Goal: Task Accomplishment & Management: Manage account settings

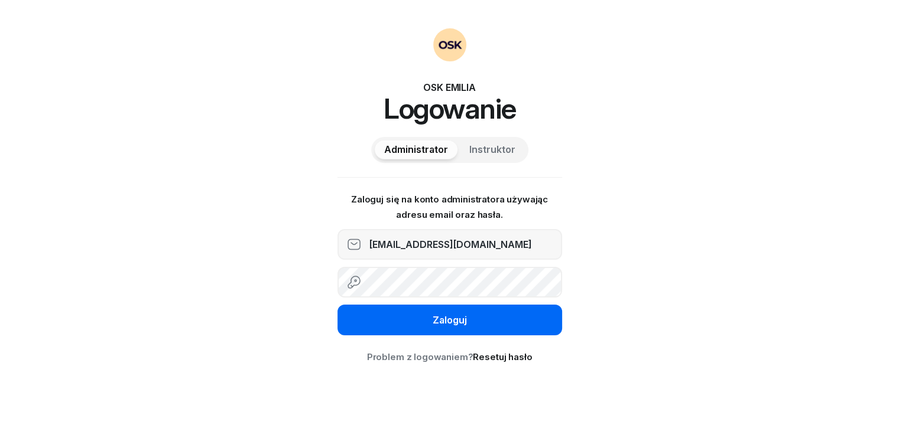
click at [437, 324] on div "Zaloguj" at bounding box center [449, 320] width 34 height 15
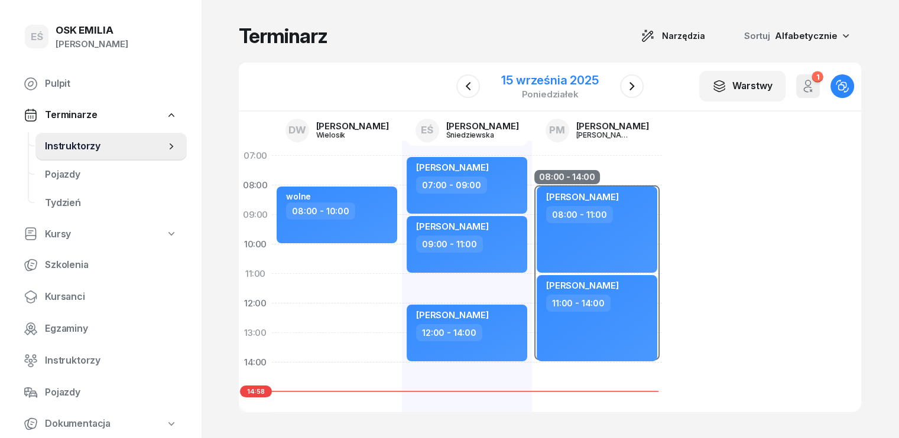
click at [585, 74] on div "15 września 2025" at bounding box center [549, 80] width 97 height 12
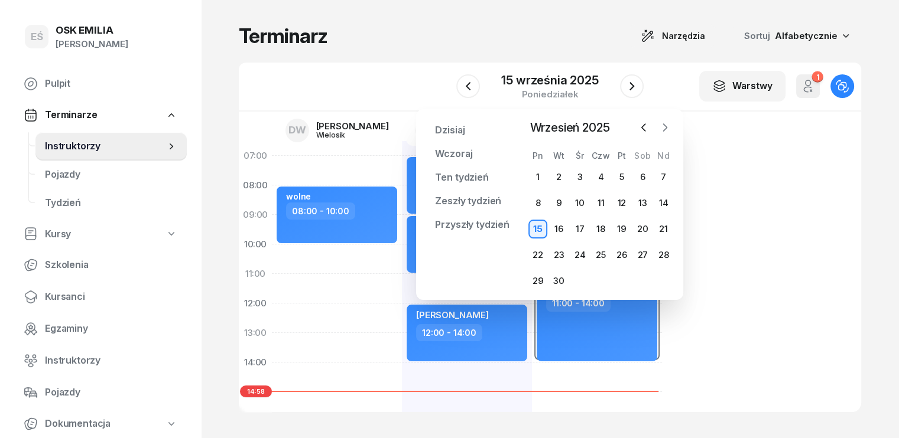
click at [666, 125] on icon "button" at bounding box center [665, 128] width 12 height 12
click at [538, 231] on div "13" at bounding box center [537, 229] width 19 height 19
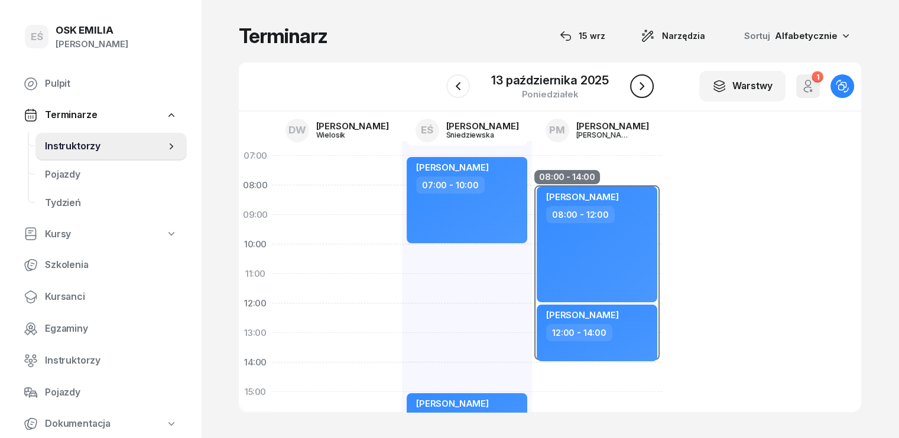
click at [641, 87] on icon "button" at bounding box center [642, 86] width 14 height 14
click at [640, 88] on icon "button" at bounding box center [642, 86] width 14 height 14
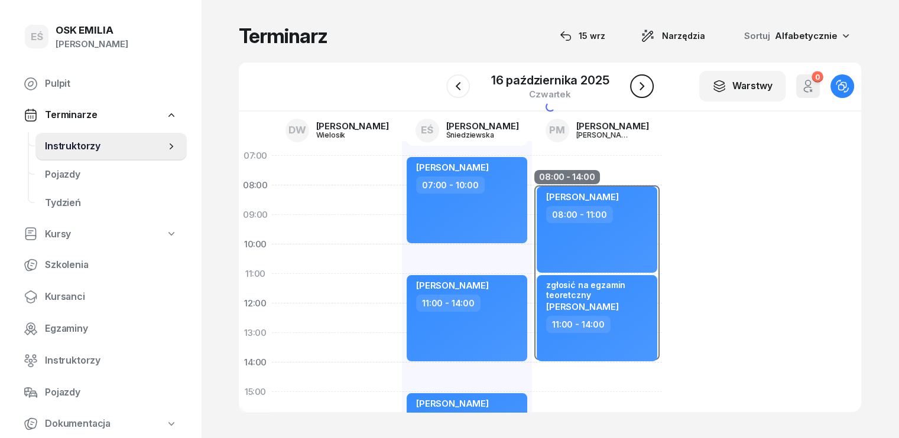
click at [640, 88] on icon "button" at bounding box center [642, 86] width 14 height 14
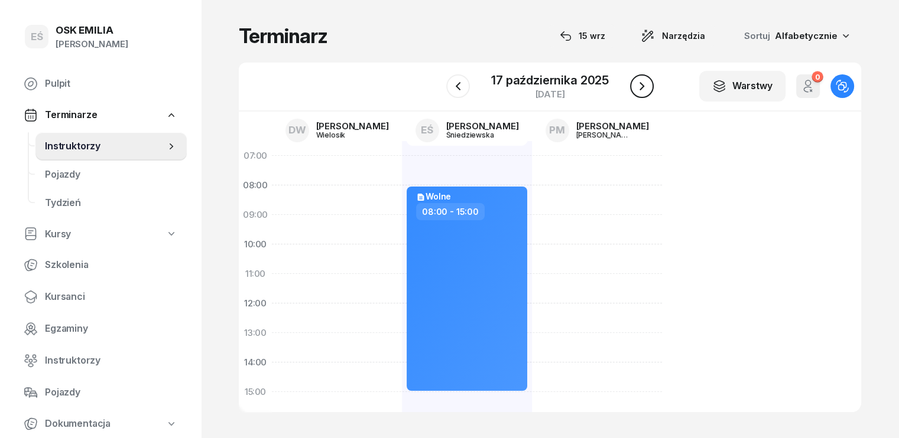
click at [640, 88] on icon "button" at bounding box center [642, 86] width 14 height 14
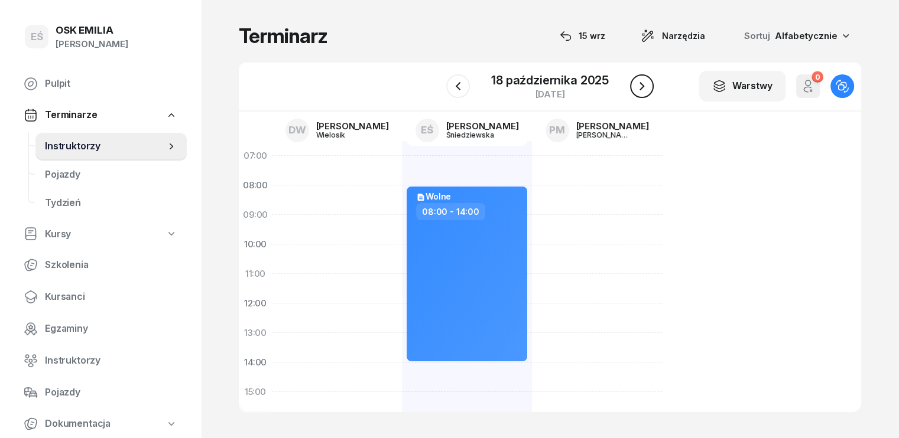
click at [640, 88] on icon "button" at bounding box center [642, 86] width 14 height 14
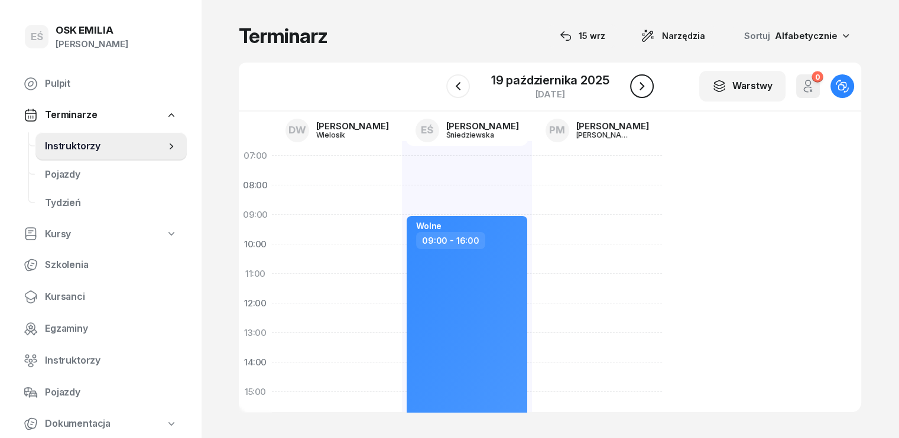
click at [639, 88] on icon "button" at bounding box center [642, 86] width 14 height 14
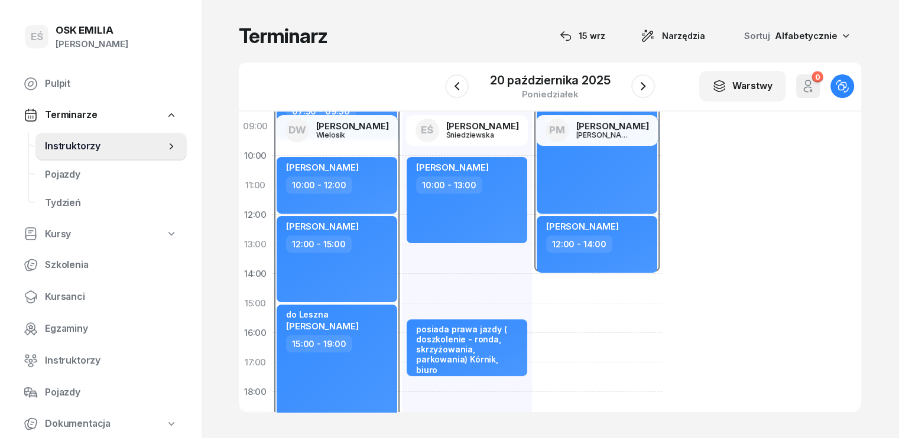
scroll to position [24, 0]
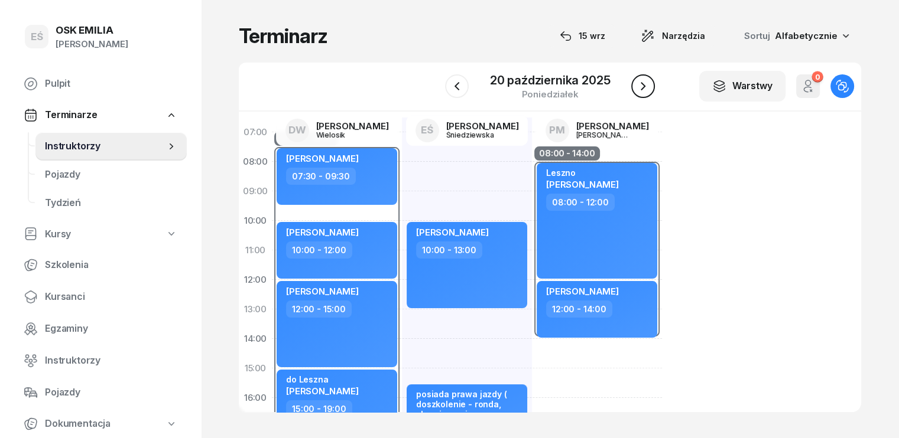
click at [641, 87] on icon "button" at bounding box center [643, 86] width 14 height 14
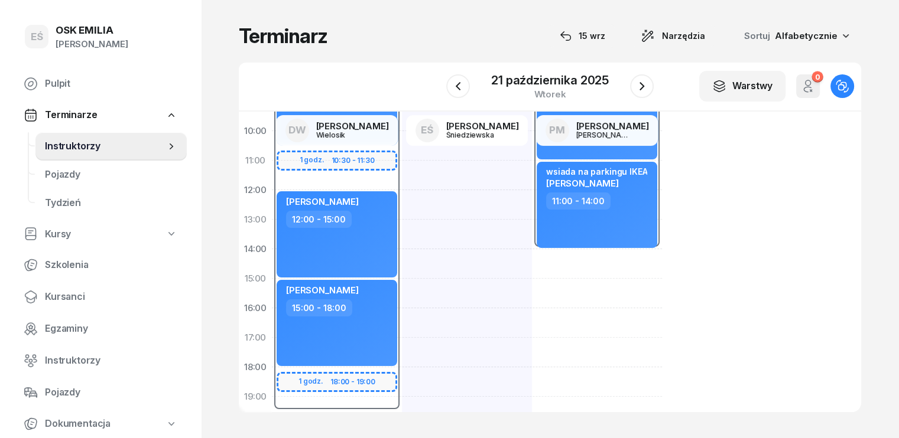
scroll to position [83, 0]
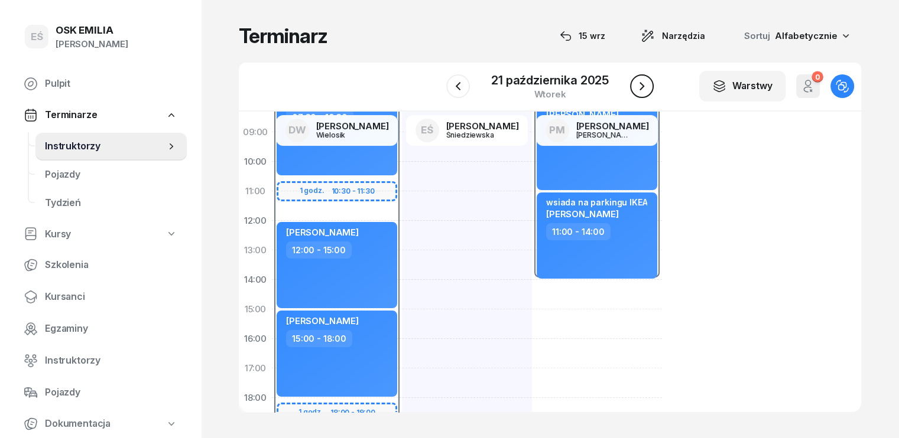
click at [631, 84] on button "button" at bounding box center [642, 86] width 24 height 24
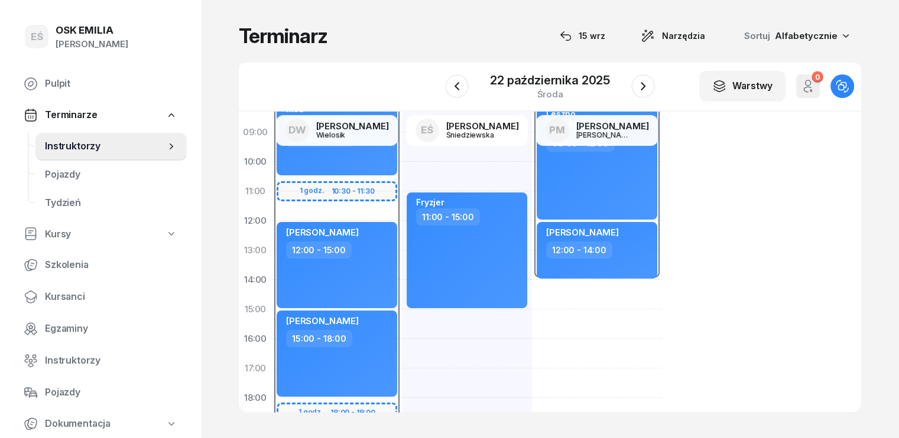
scroll to position [24, 0]
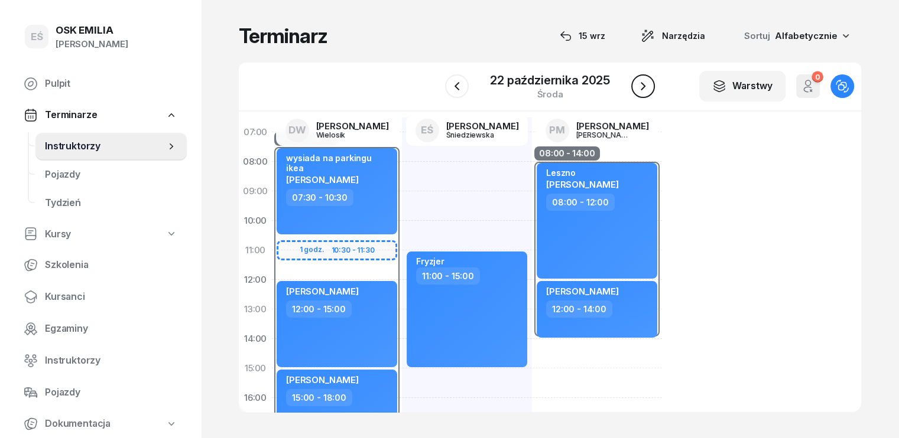
click at [641, 87] on icon "button" at bounding box center [643, 86] width 14 height 14
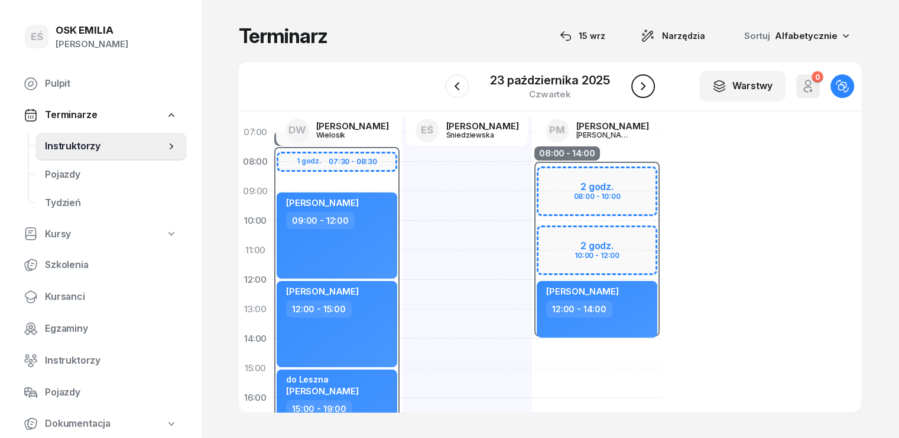
click at [643, 83] on icon "button" at bounding box center [643, 86] width 14 height 14
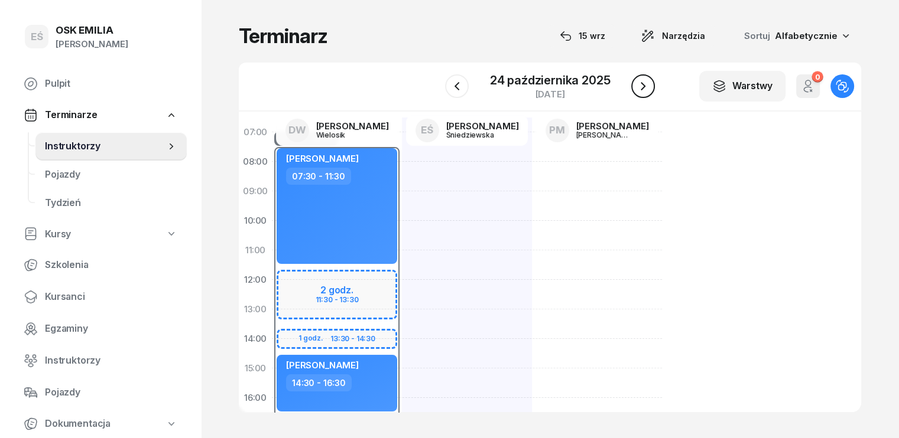
click at [640, 82] on icon "button" at bounding box center [643, 86] width 14 height 14
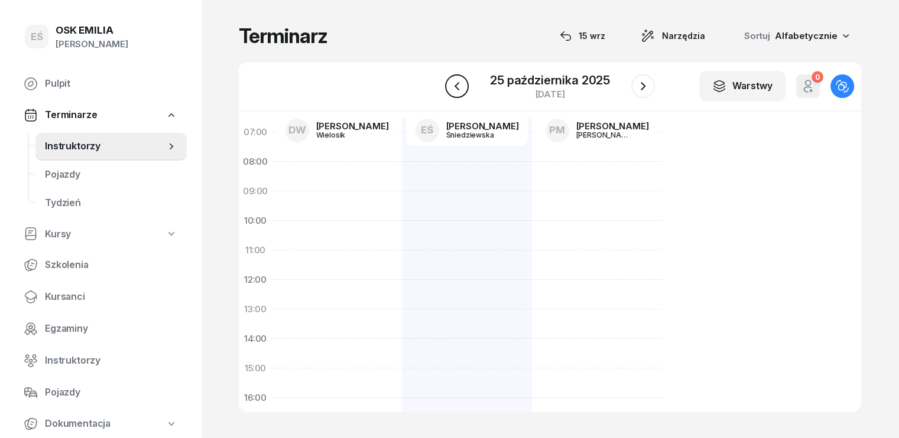
click at [456, 84] on icon "button" at bounding box center [457, 86] width 14 height 14
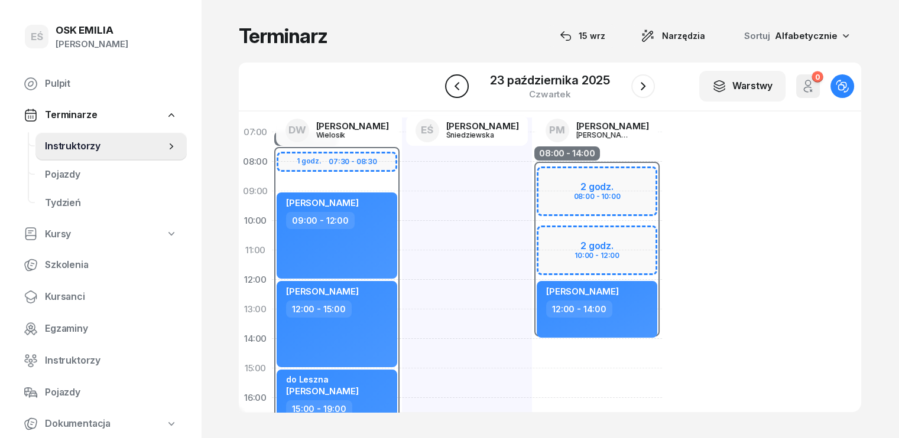
click at [456, 84] on icon "button" at bounding box center [457, 86] width 14 height 14
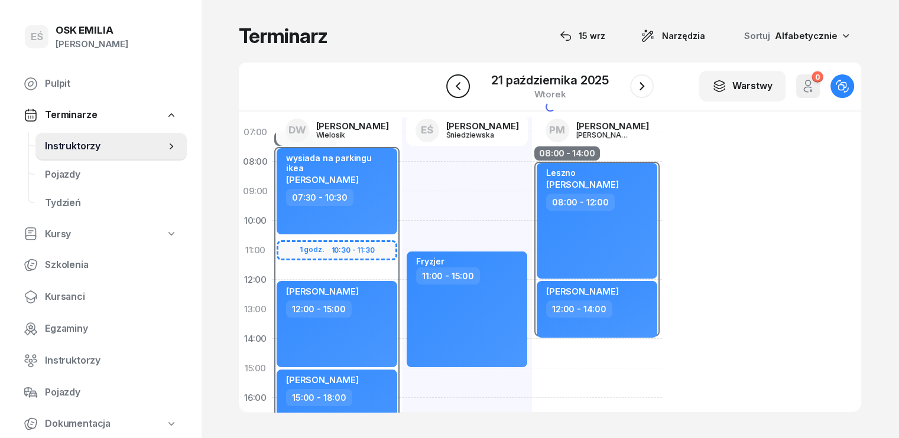
click at [456, 84] on icon "button" at bounding box center [458, 86] width 14 height 14
click at [456, 84] on icon "button" at bounding box center [457, 86] width 14 height 14
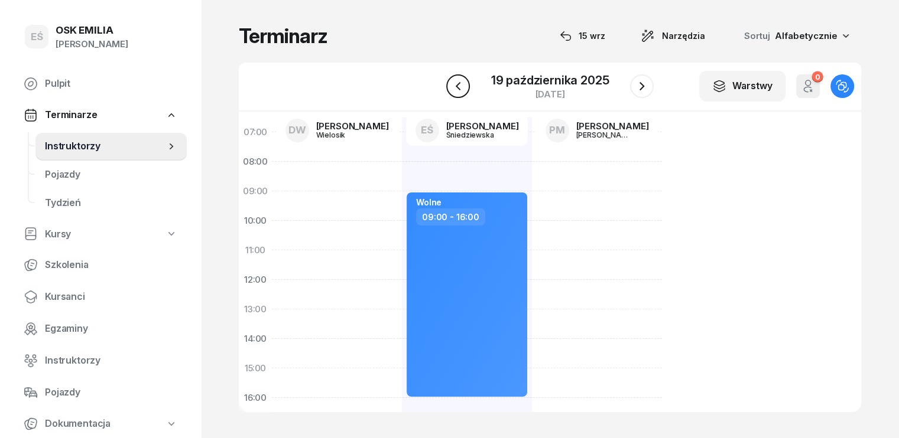
click at [456, 84] on icon "button" at bounding box center [458, 86] width 14 height 14
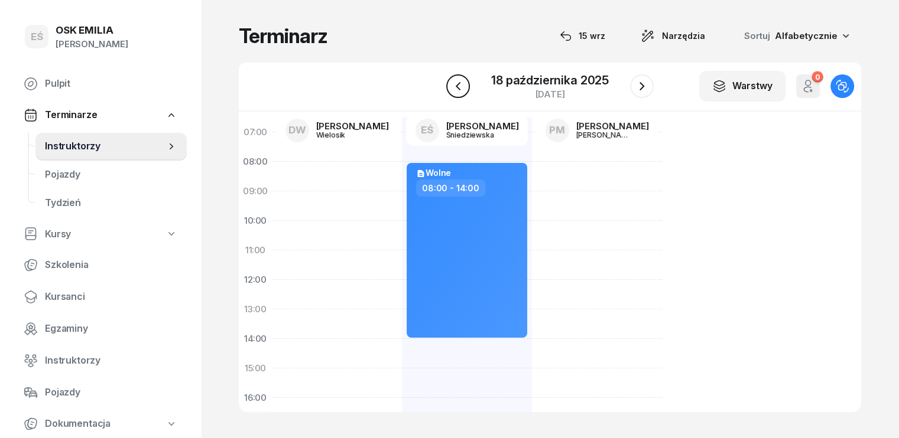
click at [456, 84] on icon "button" at bounding box center [458, 86] width 14 height 14
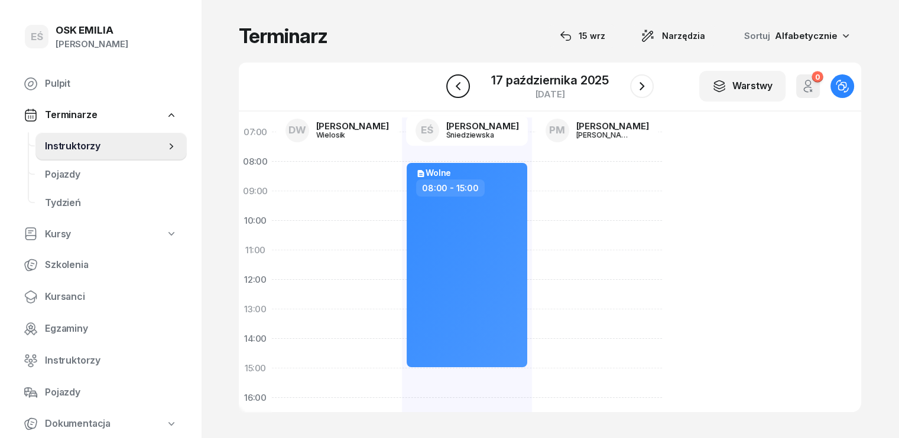
click at [456, 84] on icon "button" at bounding box center [458, 86] width 14 height 14
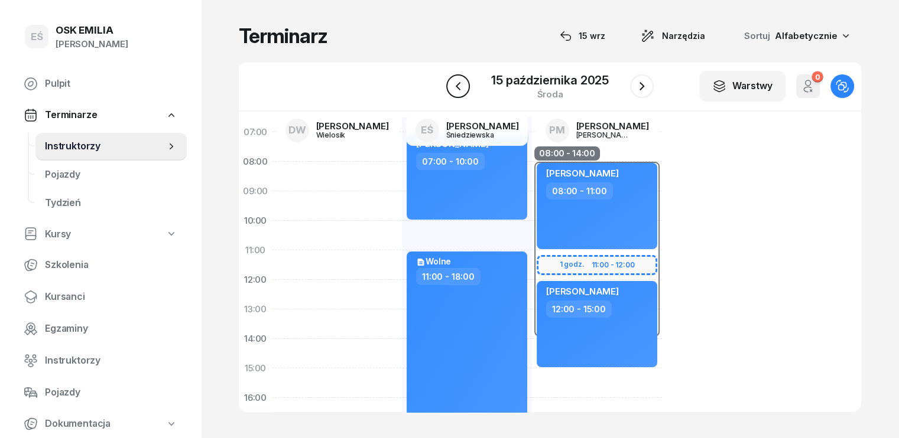
click at [456, 84] on icon "button" at bounding box center [458, 86] width 14 height 14
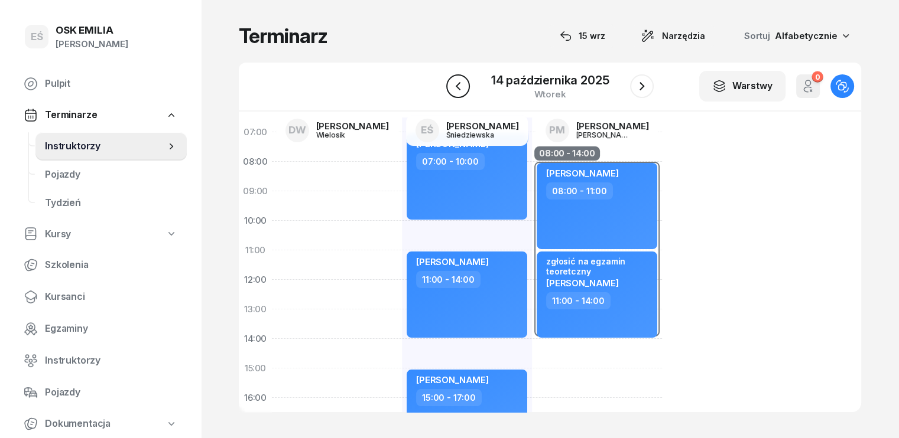
click at [456, 80] on icon "button" at bounding box center [458, 86] width 14 height 14
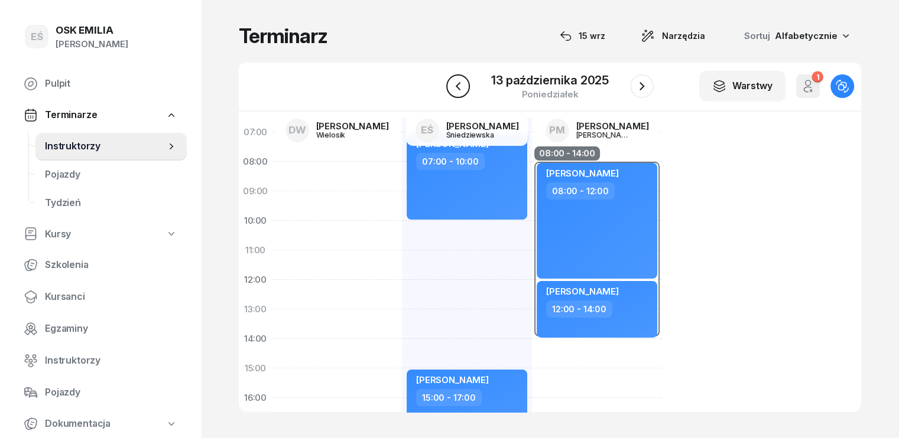
click at [455, 75] on button "button" at bounding box center [458, 86] width 24 height 24
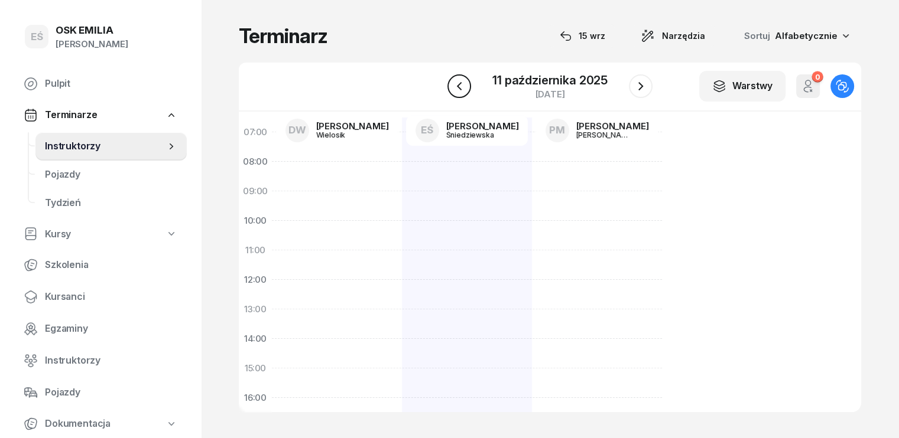
click at [455, 75] on button "button" at bounding box center [459, 86] width 24 height 24
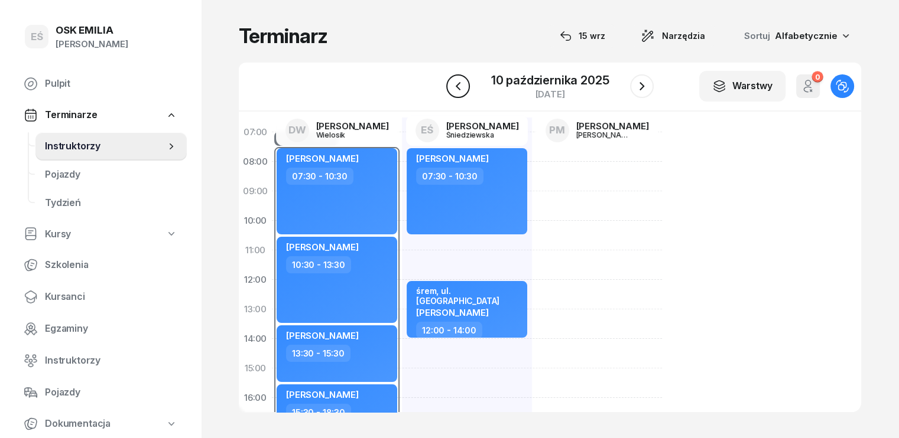
click at [455, 75] on button "button" at bounding box center [458, 86] width 24 height 24
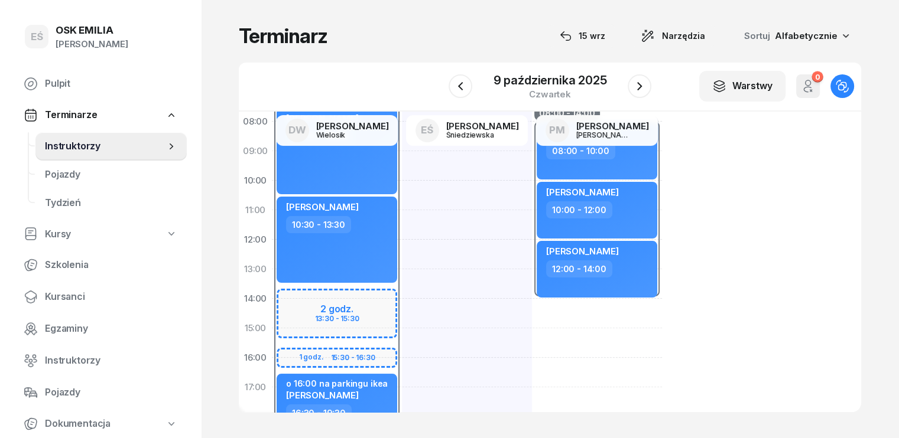
scroll to position [83, 0]
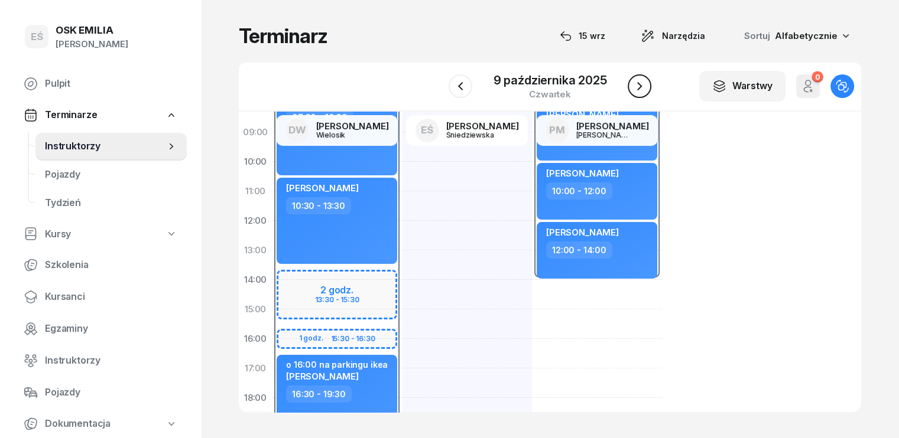
click at [639, 87] on icon "button" at bounding box center [639, 86] width 5 height 8
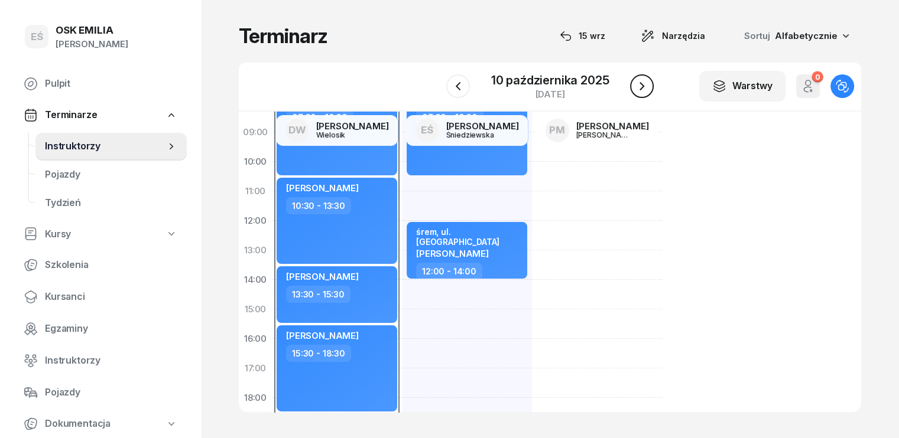
click at [639, 87] on icon "button" at bounding box center [642, 86] width 14 height 14
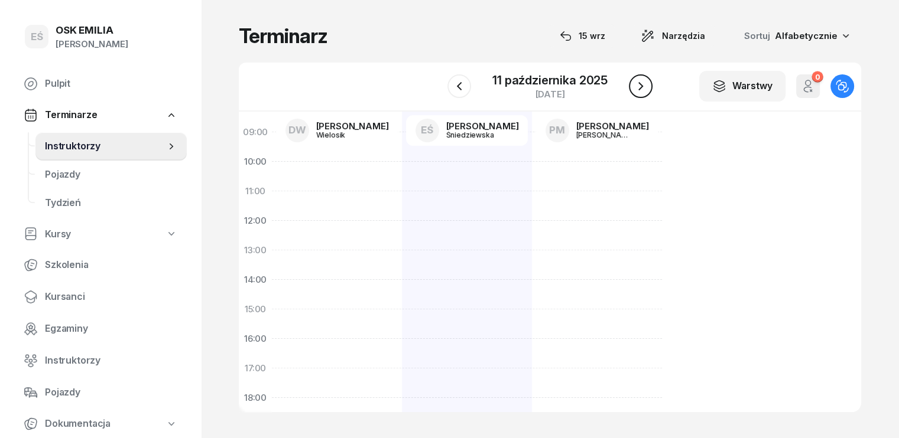
click at [639, 87] on icon "button" at bounding box center [640, 86] width 14 height 14
click at [639, 87] on icon "button" at bounding box center [642, 86] width 14 height 14
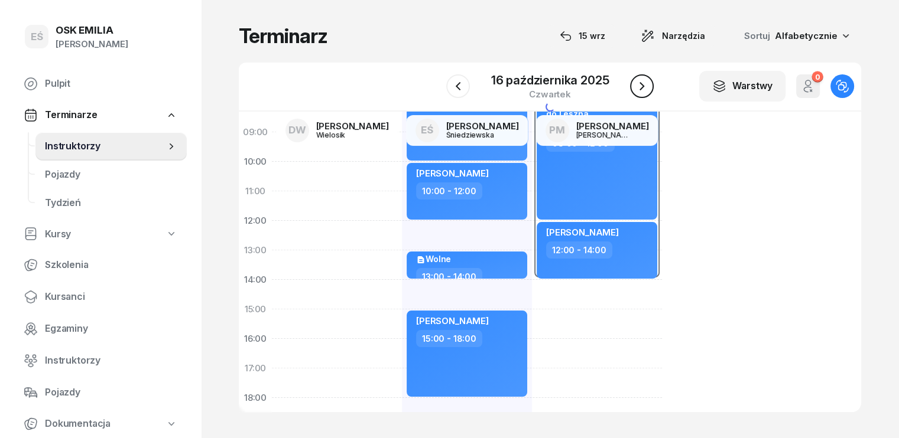
click at [639, 87] on icon "button" at bounding box center [642, 86] width 14 height 14
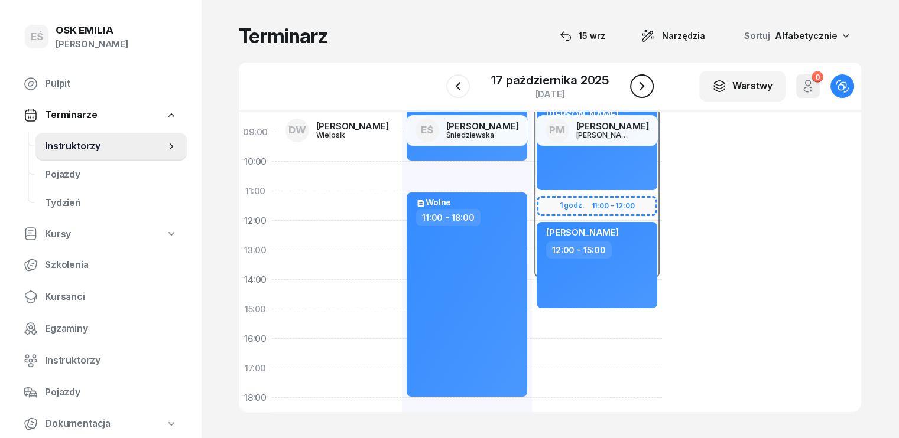
click at [639, 87] on icon "button" at bounding box center [642, 86] width 14 height 14
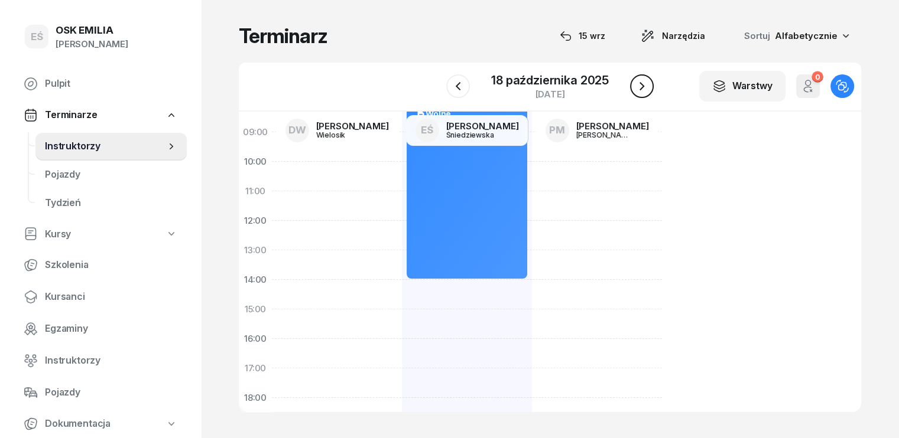
click at [639, 87] on icon "button" at bounding box center [642, 86] width 14 height 14
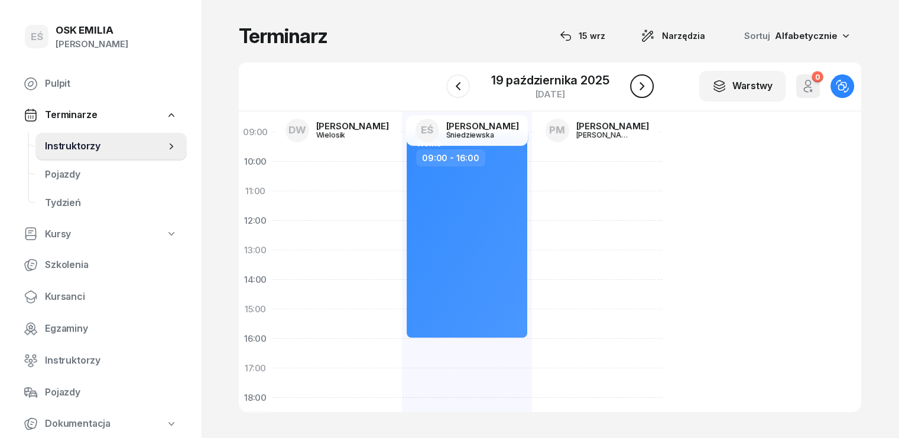
click at [639, 87] on icon "button" at bounding box center [642, 86] width 14 height 14
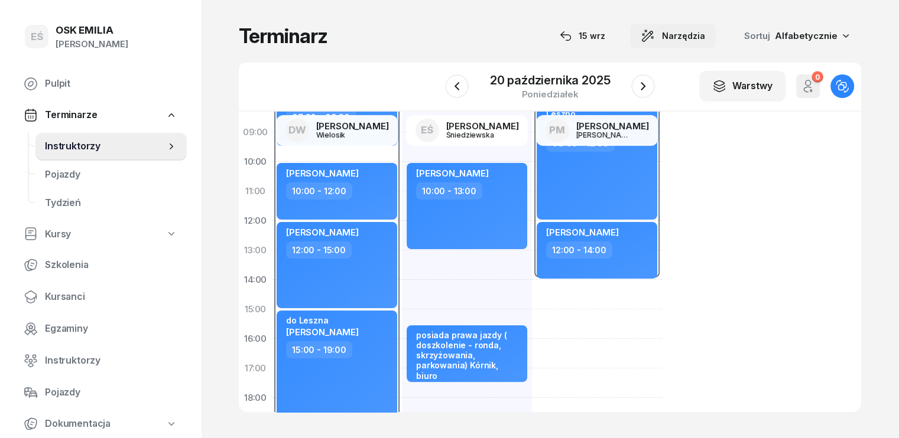
click at [705, 38] on span "Narzędzia" at bounding box center [683, 36] width 43 height 14
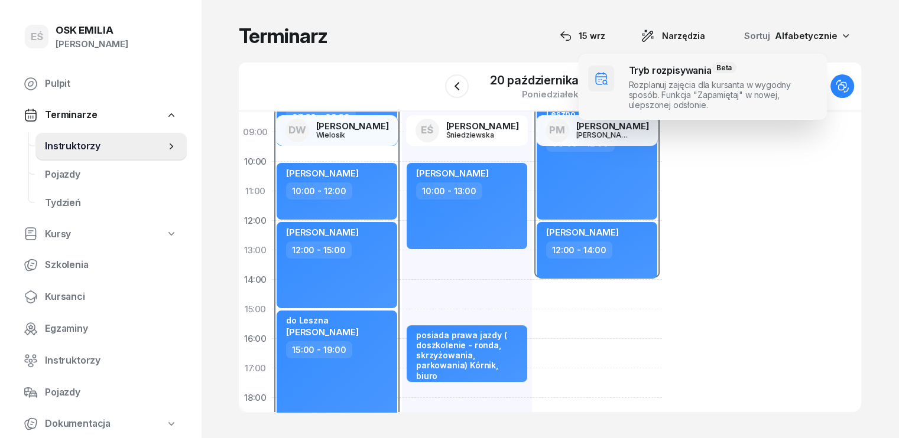
click at [684, 80] on span at bounding box center [702, 87] width 248 height 66
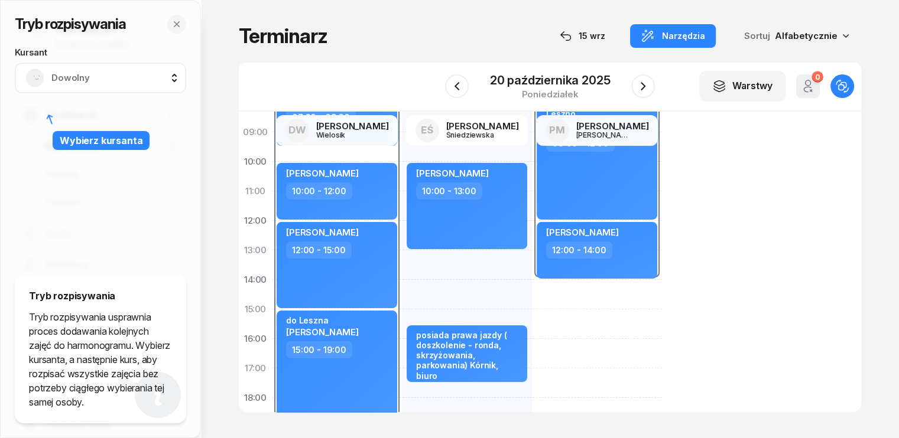
click at [89, 76] on span "Dowolny" at bounding box center [113, 77] width 124 height 15
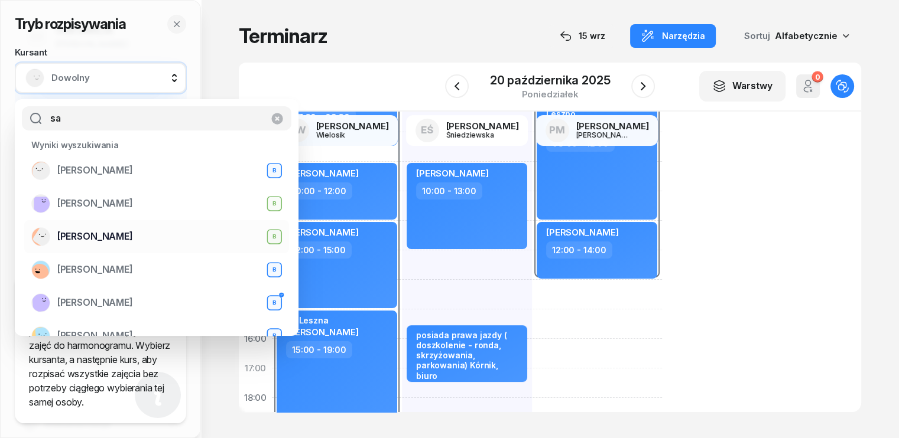
type input "sa"
click at [96, 234] on span "[PERSON_NAME]" at bounding box center [95, 236] width 76 height 15
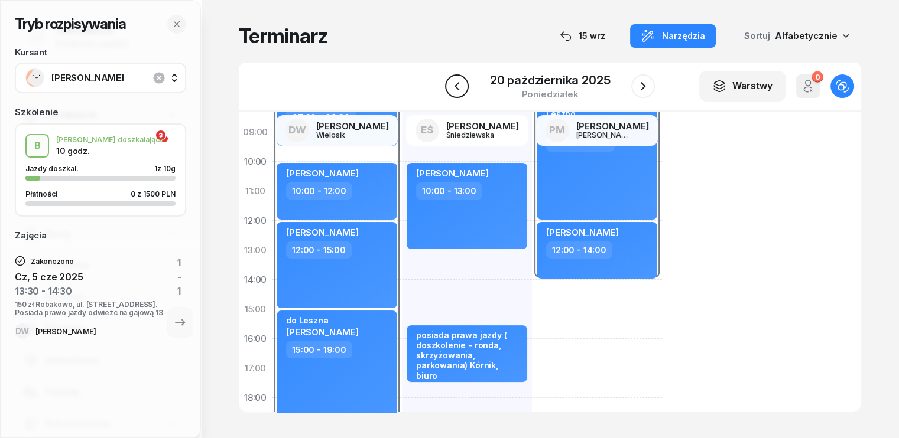
click at [456, 87] on icon "button" at bounding box center [456, 86] width 5 height 8
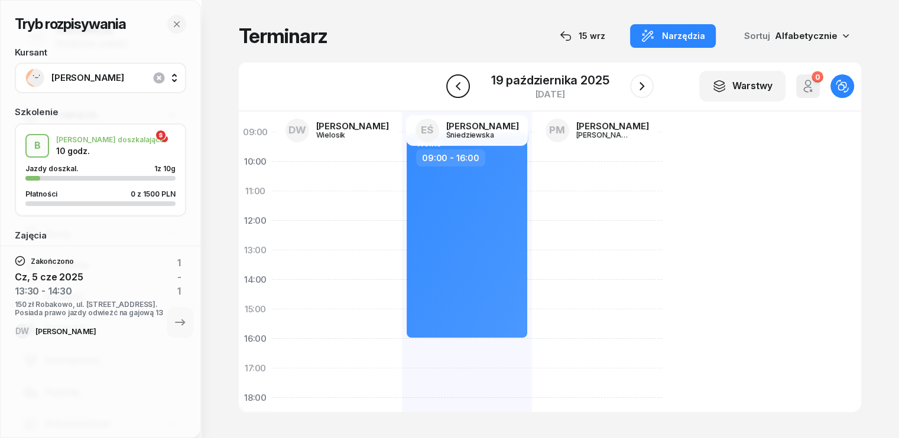
click at [456, 87] on icon "button" at bounding box center [458, 86] width 14 height 14
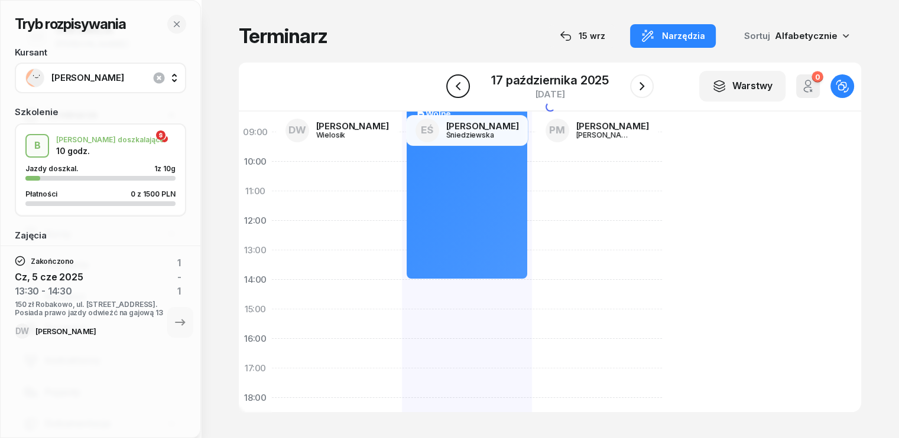
click at [456, 87] on icon "button" at bounding box center [458, 86] width 14 height 14
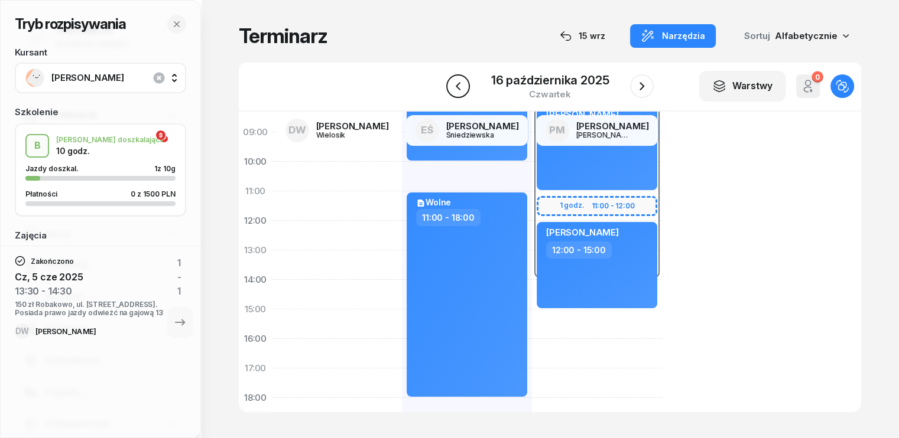
click at [456, 87] on icon "button" at bounding box center [458, 86] width 14 height 14
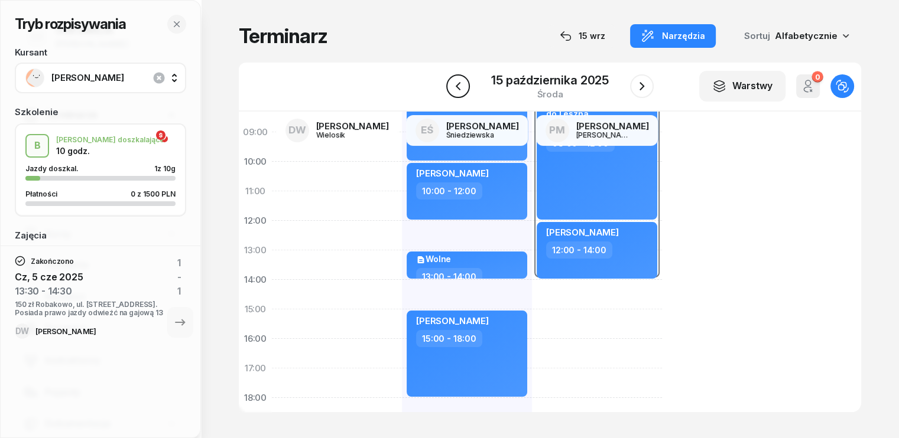
click at [456, 87] on icon "button" at bounding box center [458, 86] width 14 height 14
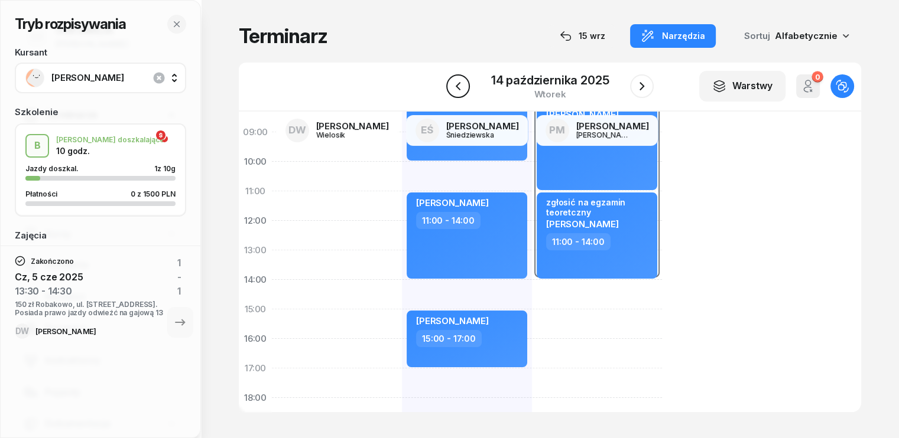
click at [456, 87] on icon "button" at bounding box center [458, 86] width 14 height 14
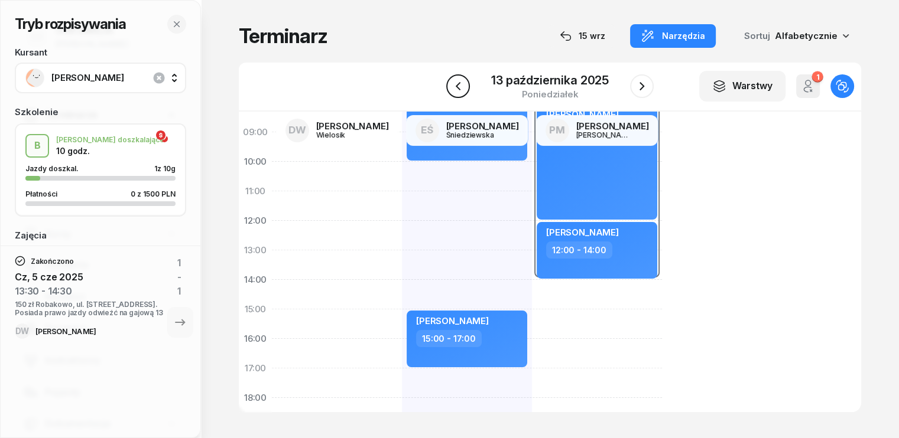
click at [456, 87] on icon "button" at bounding box center [458, 86] width 14 height 14
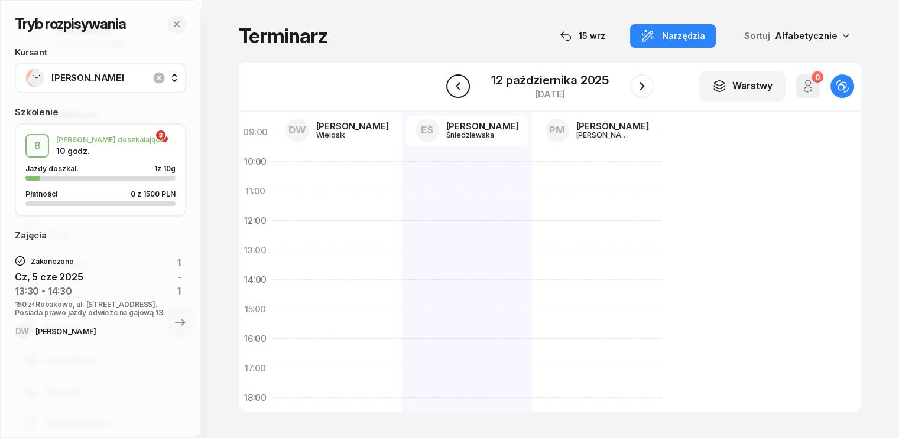
click at [454, 87] on icon "button" at bounding box center [458, 86] width 14 height 14
click at [454, 87] on icon "button" at bounding box center [459, 86] width 14 height 14
click at [454, 87] on icon "button" at bounding box center [458, 86] width 14 height 14
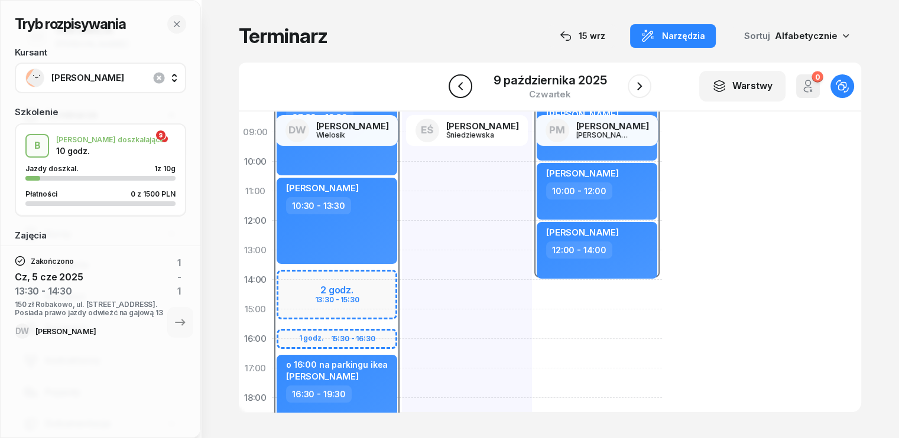
click at [464, 83] on icon "button" at bounding box center [460, 86] width 14 height 14
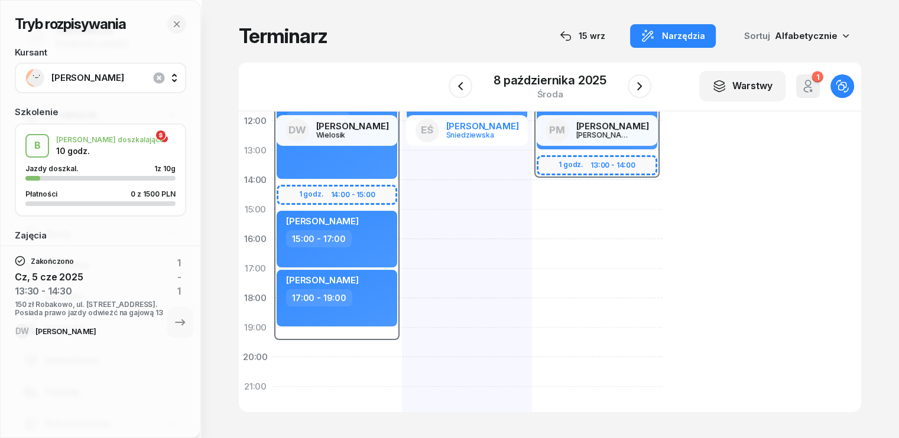
scroll to position [83, 0]
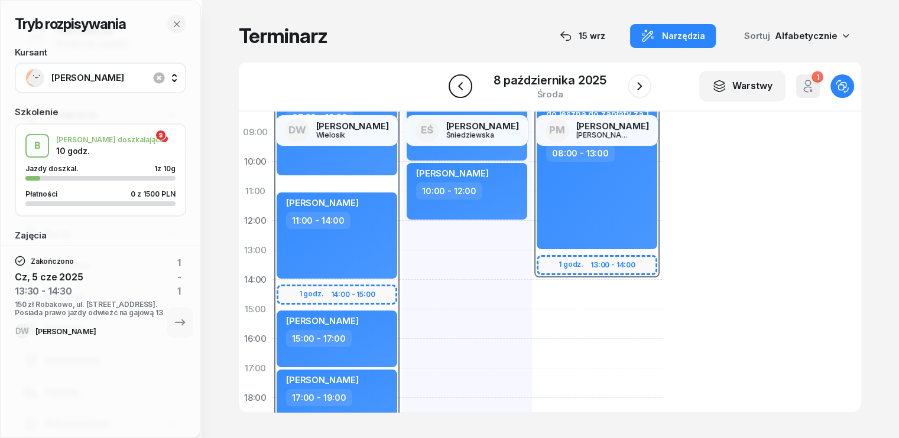
click at [462, 86] on icon "button" at bounding box center [460, 86] width 14 height 14
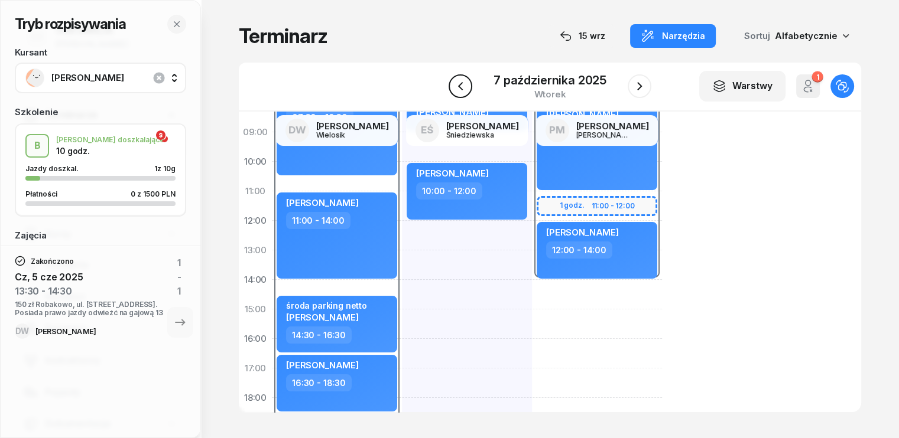
click at [462, 86] on icon "button" at bounding box center [460, 86] width 14 height 14
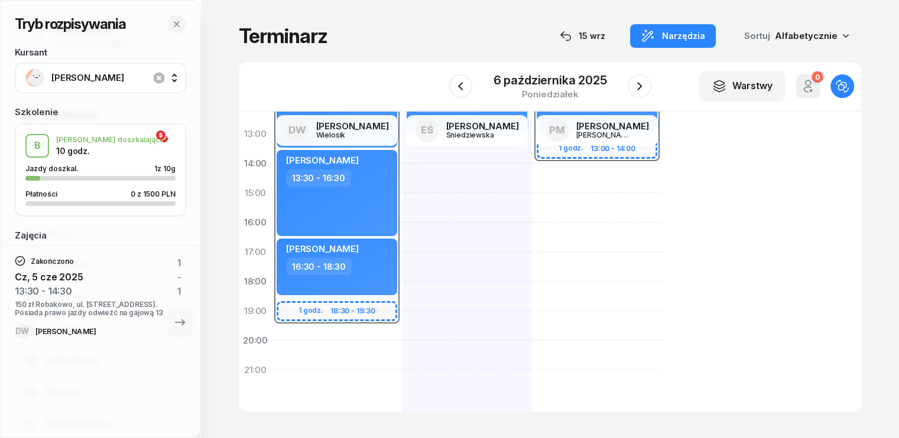
scroll to position [201, 0]
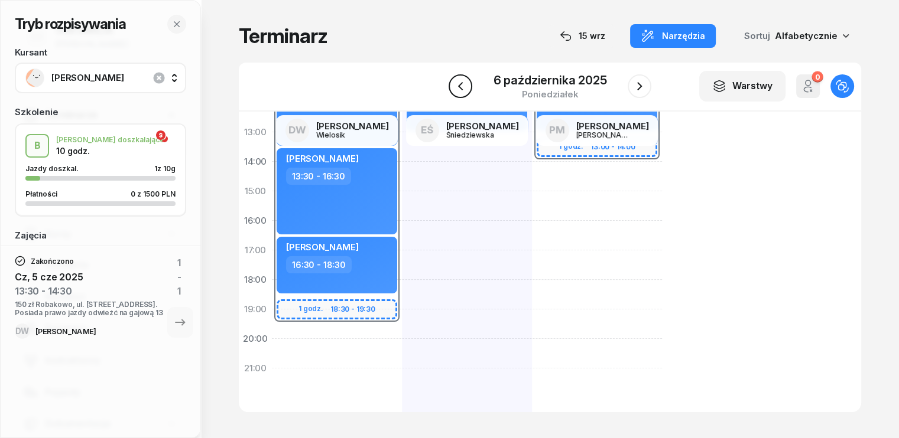
click at [460, 88] on icon "button" at bounding box center [459, 86] width 5 height 8
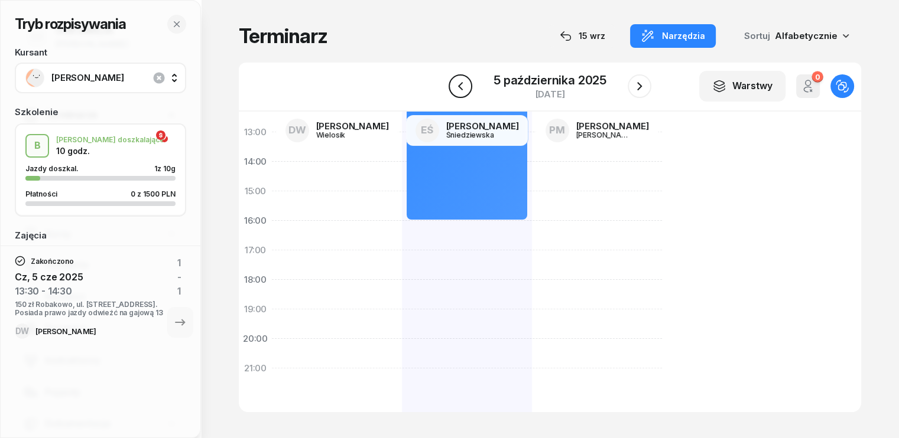
click at [460, 88] on icon "button" at bounding box center [460, 86] width 5 height 8
click at [461, 88] on icon "button" at bounding box center [459, 86] width 5 height 8
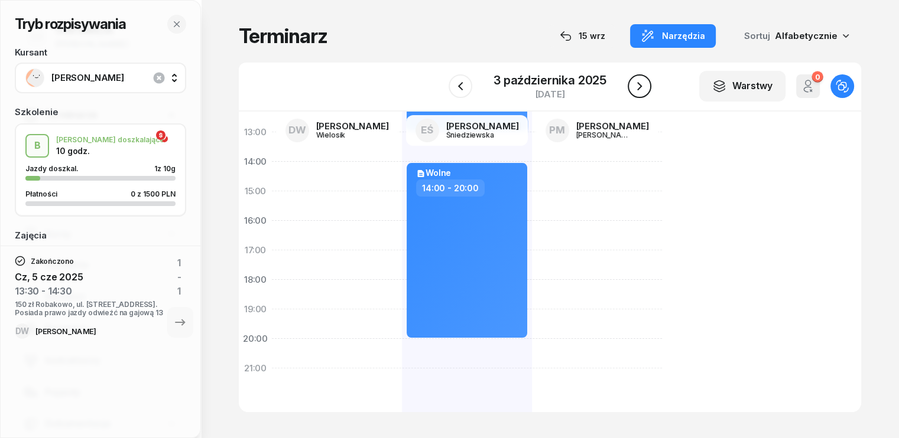
click at [636, 87] on icon "button" at bounding box center [639, 86] width 14 height 14
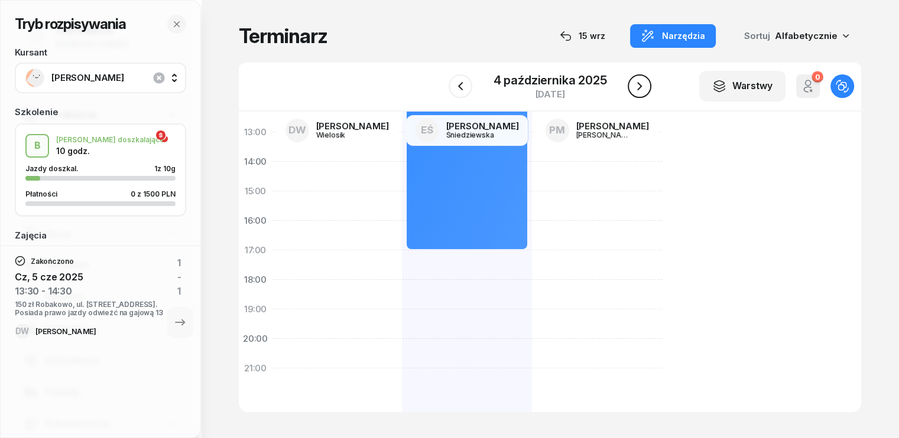
click at [636, 87] on icon "button" at bounding box center [639, 86] width 14 height 14
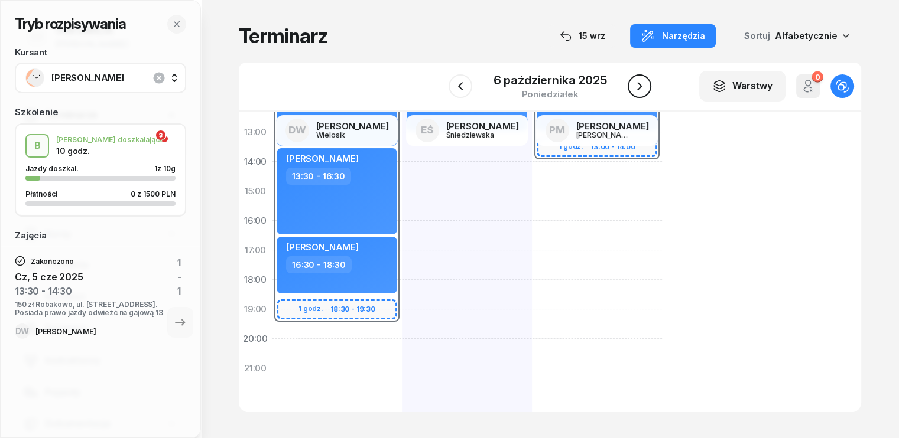
click at [636, 87] on icon "button" at bounding box center [639, 86] width 14 height 14
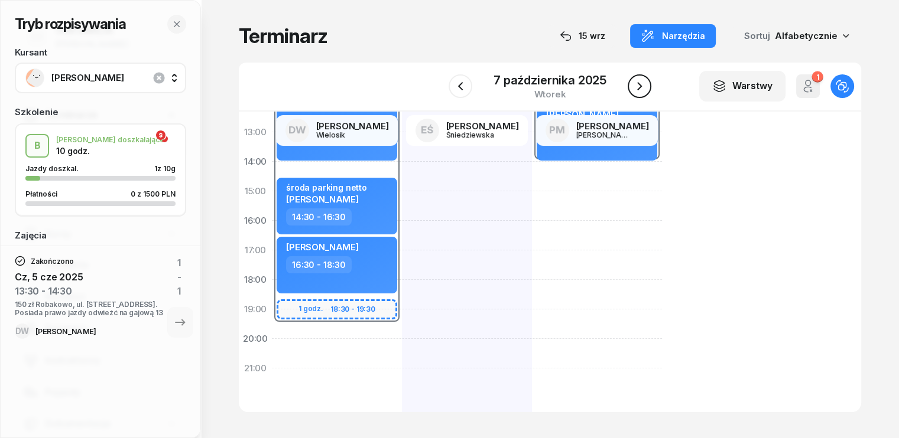
click at [640, 87] on icon "button" at bounding box center [639, 86] width 5 height 8
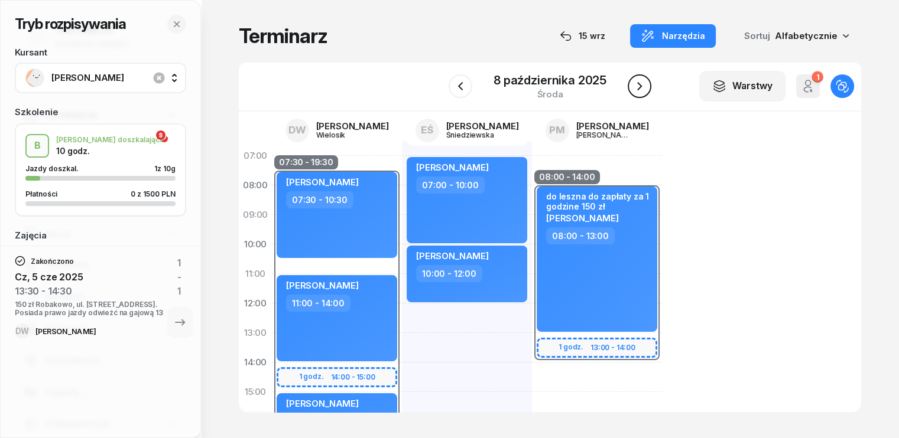
click at [638, 87] on icon "button" at bounding box center [639, 86] width 14 height 14
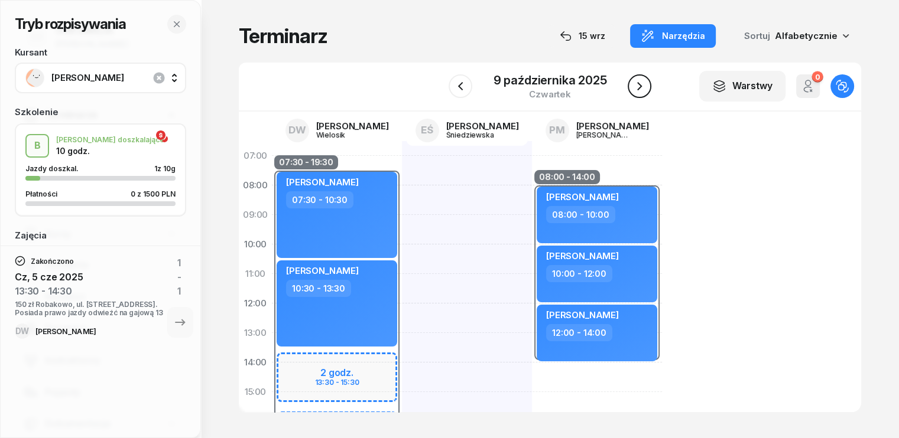
click at [637, 87] on icon "button" at bounding box center [639, 86] width 14 height 14
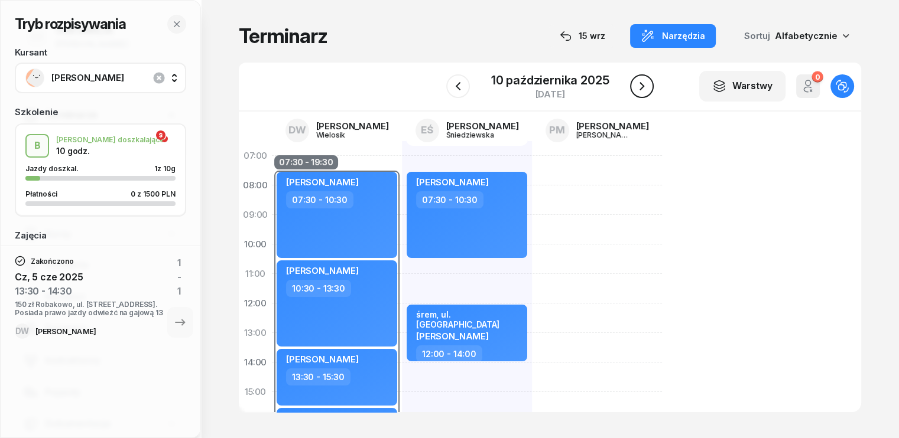
click at [637, 87] on icon "button" at bounding box center [642, 86] width 14 height 14
click at [637, 87] on icon "button" at bounding box center [640, 86] width 14 height 14
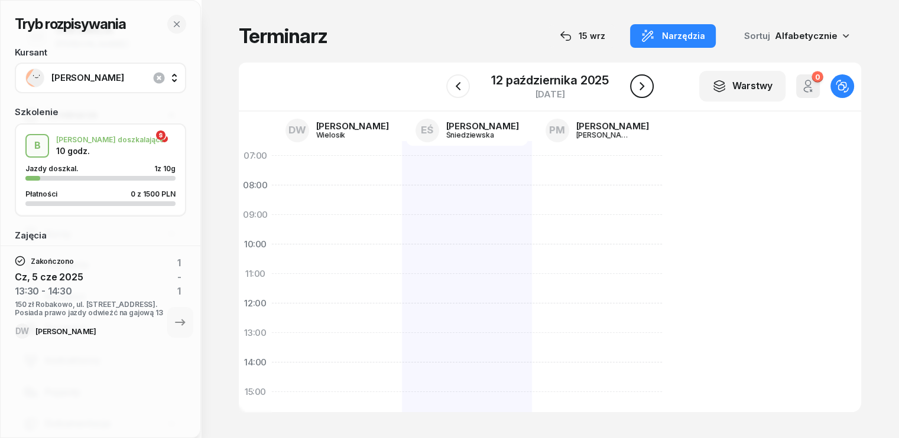
click at [637, 89] on icon "button" at bounding box center [642, 86] width 14 height 14
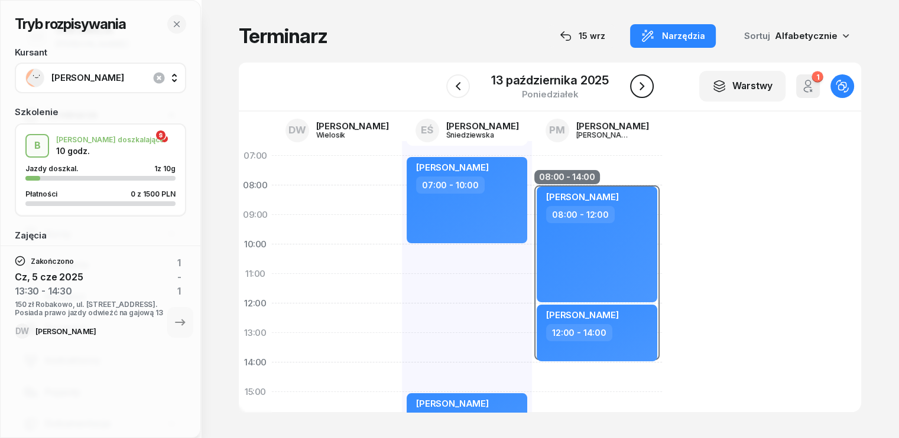
click at [637, 90] on icon "button" at bounding box center [642, 86] width 14 height 14
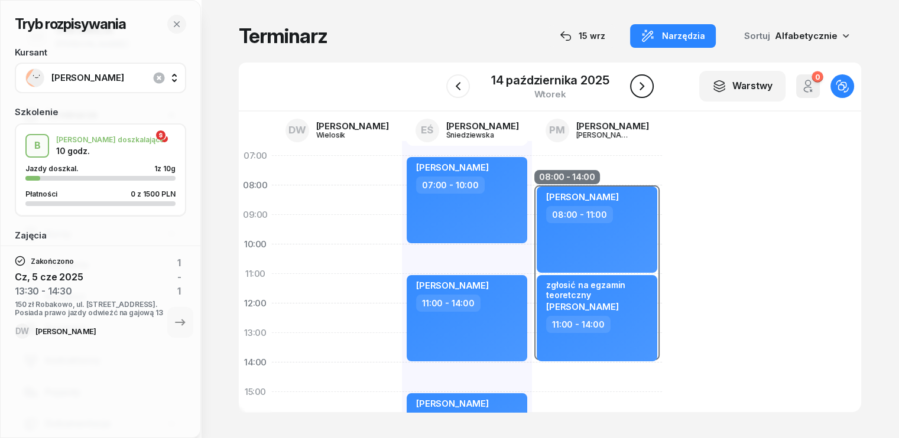
click at [637, 90] on icon "button" at bounding box center [642, 86] width 14 height 14
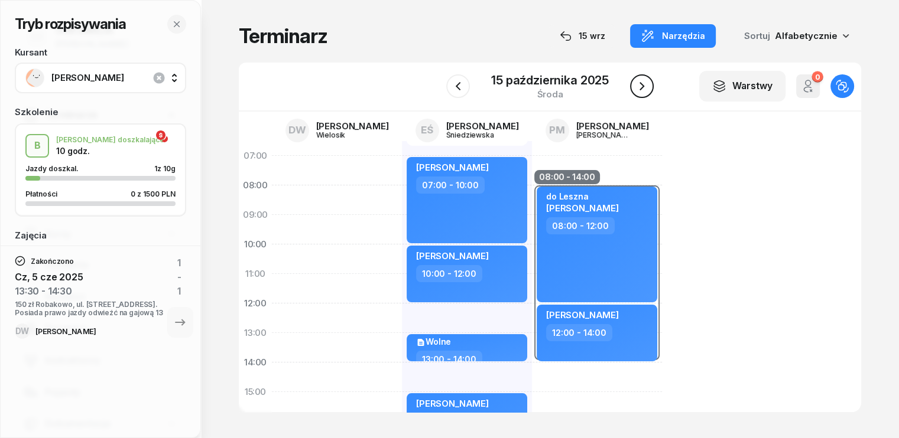
click at [637, 90] on icon "button" at bounding box center [642, 86] width 14 height 14
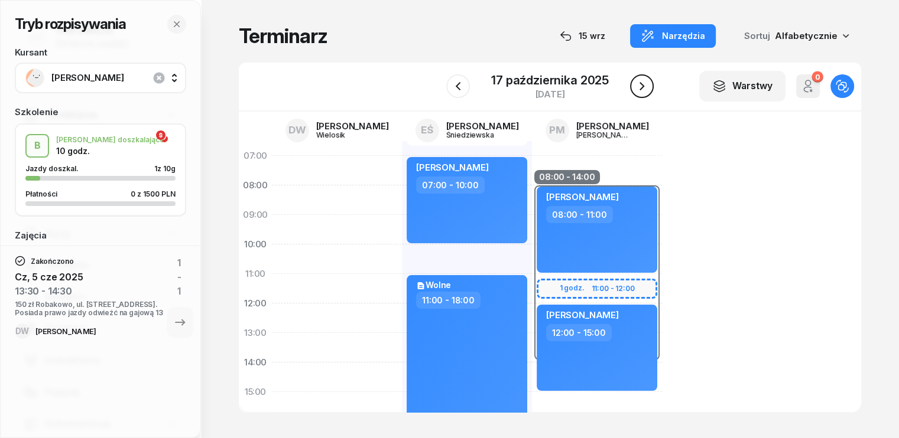
click at [637, 90] on icon "button" at bounding box center [642, 86] width 14 height 14
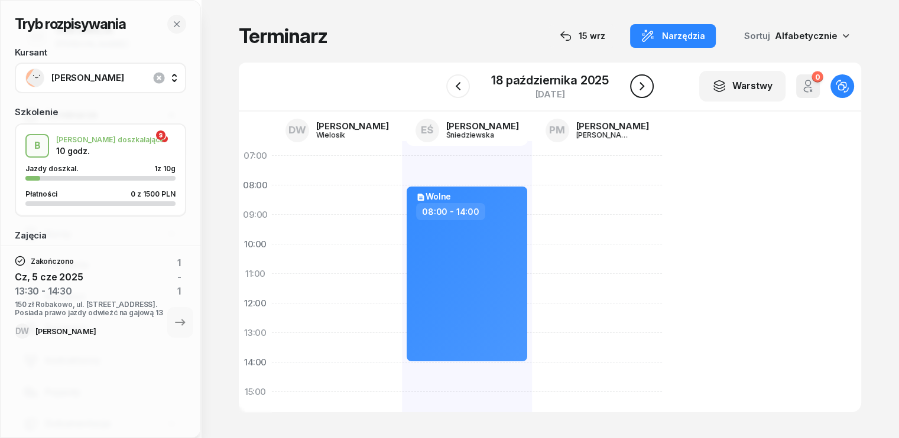
click at [637, 90] on icon "button" at bounding box center [642, 86] width 14 height 14
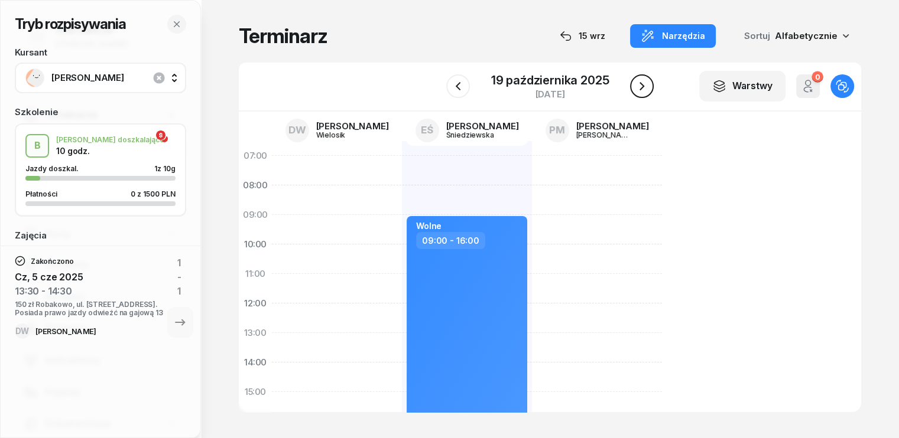
click at [637, 90] on icon "button" at bounding box center [642, 86] width 14 height 14
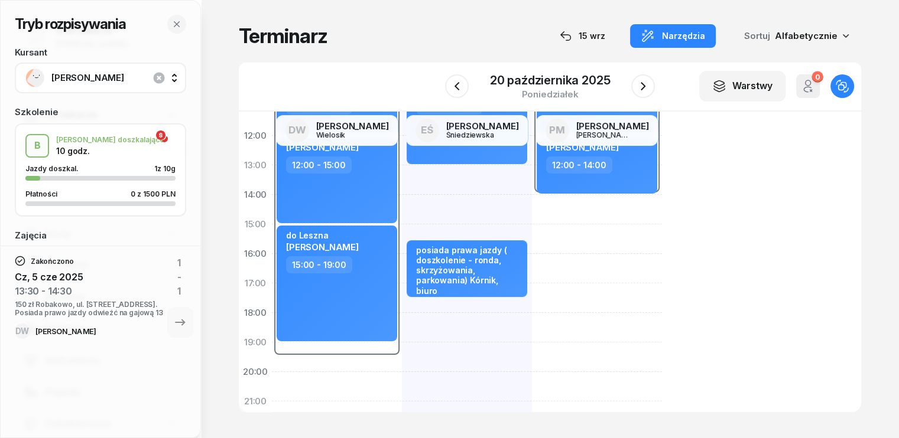
scroll to position [177, 0]
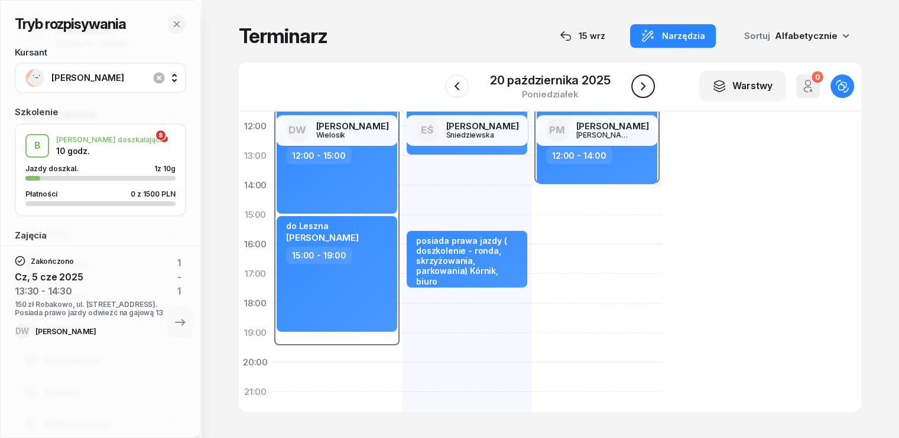
click at [639, 89] on icon "button" at bounding box center [643, 86] width 14 height 14
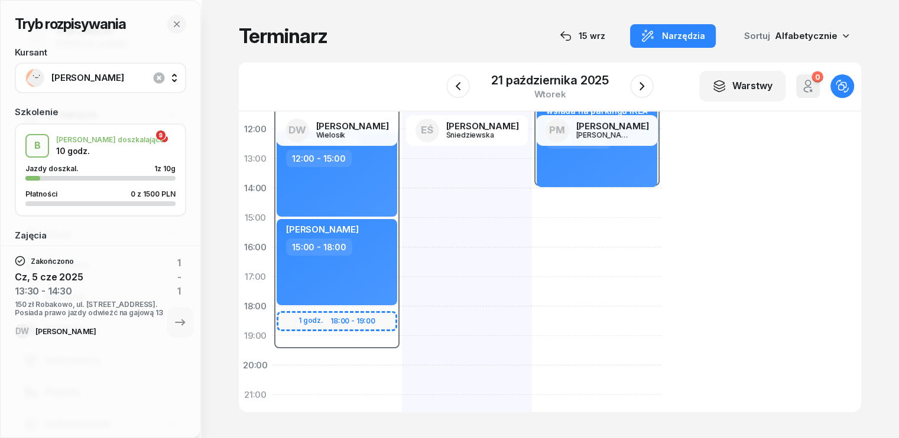
scroll to position [177, 0]
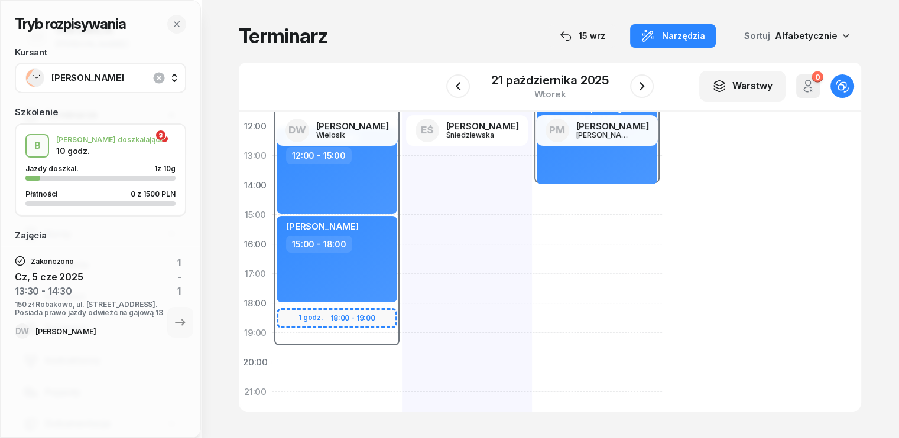
click at [272, 362] on div "07:30 - 19:30 1 godz. 10:30 - 11:30 1 godz. 18:00 - 19:00 [PERSON_NAME] 07:30 -…" at bounding box center [337, 230] width 130 height 532
select select "19"
select select "21"
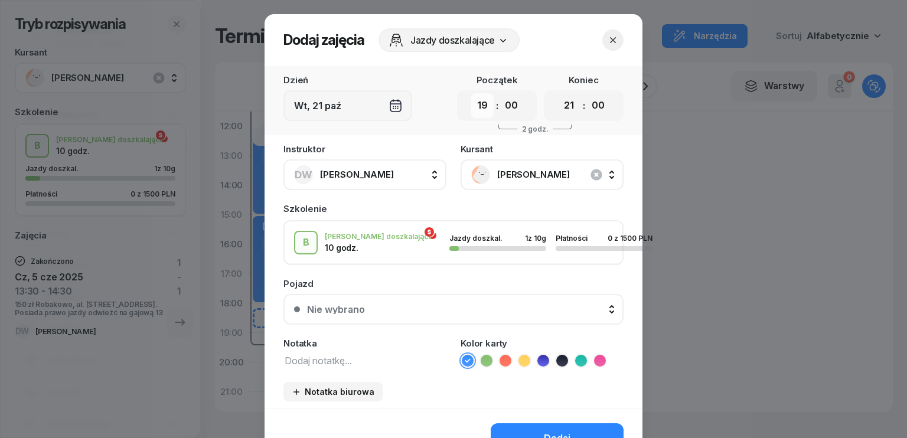
click at [477, 110] on select "00 01 02 03 04 05 06 07 08 09 10 11 12 13 14 15 16 17 18 19 20 21 22 23" at bounding box center [482, 105] width 22 height 25
click at [607, 42] on icon "button" at bounding box center [613, 40] width 12 height 12
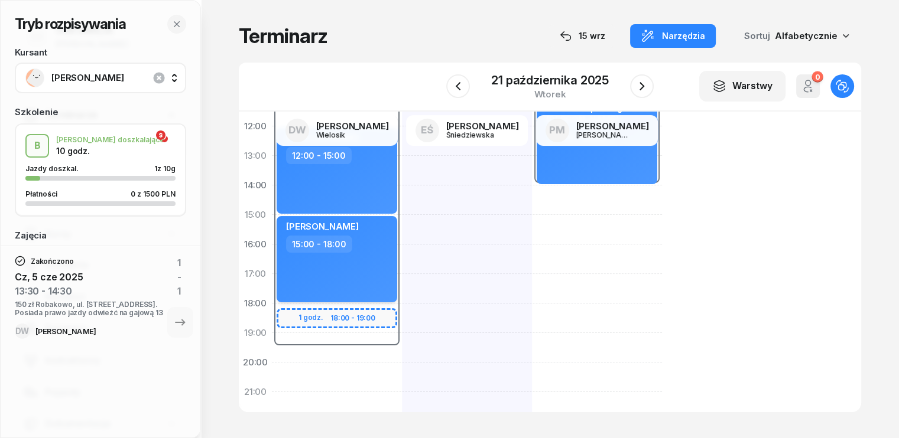
click at [346, 274] on div "[PERSON_NAME] 15:00 - 18:00" at bounding box center [336, 259] width 121 height 86
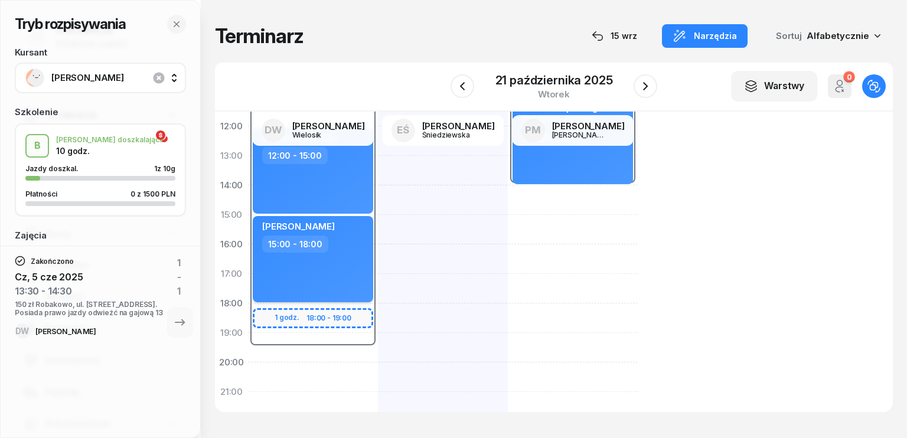
select select "15"
select select "18"
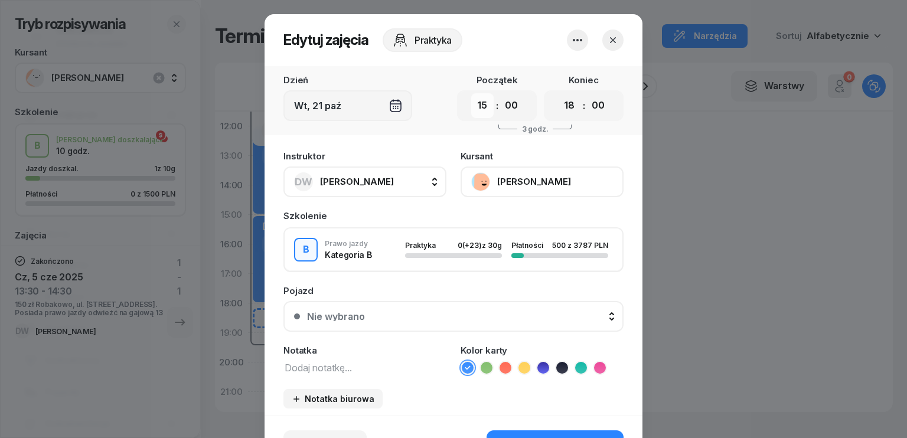
click at [484, 103] on select "00 01 02 03 04 05 06 07 08 09 10 11 12 13 14 15 16 17 18 19 20 21 22 23" at bounding box center [482, 105] width 22 height 25
select select "16"
click at [471, 93] on select "00 01 02 03 04 05 06 07 08 09 10 11 12 13 14 15 16 17 18 19 20 21 22 23" at bounding box center [482, 105] width 22 height 25
drag, startPoint x: 572, startPoint y: 107, endPoint x: 579, endPoint y: 117, distance: 12.0
click at [572, 107] on select "00 01 02 03 04 05 06 07 08 09 10 11 12 13 14 15 16 17 18 19 20 21 22 23" at bounding box center [569, 105] width 22 height 25
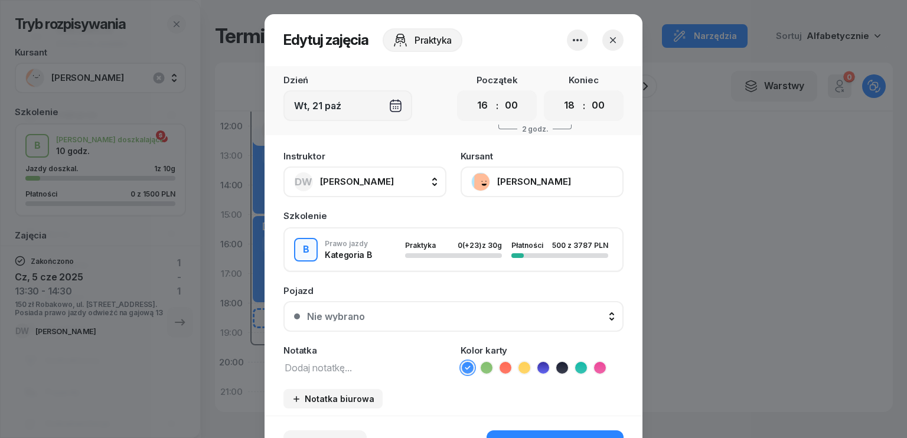
select select "19"
click at [558, 93] on select "00 01 02 03 04 05 06 07 08 09 10 11 12 13 14 15 16 17 18 19 20 21 22 23" at bounding box center [569, 105] width 22 height 25
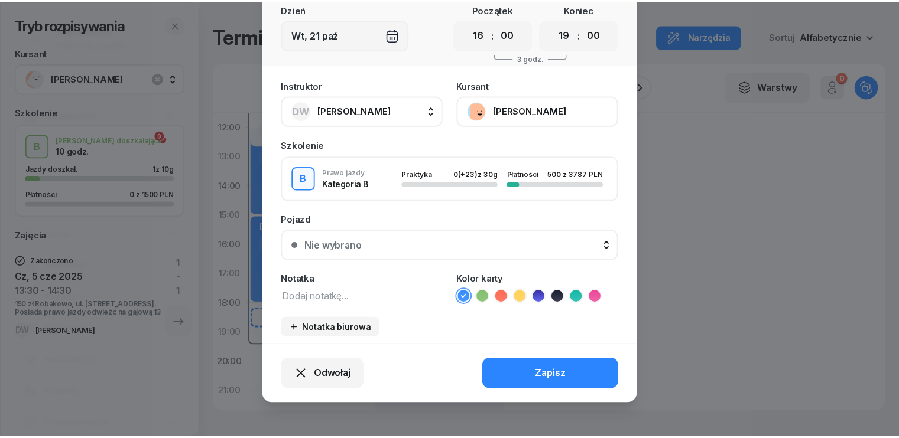
scroll to position [73, 0]
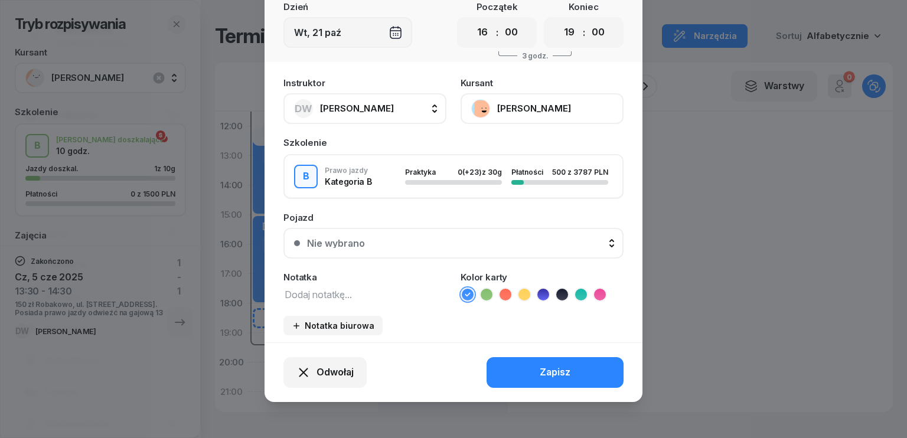
click at [351, 290] on textarea at bounding box center [365, 294] width 163 height 15
type textarea "info o zmianie"
click at [557, 370] on div "Zapisz" at bounding box center [555, 372] width 31 height 15
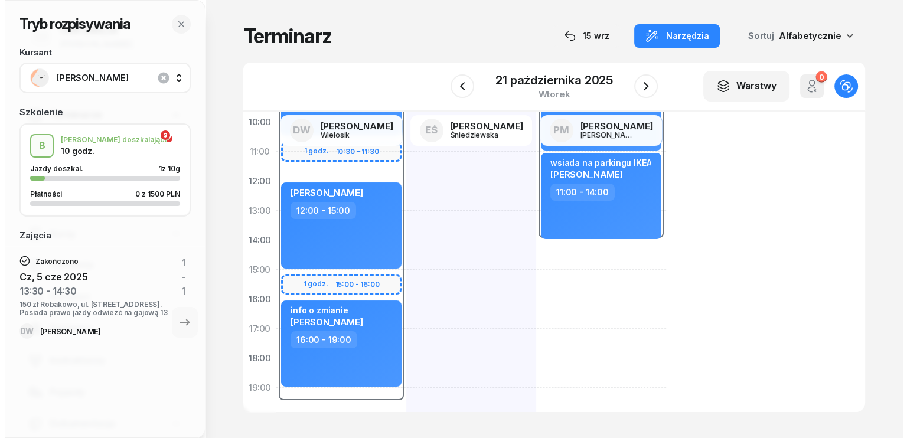
scroll to position [59, 0]
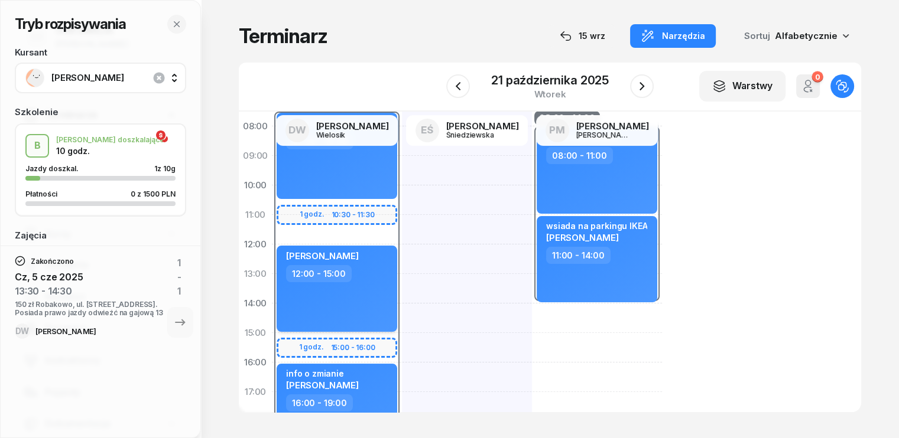
click at [355, 279] on div "12:00 - 15:00" at bounding box center [338, 273] width 104 height 17
select select "12"
select select "15"
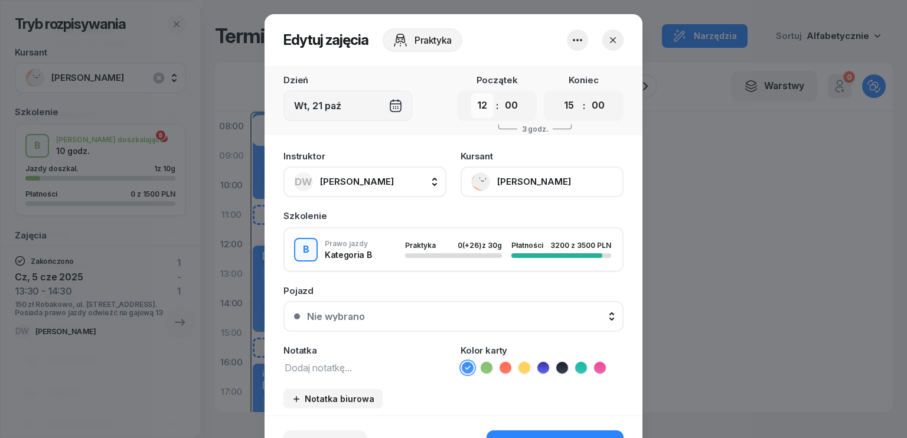
click at [480, 108] on select "00 01 02 03 04 05 06 07 08 09 10 11 12 13 14 15 16 17 18 19 20 21 22 23" at bounding box center [482, 105] width 22 height 25
select select "13"
click at [471, 93] on select "00 01 02 03 04 05 06 07 08 09 10 11 12 13 14 15 16 17 18 19 20 21 22 23" at bounding box center [482, 105] width 22 height 25
drag, startPoint x: 566, startPoint y: 99, endPoint x: 569, endPoint y: 115, distance: 16.2
click at [566, 99] on select "00 01 02 03 04 05 06 07 08 09 10 11 12 13 14 15 16 17 18 19 20 21 22 23" at bounding box center [569, 105] width 22 height 25
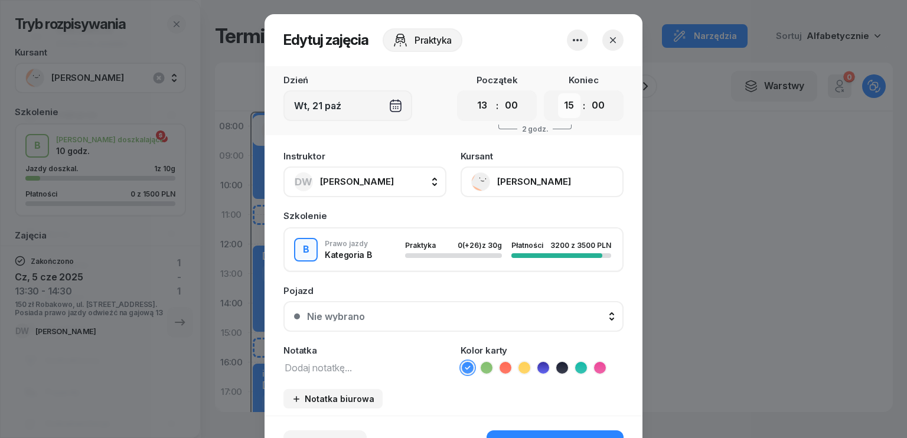
select select "16"
click at [558, 93] on select "00 01 02 03 04 05 06 07 08 09 10 11 12 13 14 15 16 17 18 19 20 21 22 23" at bounding box center [569, 105] width 22 height 25
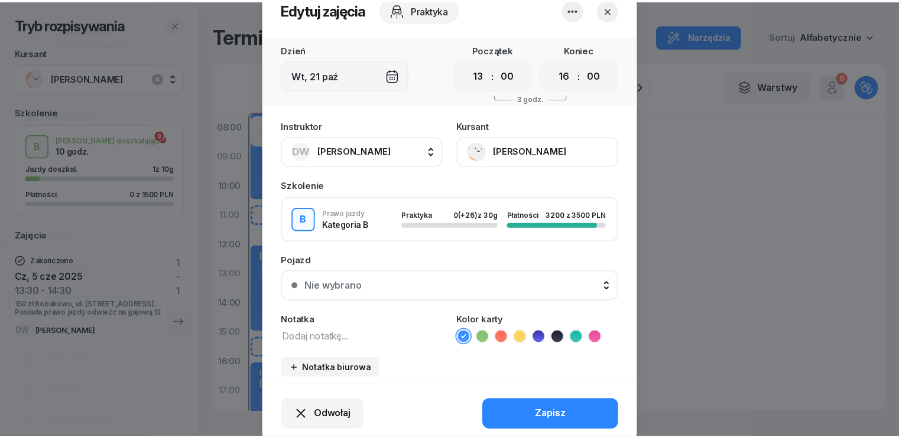
scroll to position [73, 0]
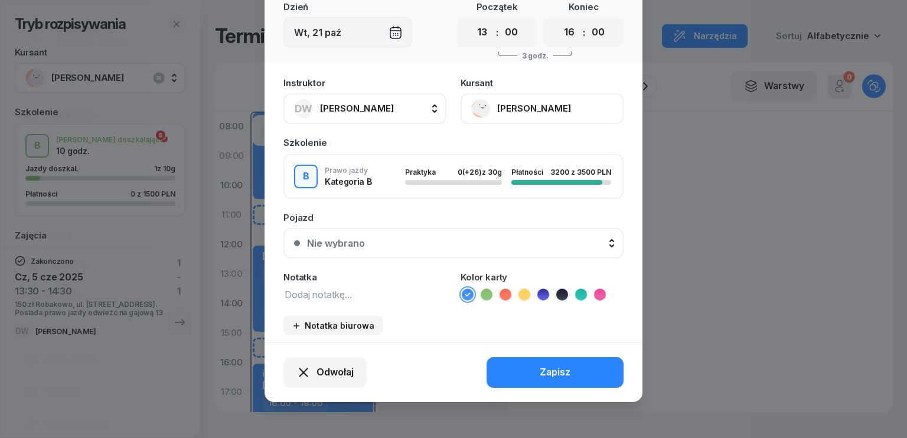
click at [339, 292] on textarea at bounding box center [365, 294] width 163 height 15
type textarea "info o zmianie"
click at [544, 366] on div "Zapisz" at bounding box center [555, 372] width 31 height 15
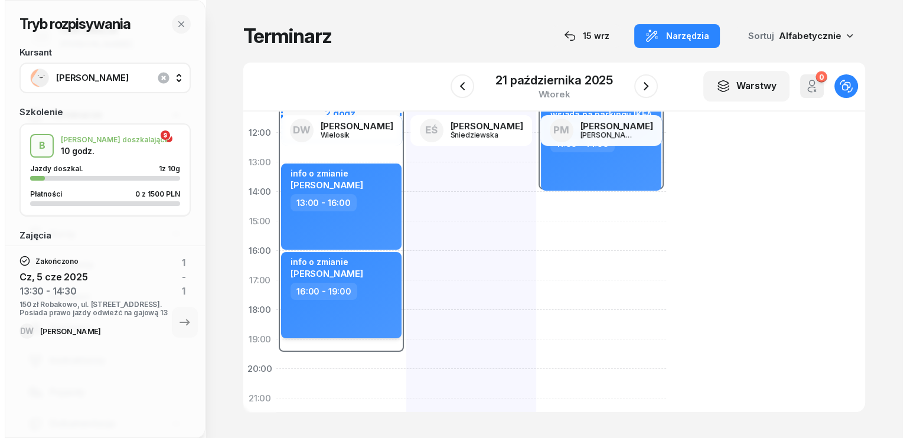
scroll to position [177, 0]
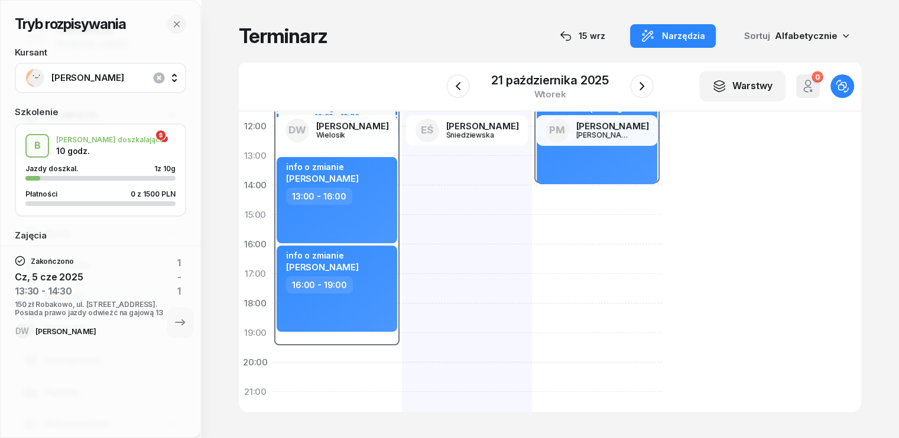
click at [274, 359] on div "07:30 - 19:30 [PERSON_NAME] 07:30 - 10:30 info o zmianie [PERSON_NAME] 13:00 - …" at bounding box center [337, 230] width 130 height 532
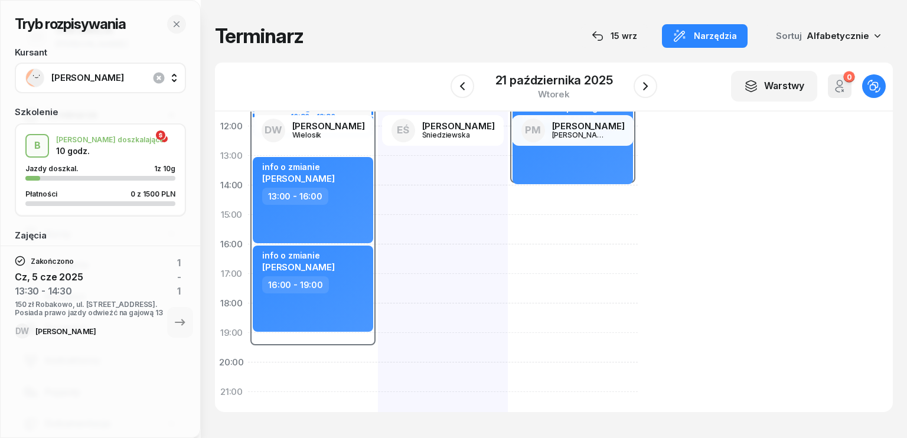
select select "19"
select select "21"
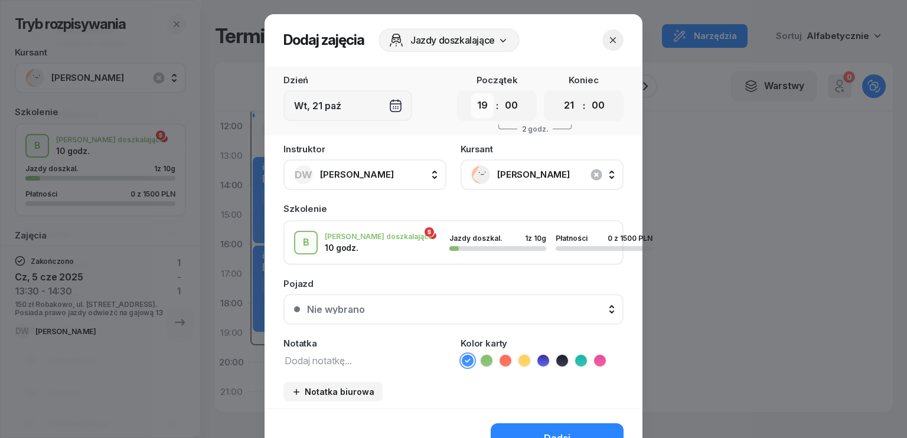
click at [484, 107] on select "00 01 02 03 04 05 06 07 08 09 10 11 12 13 14 15 16 17 18 19 20 21 22 23" at bounding box center [482, 105] width 22 height 25
select select "10"
click at [471, 93] on select "00 01 02 03 04 05 06 07 08 09 10 11 12 13 14 15 16 17 18 19 20 21 22 23" at bounding box center [482, 105] width 22 height 25
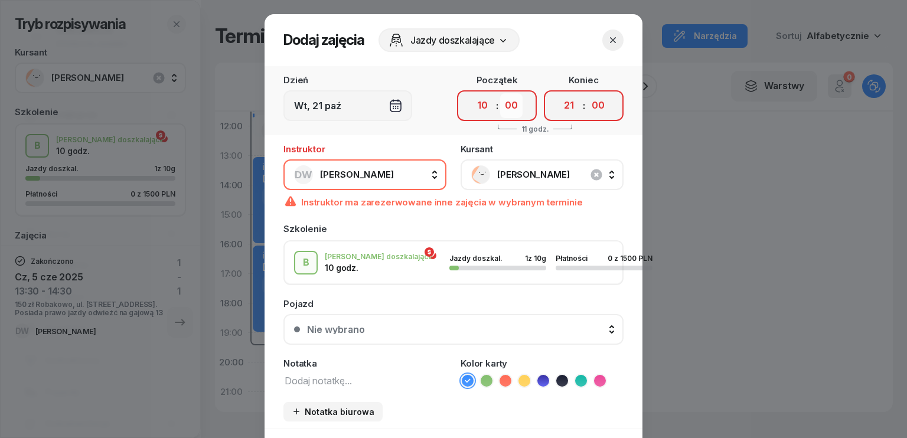
click at [510, 103] on select "00 05 10 15 20 25 30 35 40 45 50 55" at bounding box center [511, 105] width 22 height 25
select select "30"
click at [500, 93] on select "00 05 10 15 20 25 30 35 40 45 50 55" at bounding box center [511, 105] width 22 height 25
click at [568, 105] on select "00 01 02 03 04 05 06 07 08 09 10 11 12 13 14 15 16 17 18 19 20 21 22 23" at bounding box center [569, 105] width 22 height 25
select select "12"
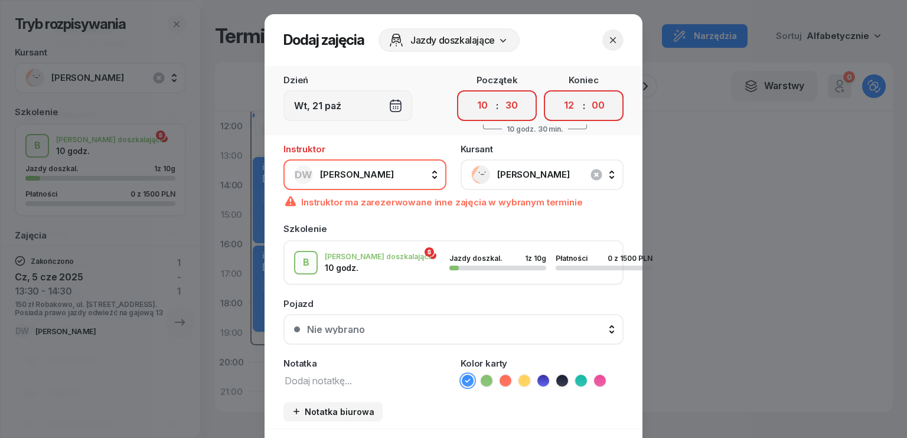
click at [558, 93] on select "00 01 02 03 04 05 06 07 08 09 10 11 12 13 14 15 16 17 18 19 20 21 22 23" at bounding box center [569, 105] width 22 height 25
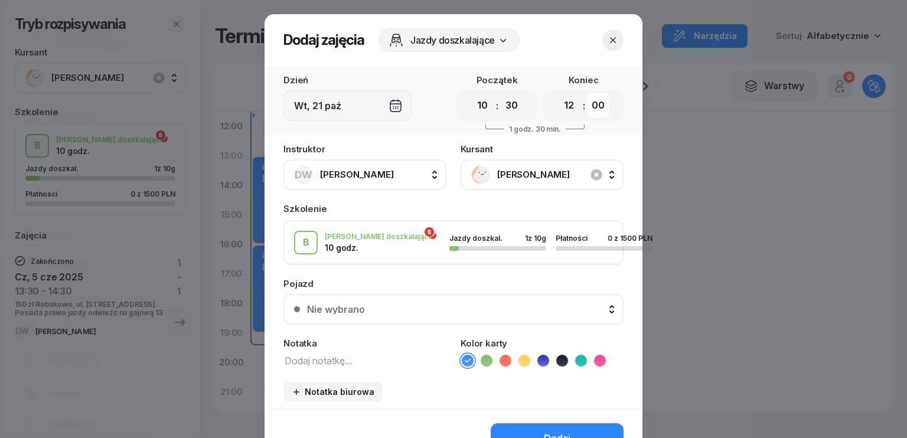
click at [598, 103] on select "00 05 10 15 20 25 30 35 40 45 50 55" at bounding box center [598, 105] width 22 height 25
select select "30"
click at [587, 93] on select "00 05 10 15 20 25 30 35 40 45 50 55" at bounding box center [598, 105] width 22 height 25
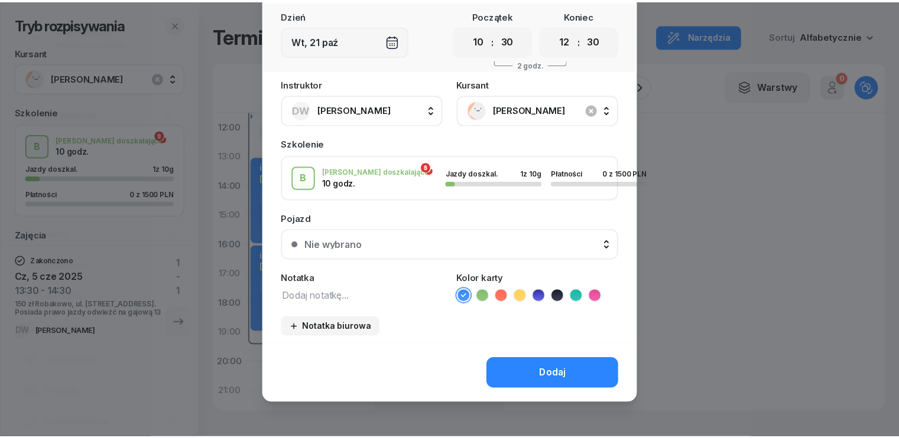
scroll to position [66, 0]
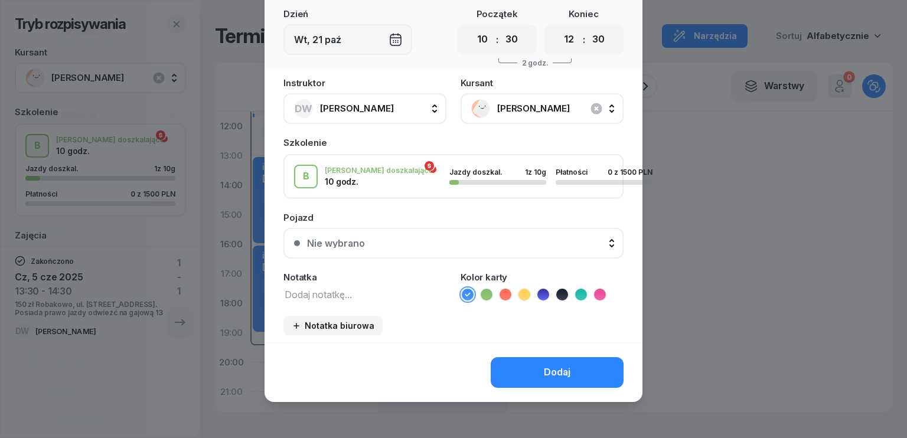
click at [352, 293] on textarea at bounding box center [365, 294] width 163 height 15
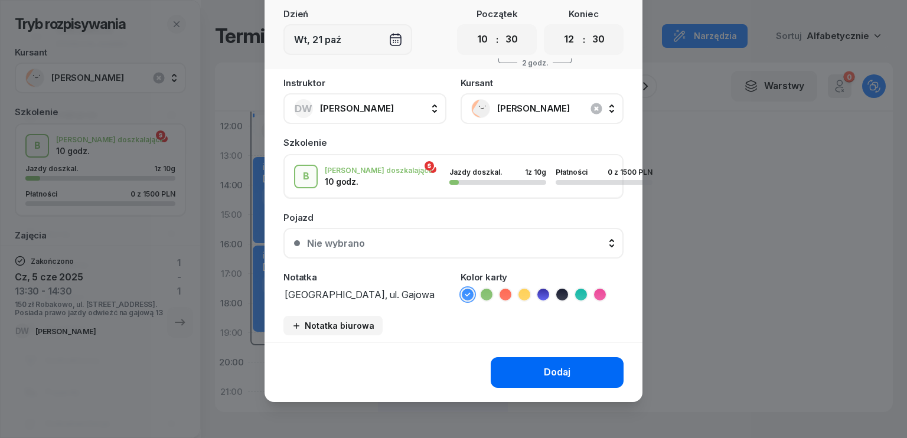
type textarea "[GEOGRAPHIC_DATA], ul. Gajowa 13 300zł"
click at [529, 364] on button "Dodaj" at bounding box center [557, 372] width 133 height 31
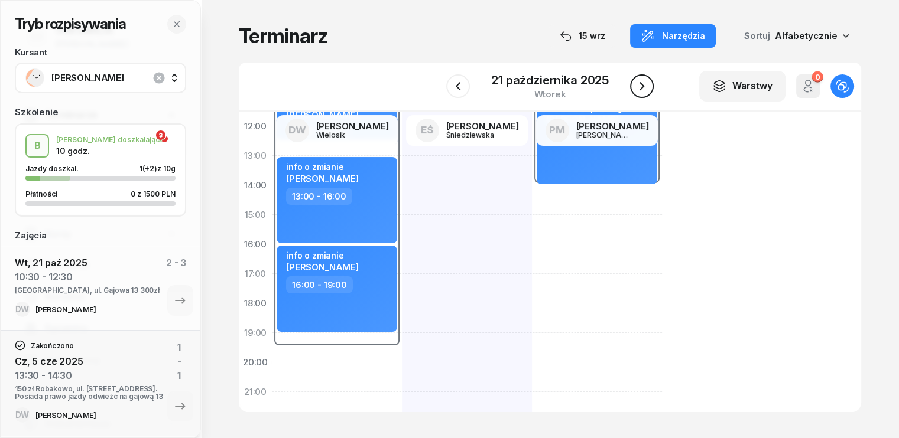
click at [648, 87] on button "button" at bounding box center [642, 86] width 24 height 24
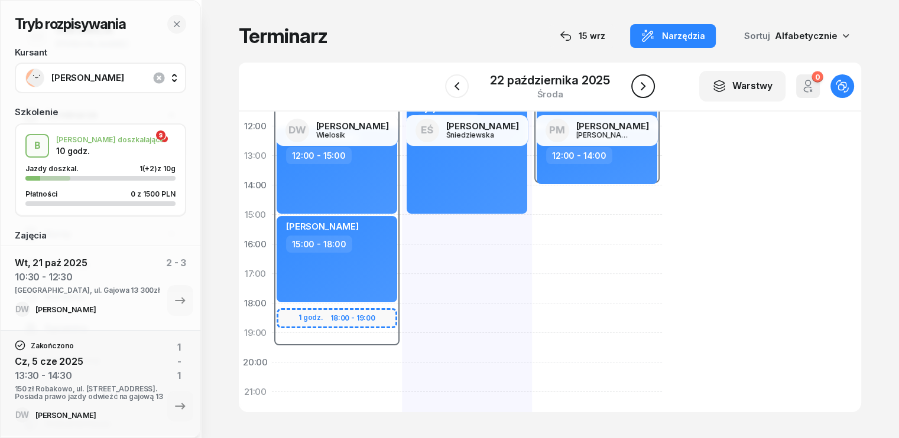
click at [649, 87] on icon "button" at bounding box center [643, 86] width 14 height 14
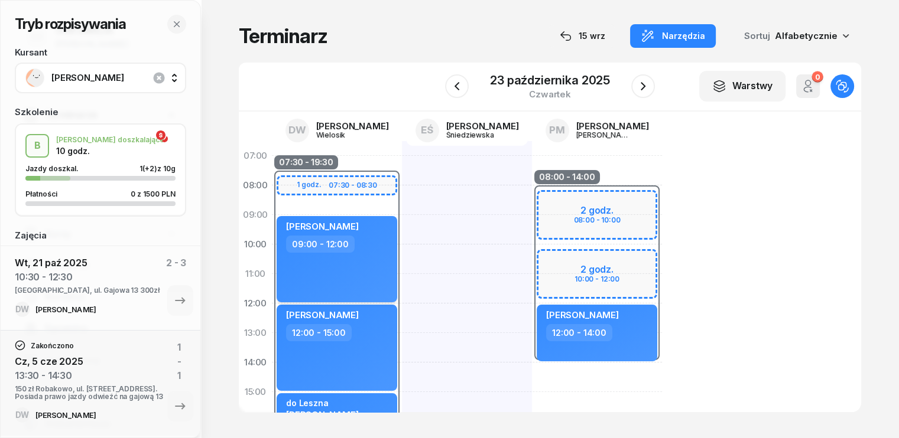
click at [346, 270] on div "[PERSON_NAME] 09:00 - 12:00" at bounding box center [336, 259] width 121 height 86
select select "09"
select select "12"
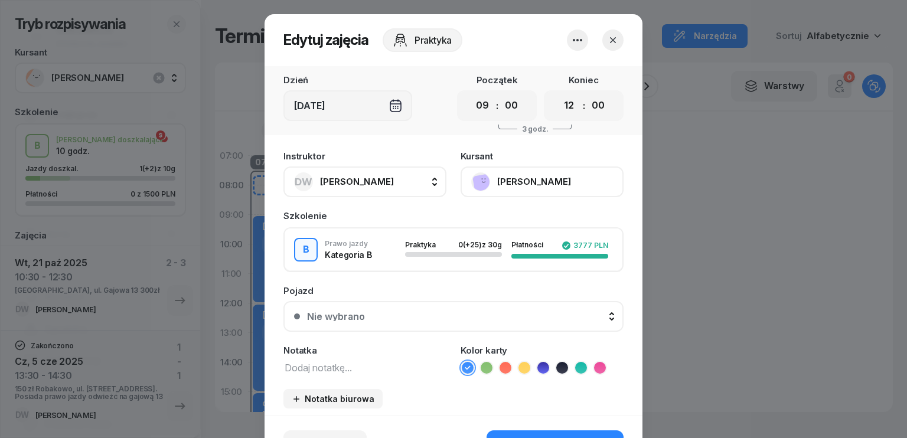
click at [402, 184] on button "DW [PERSON_NAME]" at bounding box center [365, 182] width 163 height 31
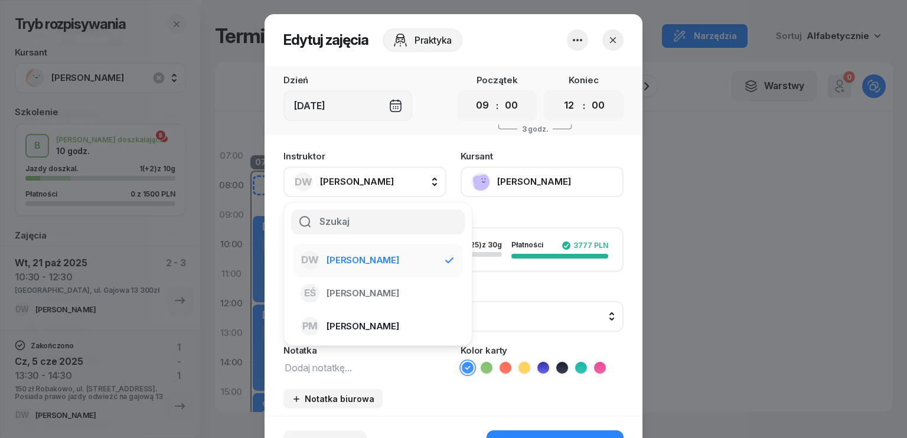
click at [369, 326] on span "[PERSON_NAME]" at bounding box center [363, 326] width 73 height 15
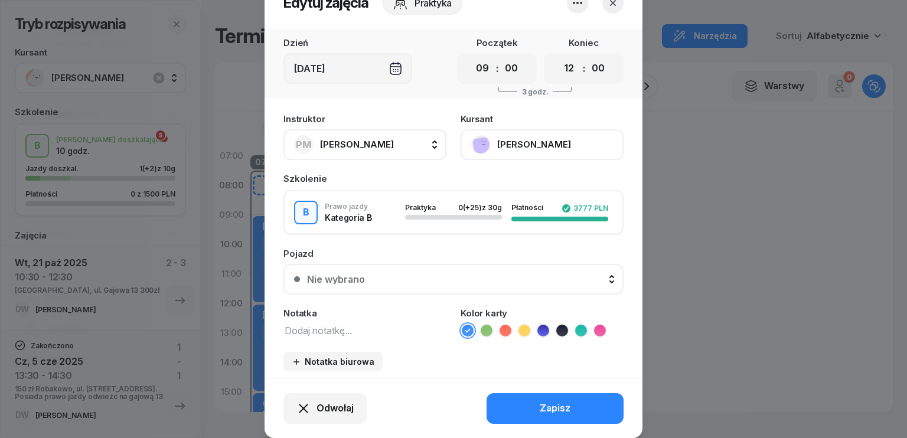
scroll to position [73, 0]
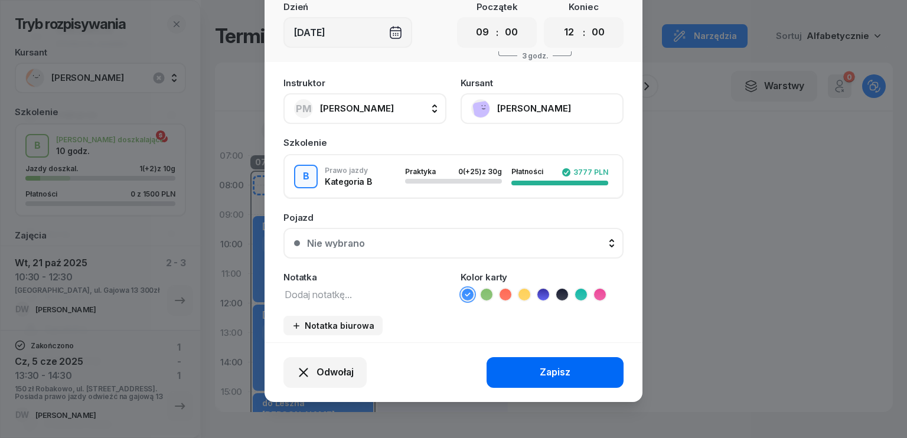
click at [551, 366] on div "Zapisz" at bounding box center [555, 372] width 31 height 15
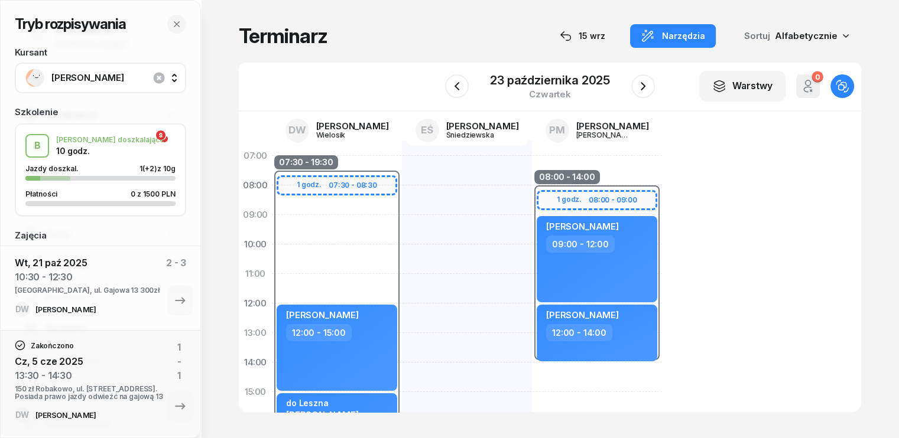
click at [330, 160] on div "07:30 - 19:30 1 godz. 07:30 - 08:30 [PERSON_NAME] 12:00 - 15:00 do Leszna [PERS…" at bounding box center [337, 407] width 130 height 532
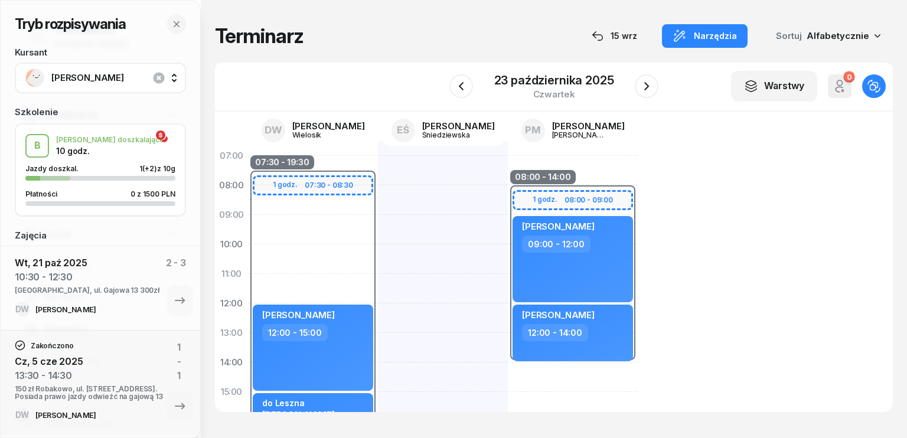
select select "07"
select select "09"
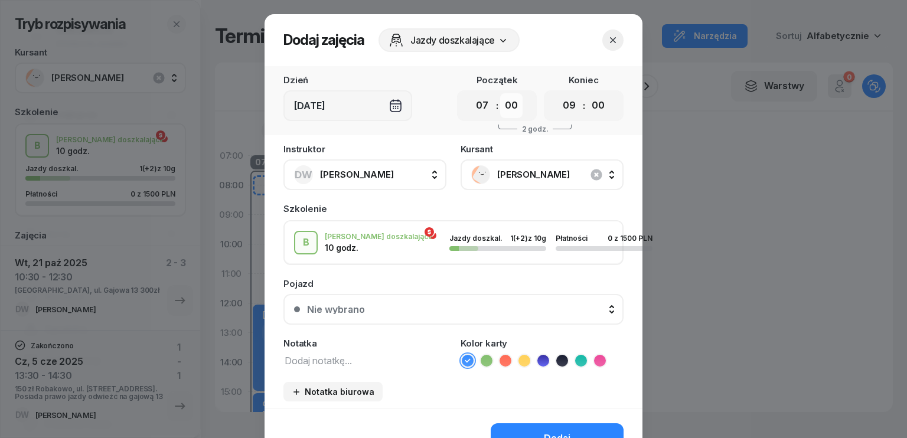
click at [510, 100] on select "00 05 10 15 20 25 30 35 40 45 50 55" at bounding box center [511, 105] width 22 height 25
select select "30"
click at [500, 93] on select "00 05 10 15 20 25 30 35 40 45 50 55" at bounding box center [511, 105] width 22 height 25
click at [591, 106] on select "00 05 10 15 20 25 30 35 40 45 50 55" at bounding box center [598, 105] width 22 height 25
select select "30"
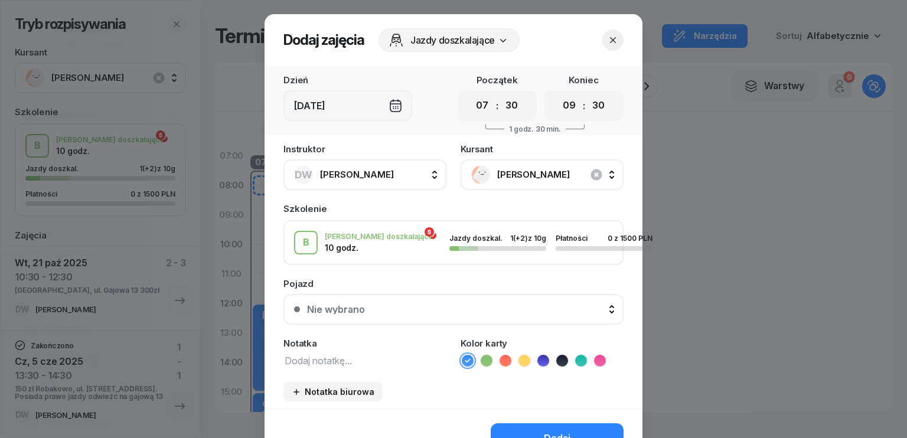
click at [587, 93] on select "00 05 10 15 20 25 30 35 40 45 50 55" at bounding box center [598, 105] width 22 height 25
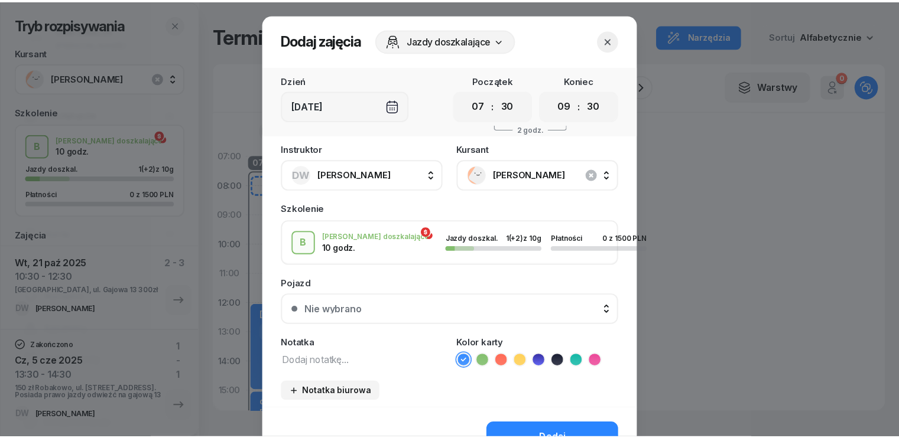
scroll to position [66, 0]
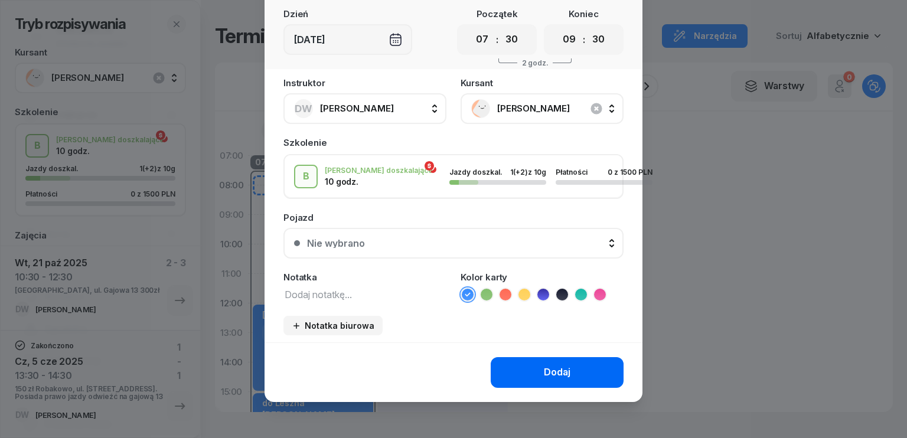
click at [565, 365] on div "Dodaj" at bounding box center [557, 372] width 27 height 15
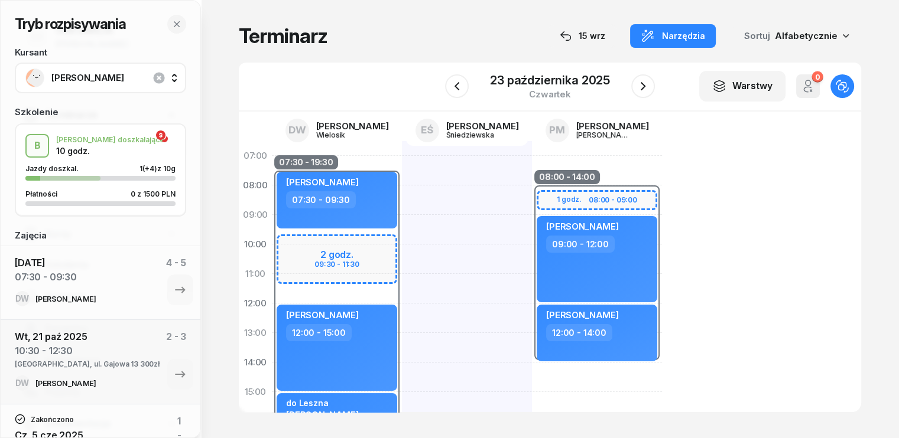
click at [661, 74] on div "W Wybierz DW [PERSON_NAME] EŚ [PERSON_NAME] PM [PERSON_NAME] [DATE] Warstwy 0 O…" at bounding box center [550, 87] width 622 height 49
click at [643, 83] on icon "button" at bounding box center [643, 86] width 14 height 14
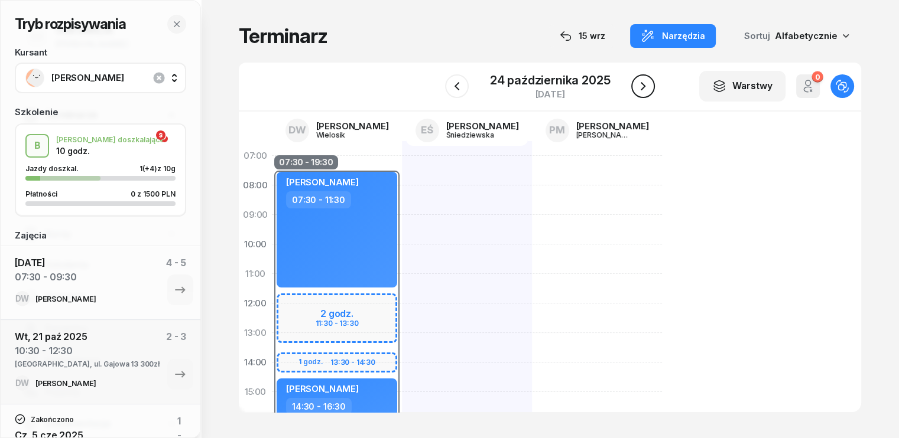
click at [641, 87] on icon "button" at bounding box center [643, 86] width 14 height 14
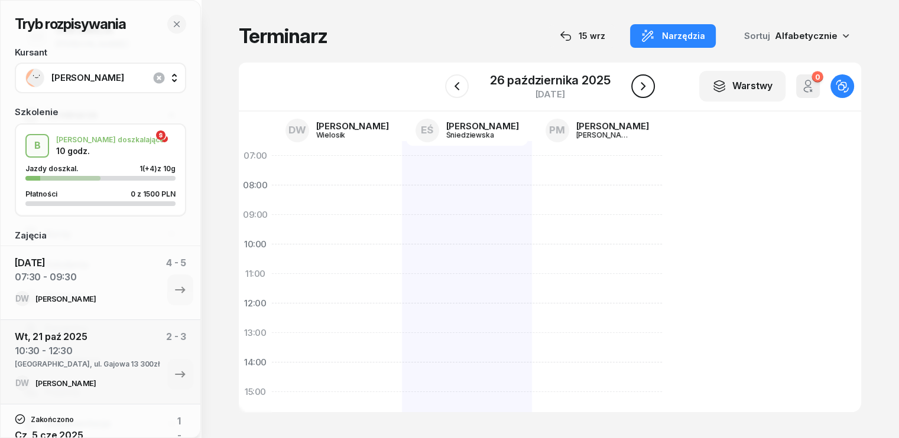
click at [641, 87] on icon "button" at bounding box center [643, 86] width 14 height 14
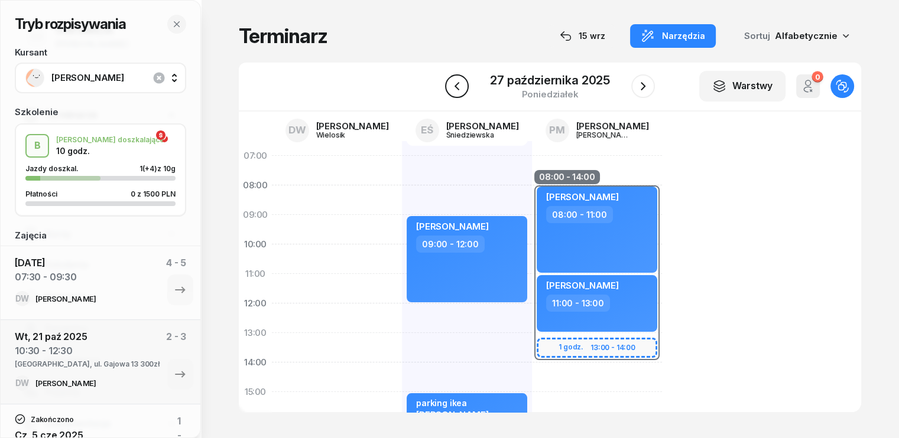
click at [463, 83] on icon "button" at bounding box center [457, 86] width 14 height 14
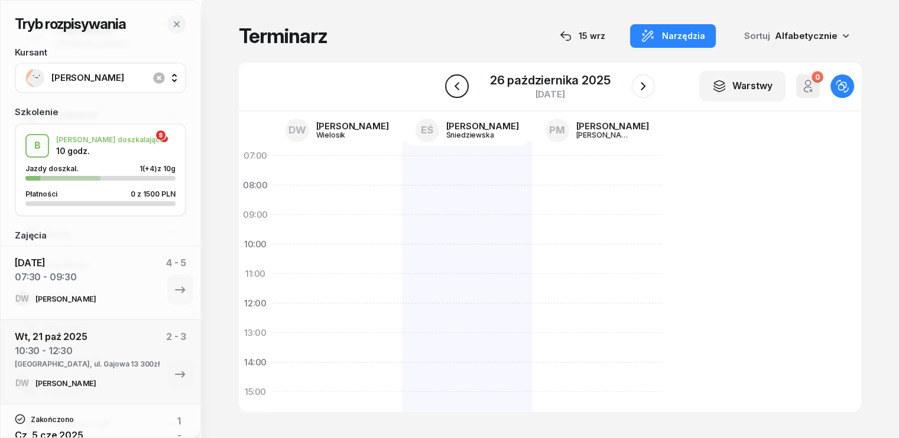
click at [463, 83] on icon "button" at bounding box center [457, 86] width 14 height 14
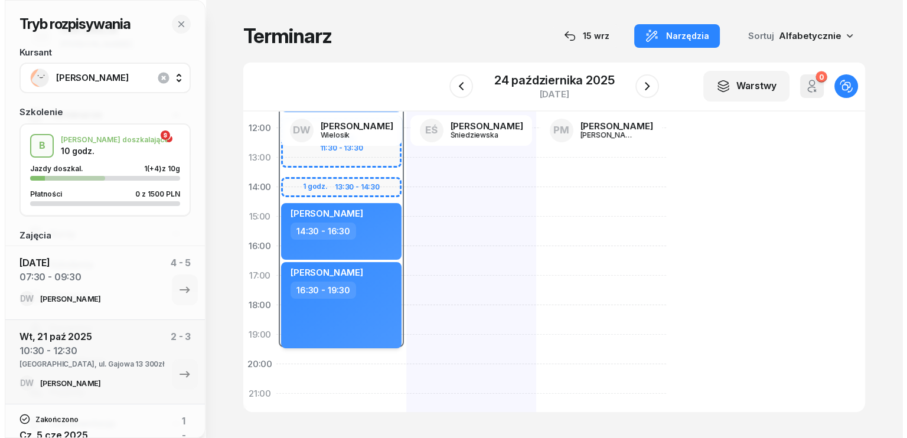
scroll to position [177, 0]
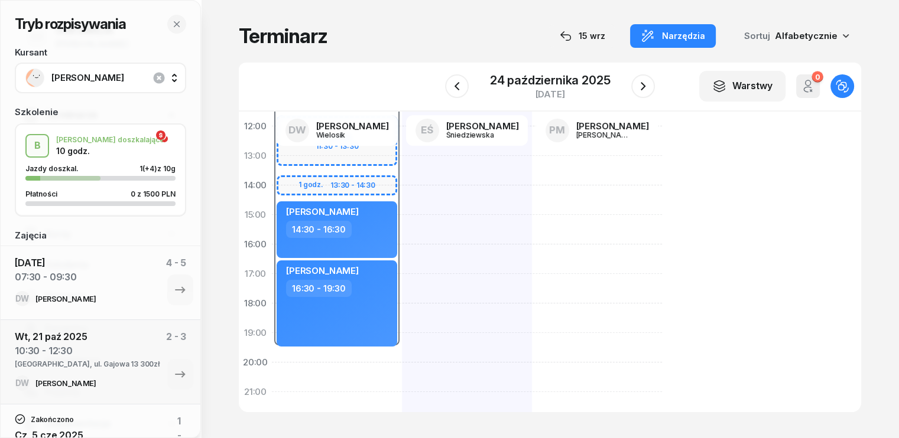
click at [272, 362] on div "07:30 - 19:30 2 godz. 11:30 - 13:30 1 godz. 13:30 - 14:30 [PERSON_NAME] 07:30 -…" at bounding box center [337, 230] width 130 height 532
select select "19"
select select "30"
select select "21"
select select "30"
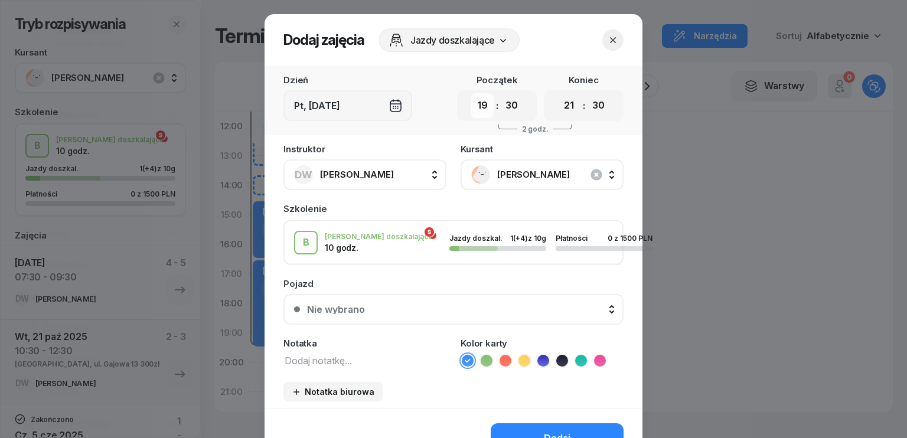
click at [482, 113] on select "00 01 02 03 04 05 06 07 08 09 10 11 12 13 14 15 16 17 18 19 20 21 22 23" at bounding box center [482, 105] width 22 height 25
select select "12"
click at [471, 93] on select "00 01 02 03 04 05 06 07 08 09 10 11 12 13 14 15 16 17 18 19 20 21 22 23" at bounding box center [482, 105] width 22 height 25
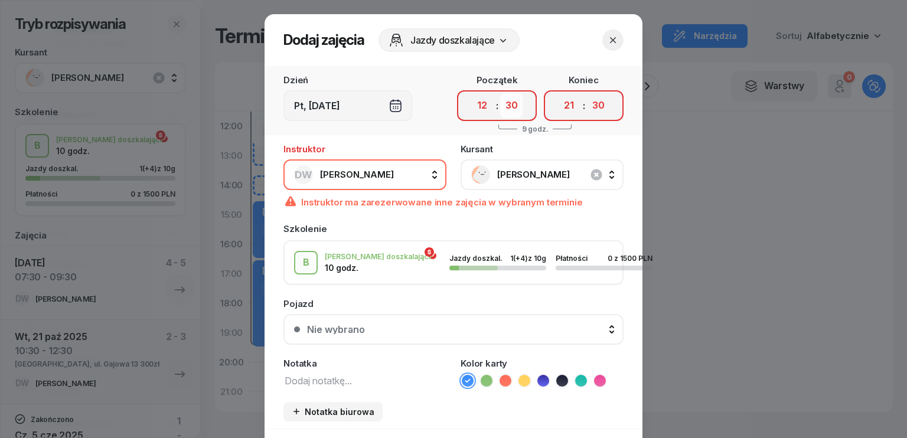
drag, startPoint x: 515, startPoint y: 107, endPoint x: 515, endPoint y: 114, distance: 7.1
click at [515, 107] on select "00 05 10 15 20 25 30 35 40 45 50 55" at bounding box center [511, 105] width 22 height 25
select select "00"
click at [500, 93] on select "00 05 10 15 20 25 30 35 40 45 50 55" at bounding box center [511, 105] width 22 height 25
click at [565, 103] on select "00 01 02 03 04 05 06 07 08 09 10 11 12 13 14 15 16 17 18 19 20 21 22 23" at bounding box center [569, 105] width 22 height 25
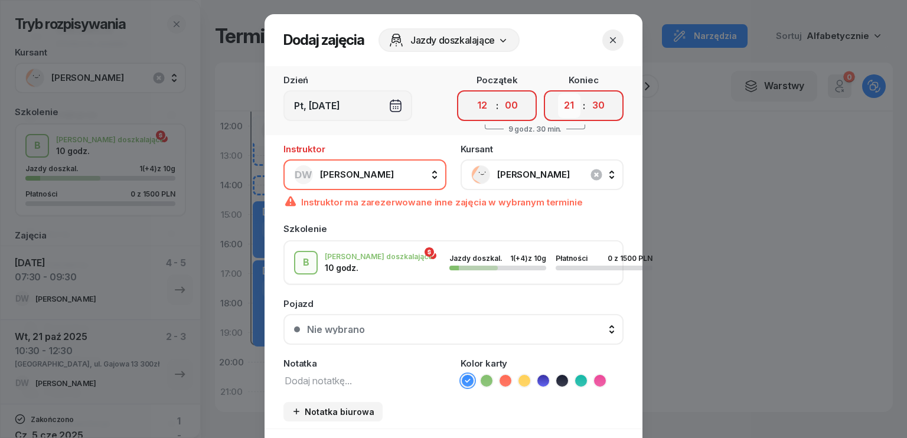
select select "14"
click at [558, 93] on select "00 01 02 03 04 05 06 07 08 09 10 11 12 13 14 15 16 17 18 19 20 21 22 23" at bounding box center [569, 105] width 22 height 25
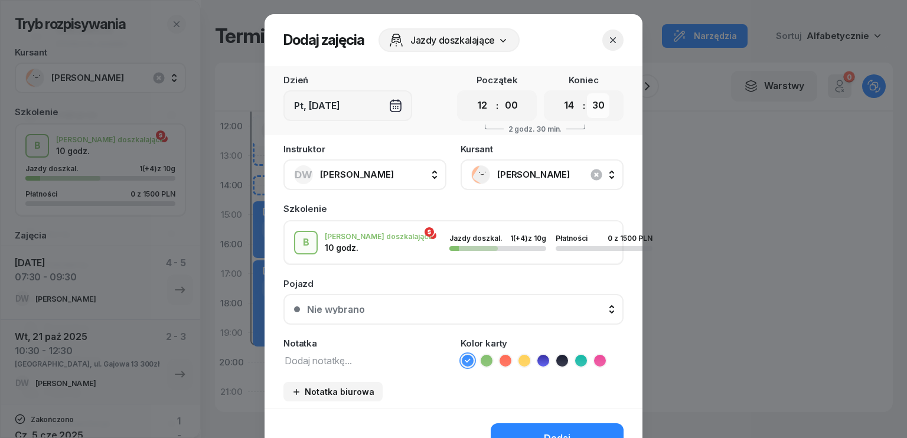
click at [597, 105] on select "00 05 10 15 20 25 30 35 40 45 50 55" at bounding box center [598, 105] width 22 height 25
select select "00"
click at [587, 93] on select "00 05 10 15 20 25 30 35 40 45 50 55" at bounding box center [598, 105] width 22 height 25
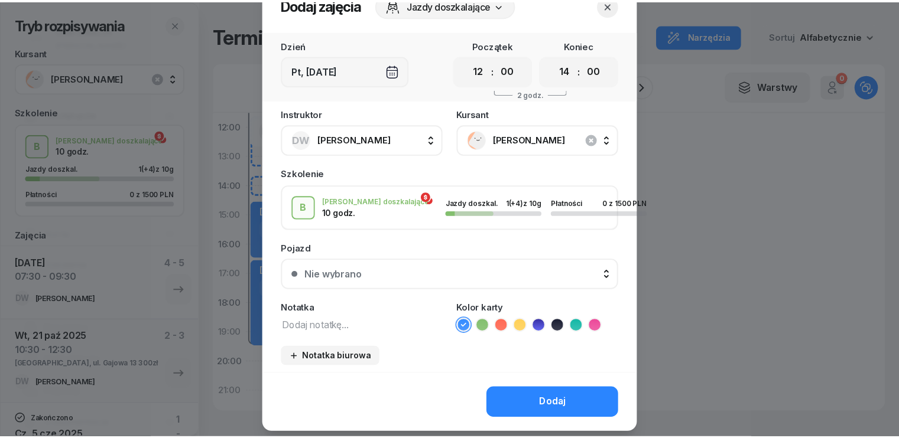
scroll to position [66, 0]
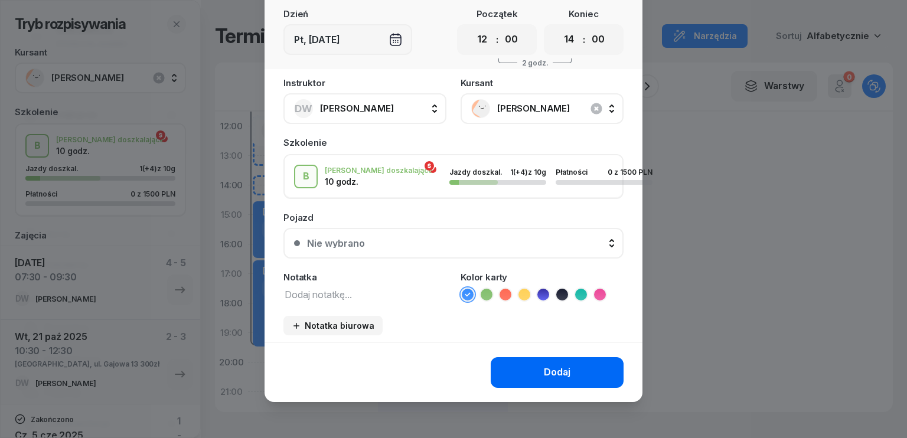
click at [562, 373] on div "Dodaj" at bounding box center [557, 372] width 27 height 15
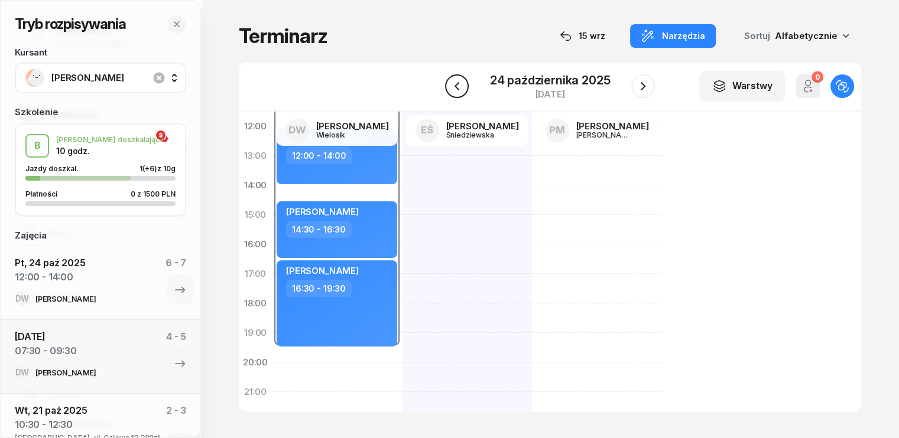
click at [458, 83] on icon "button" at bounding box center [456, 86] width 5 height 8
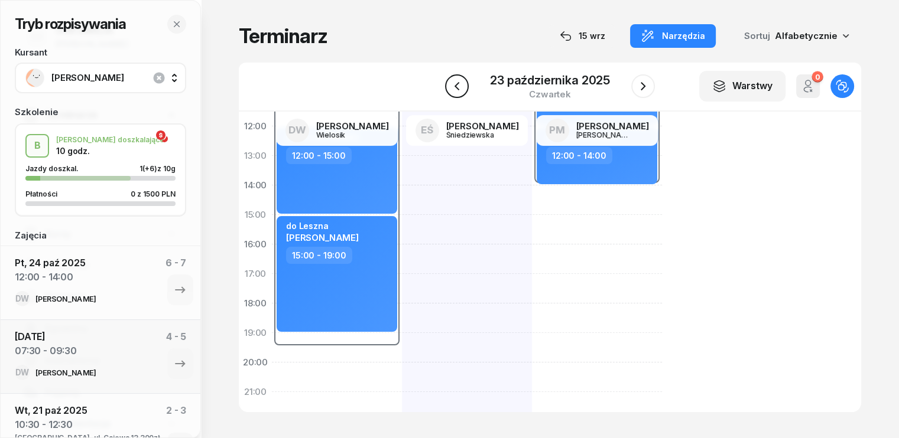
click at [458, 83] on icon "button" at bounding box center [456, 86] width 5 height 8
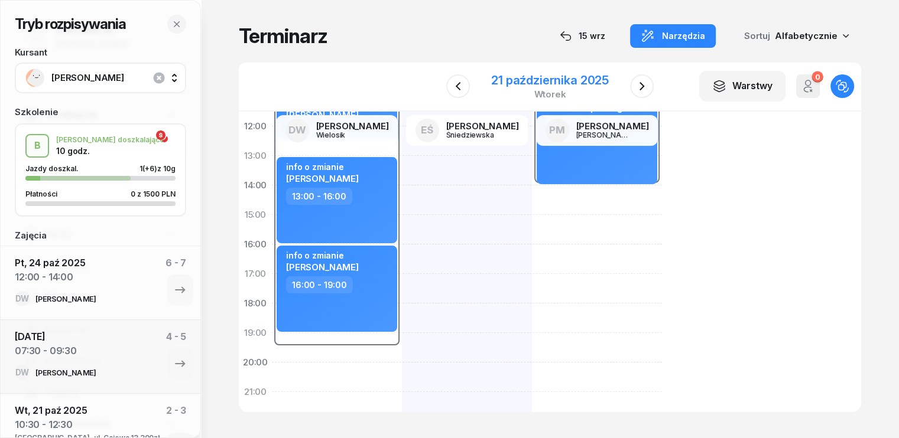
click at [534, 80] on div "21 października 2025" at bounding box center [550, 80] width 118 height 12
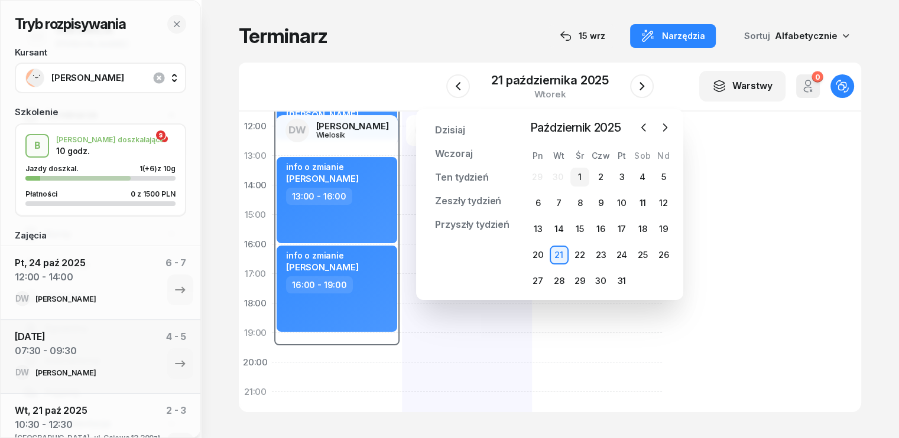
click at [577, 181] on div "1" at bounding box center [579, 177] width 19 height 19
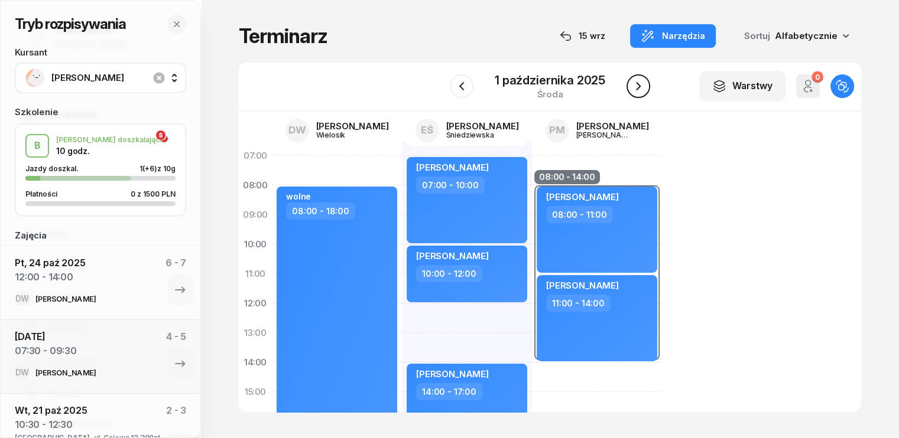
click at [644, 84] on icon "button" at bounding box center [638, 86] width 14 height 14
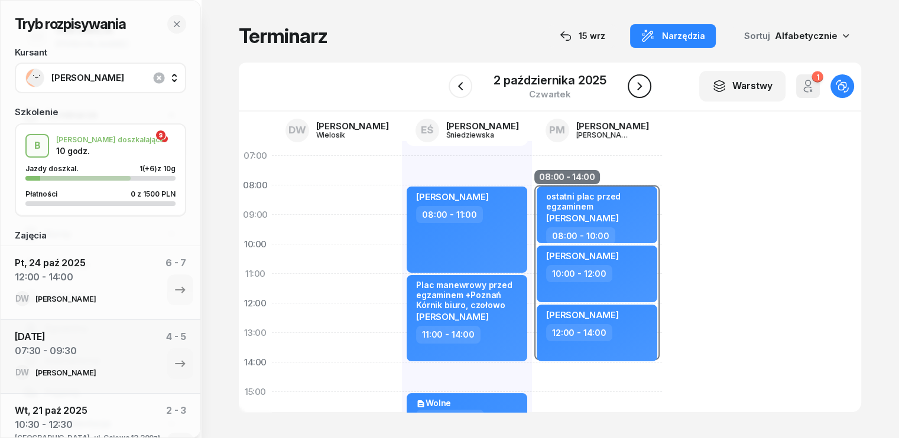
click at [639, 86] on icon "button" at bounding box center [639, 86] width 14 height 14
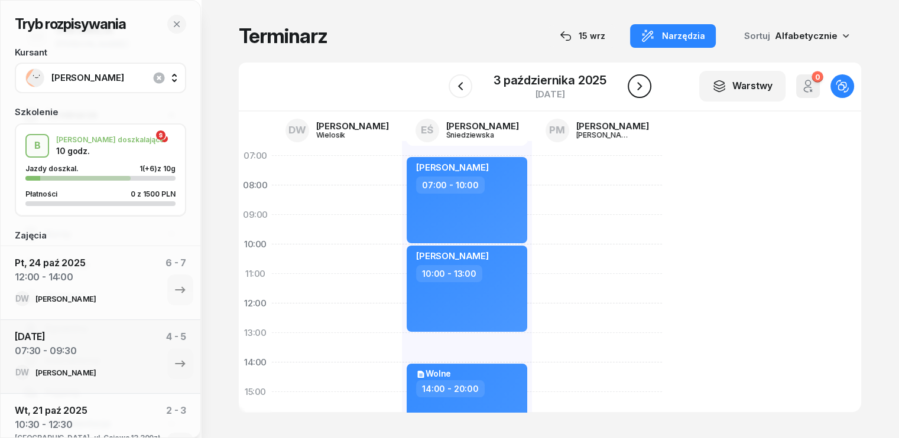
click at [639, 86] on icon "button" at bounding box center [639, 86] width 14 height 14
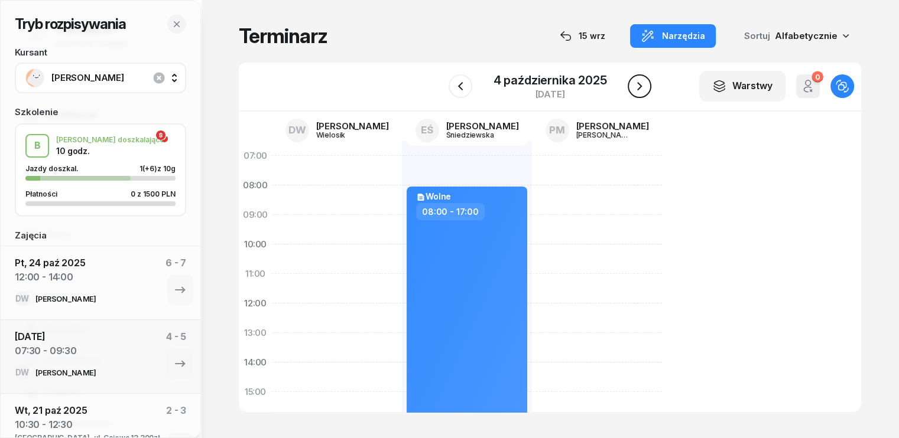
click at [639, 86] on icon "button" at bounding box center [639, 86] width 14 height 14
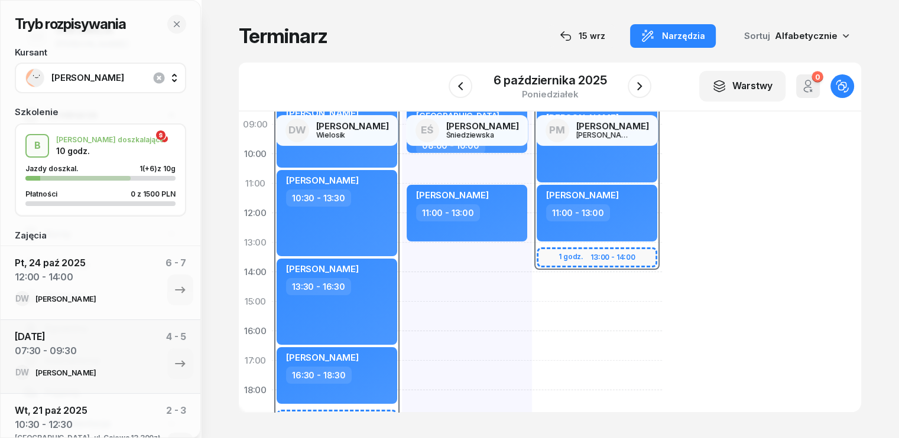
scroll to position [177, 0]
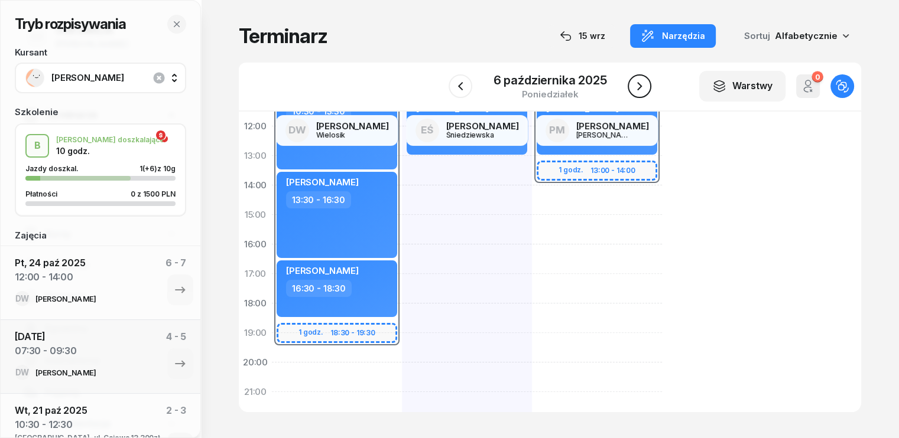
click at [634, 84] on icon "button" at bounding box center [639, 86] width 14 height 14
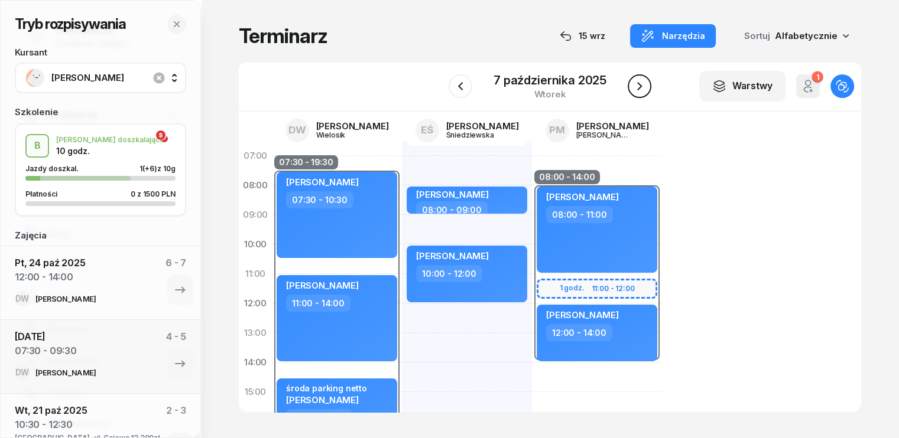
click at [646, 86] on button "button" at bounding box center [639, 86] width 24 height 24
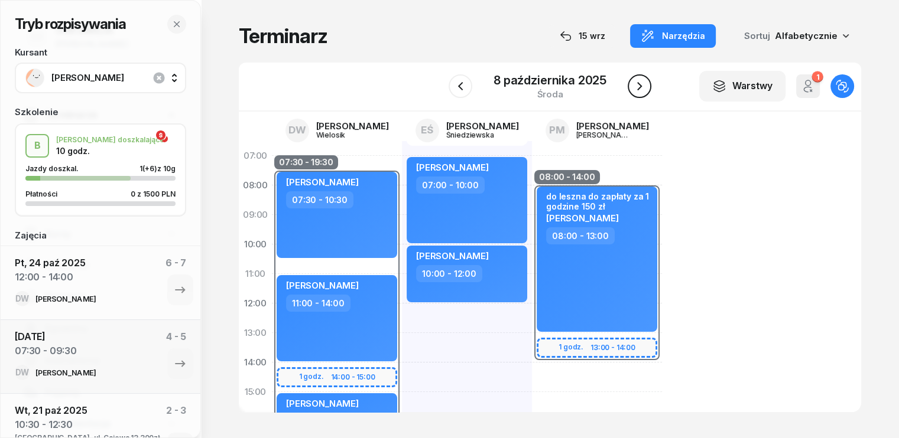
click at [643, 87] on icon "button" at bounding box center [639, 86] width 14 height 14
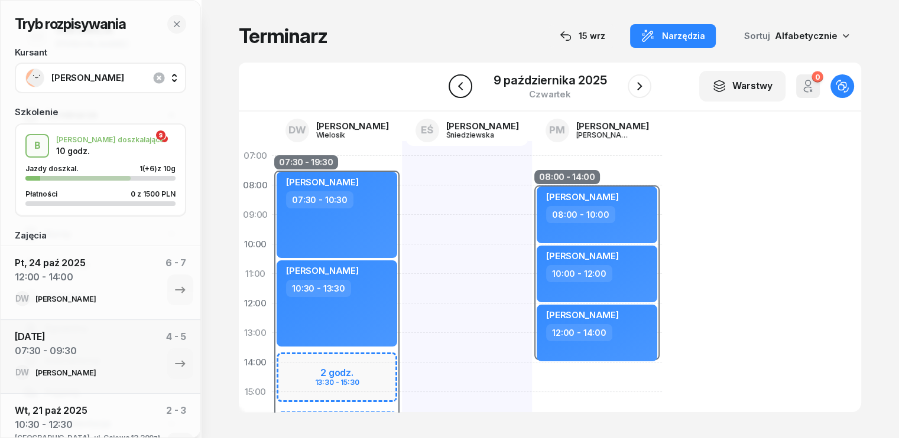
click at [458, 85] on icon "button" at bounding box center [459, 86] width 5 height 8
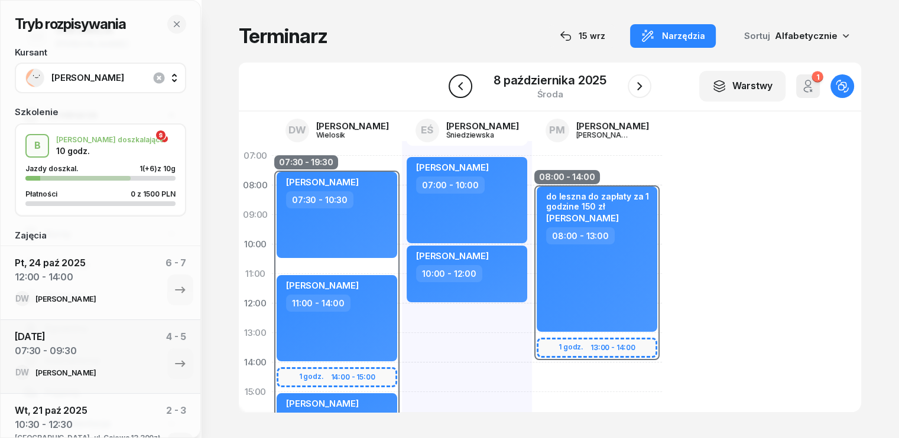
click at [460, 85] on icon "button" at bounding box center [460, 86] width 5 height 8
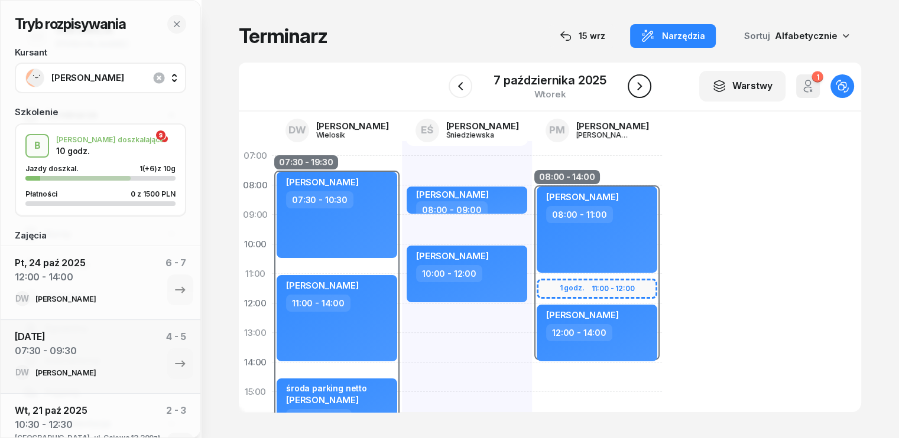
click at [640, 81] on icon "button" at bounding box center [639, 86] width 14 height 14
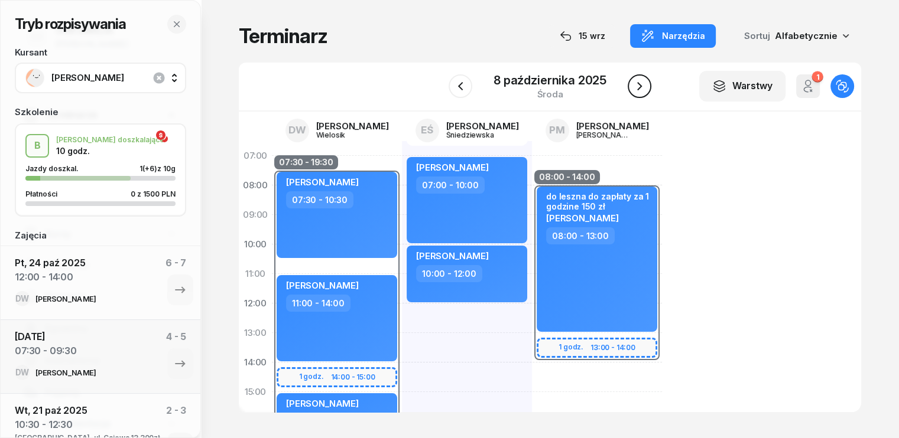
click at [640, 81] on icon "button" at bounding box center [639, 86] width 14 height 14
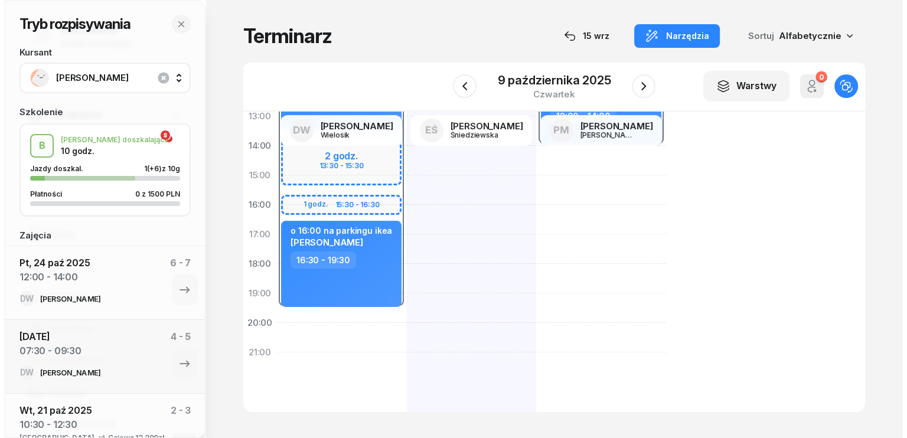
scroll to position [236, 0]
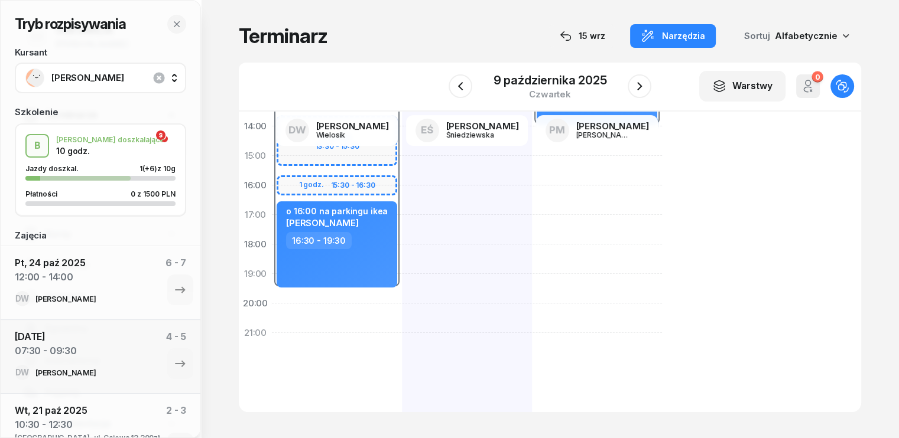
click at [272, 305] on div "07:30 - 19:30 2 godz. 13:30 - 15:30 1 godz. 15:30 - 16:30 [PERSON_NAME] 07:30 -…" at bounding box center [337, 171] width 130 height 532
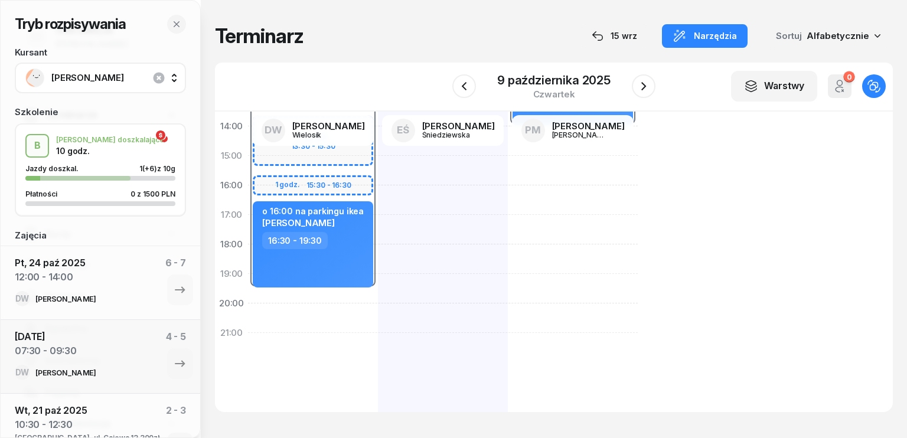
select select "20"
select select "22"
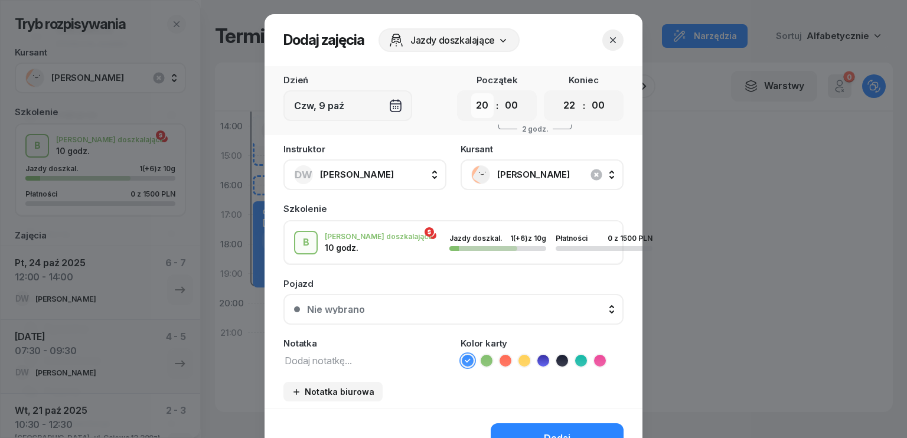
drag, startPoint x: 471, startPoint y: 108, endPoint x: 473, endPoint y: 115, distance: 7.3
click at [471, 108] on select "00 01 02 03 04 05 06 07 08 09 10 11 12 13 14 15 16 17 18 19 20 21 22 23" at bounding box center [482, 105] width 22 height 25
select select "14"
click at [471, 93] on select "00 01 02 03 04 05 06 07 08 09 10 11 12 13 14 15 16 17 18 19 20 21 22 23" at bounding box center [482, 105] width 22 height 25
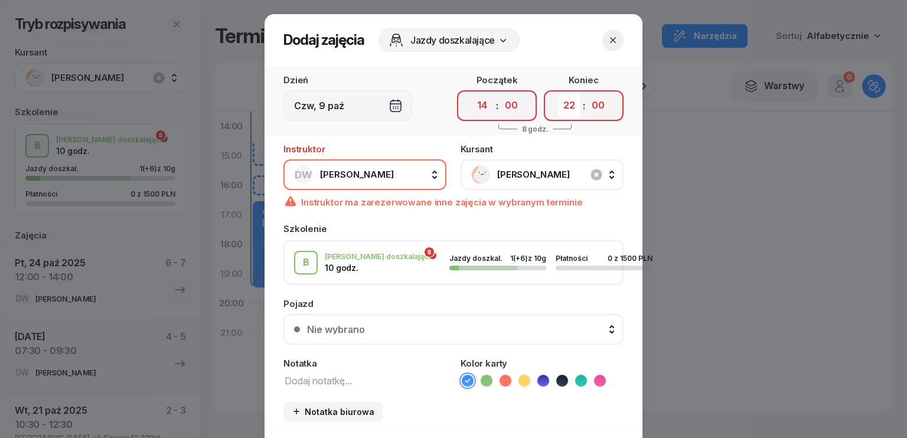
drag, startPoint x: 567, startPoint y: 105, endPoint x: 565, endPoint y: 113, distance: 8.5
click at [567, 105] on select "00 01 02 03 04 05 06 07 08 09 10 11 12 13 14 15 16 17 18 19 20 21 22 23" at bounding box center [569, 105] width 22 height 25
select select "16"
click at [558, 93] on select "00 01 02 03 04 05 06 07 08 09 10 11 12 13 14 15 16 17 18 19 20 21 22 23" at bounding box center [569, 105] width 22 height 25
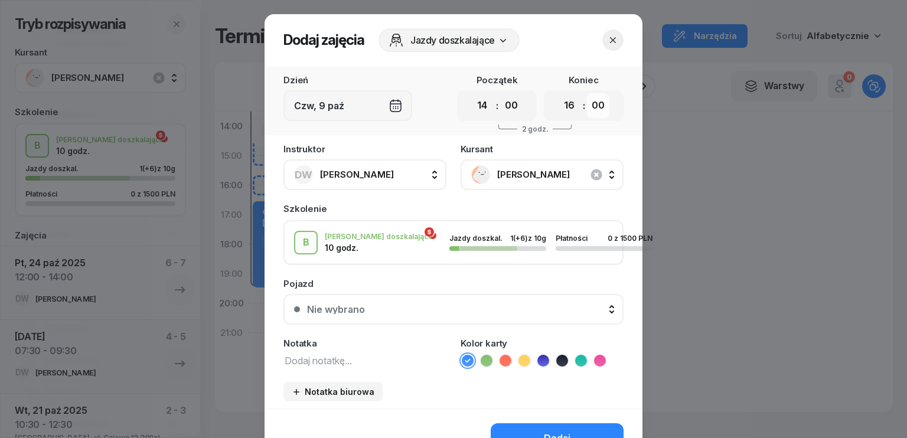
click at [596, 104] on select "00 05 10 15 20 25 30 35 40 45 50 55" at bounding box center [598, 105] width 22 height 25
select select "30"
click at [587, 93] on select "00 05 10 15 20 25 30 35 40 45 50 55" at bounding box center [598, 105] width 22 height 25
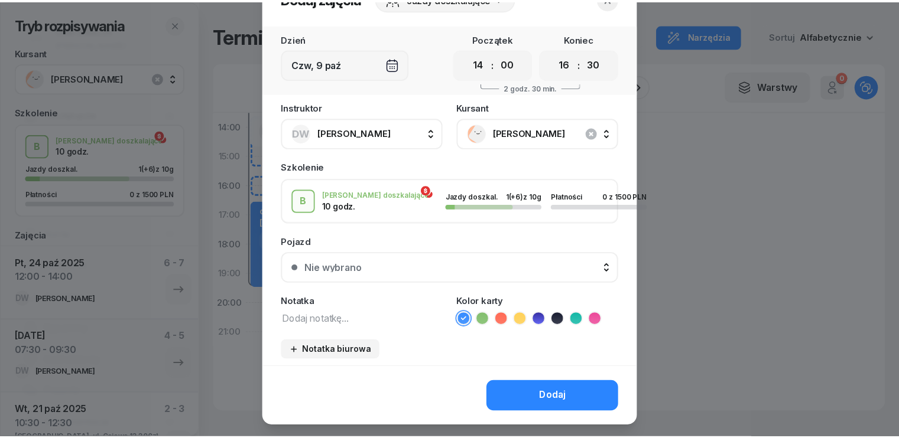
scroll to position [66, 0]
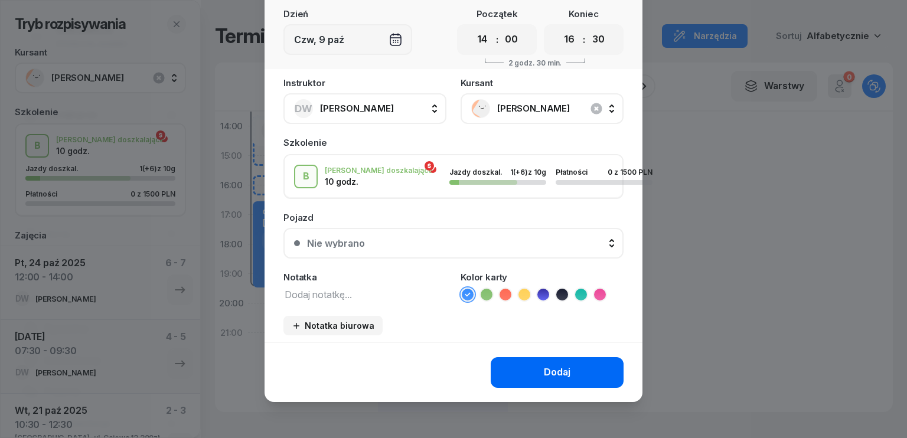
click at [555, 372] on div "Dodaj" at bounding box center [557, 372] width 27 height 15
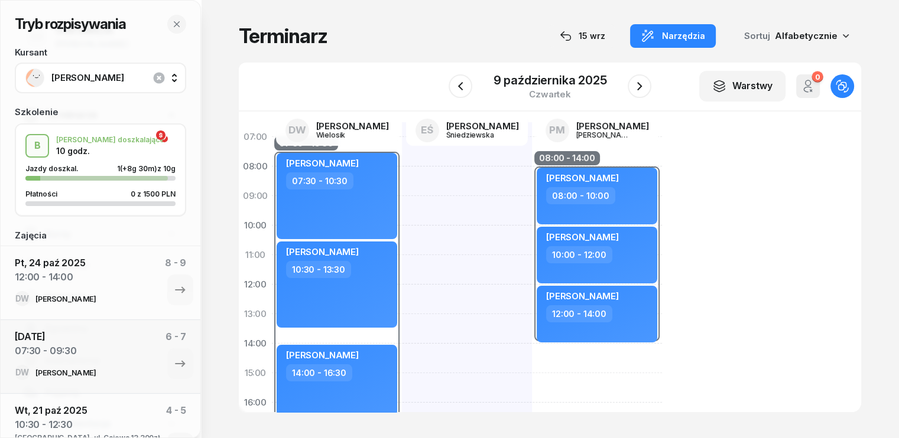
scroll to position [0, 0]
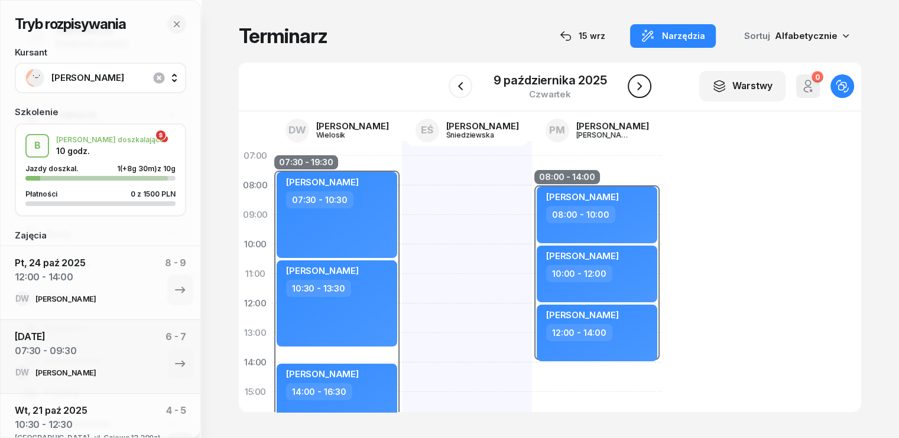
click at [645, 84] on icon "button" at bounding box center [639, 86] width 14 height 14
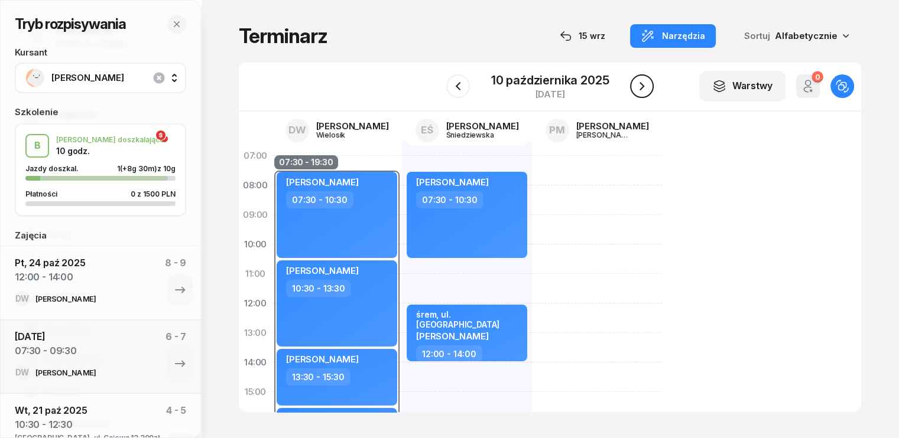
click at [645, 84] on icon "button" at bounding box center [642, 86] width 14 height 14
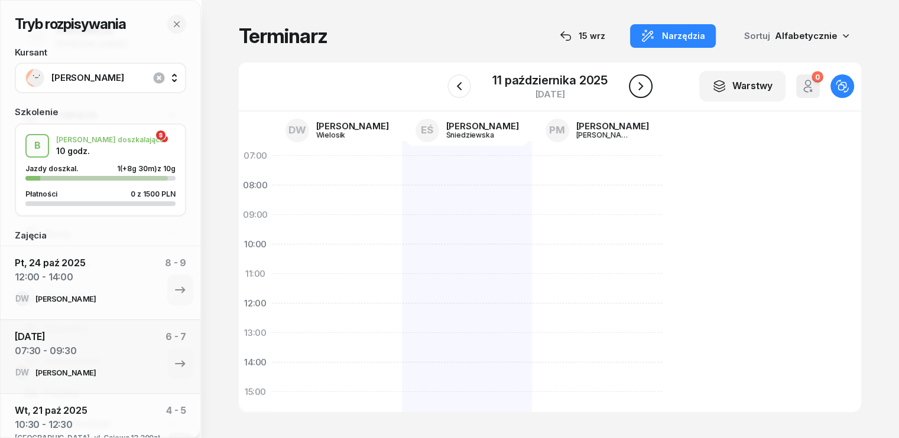
click at [645, 84] on icon "button" at bounding box center [640, 86] width 14 height 14
click at [645, 84] on icon "button" at bounding box center [642, 86] width 14 height 14
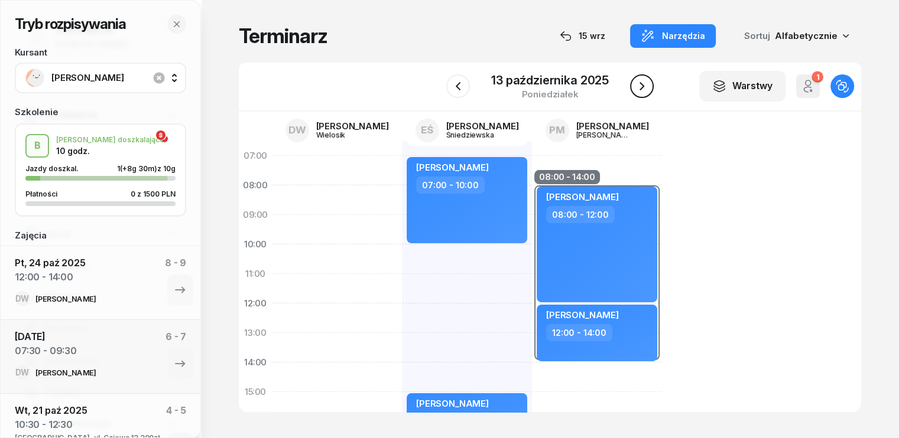
click at [644, 84] on icon "button" at bounding box center [642, 86] width 14 height 14
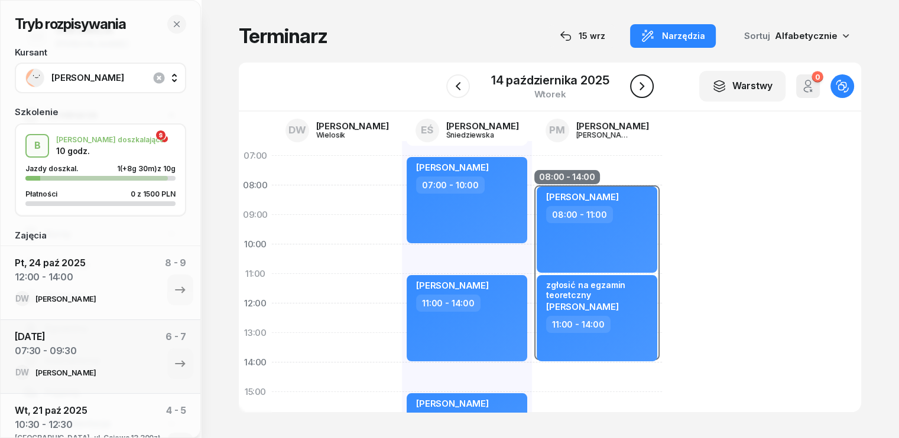
click at [640, 79] on icon "button" at bounding box center [642, 86] width 14 height 14
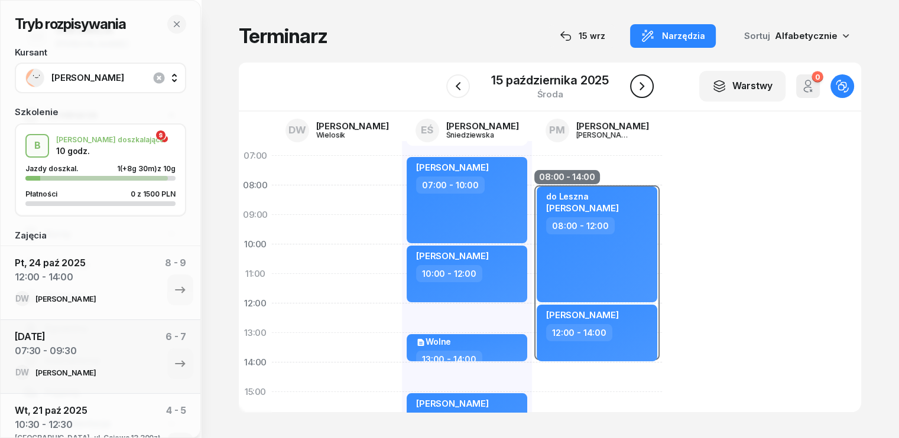
click at [640, 86] on icon "button" at bounding box center [642, 86] width 14 height 14
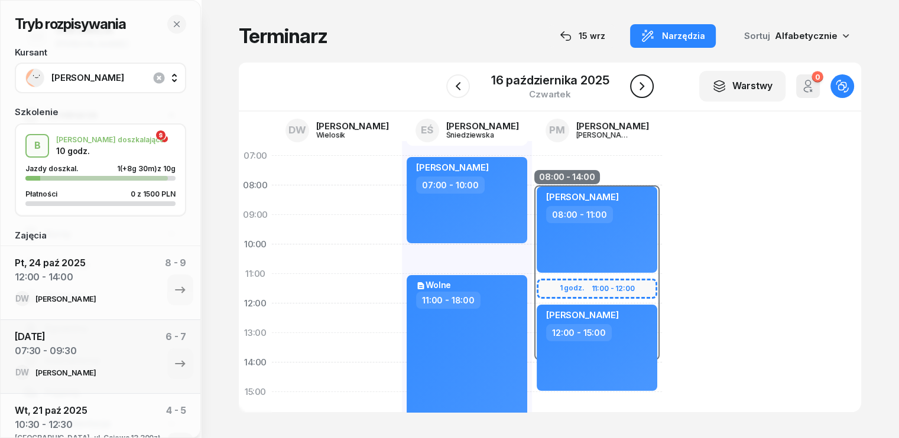
click at [646, 88] on icon "button" at bounding box center [642, 86] width 14 height 14
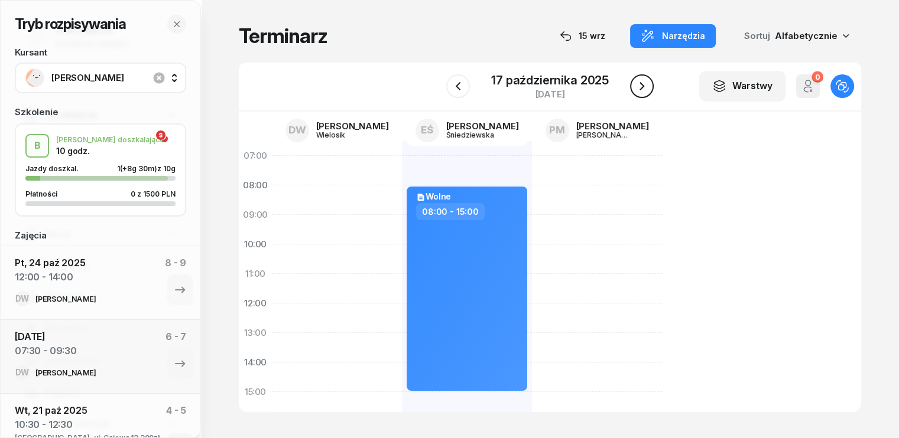
click at [646, 88] on icon "button" at bounding box center [642, 86] width 14 height 14
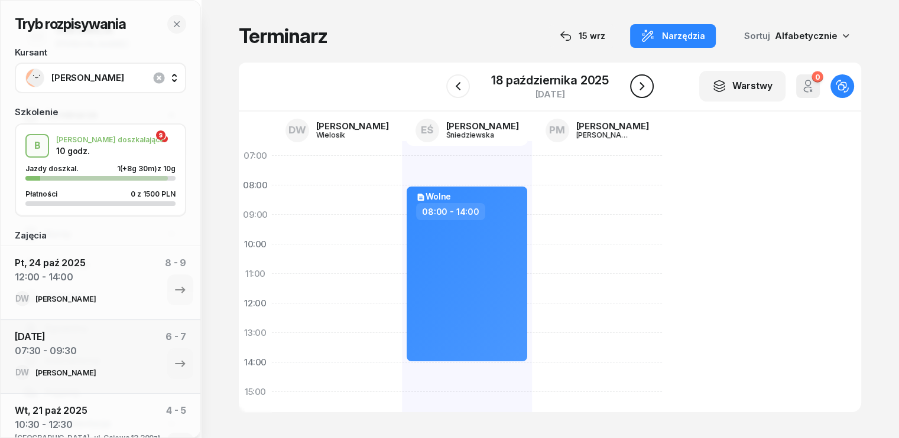
click at [646, 88] on icon "button" at bounding box center [642, 86] width 14 height 14
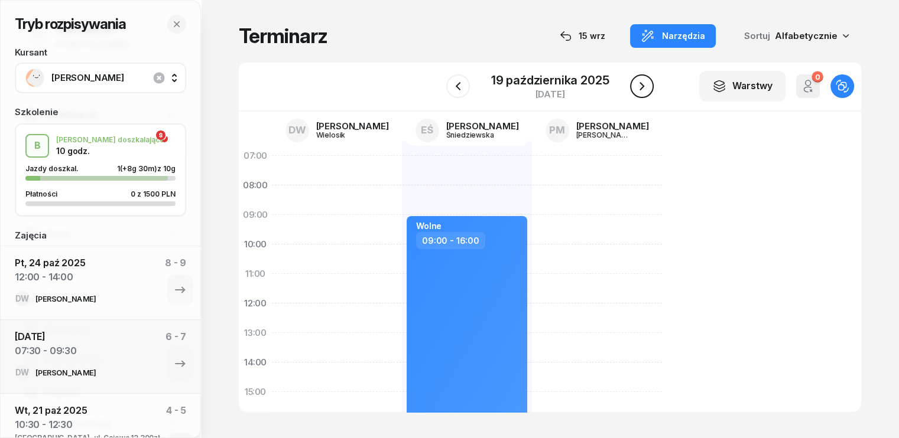
click at [646, 88] on icon "button" at bounding box center [642, 86] width 14 height 14
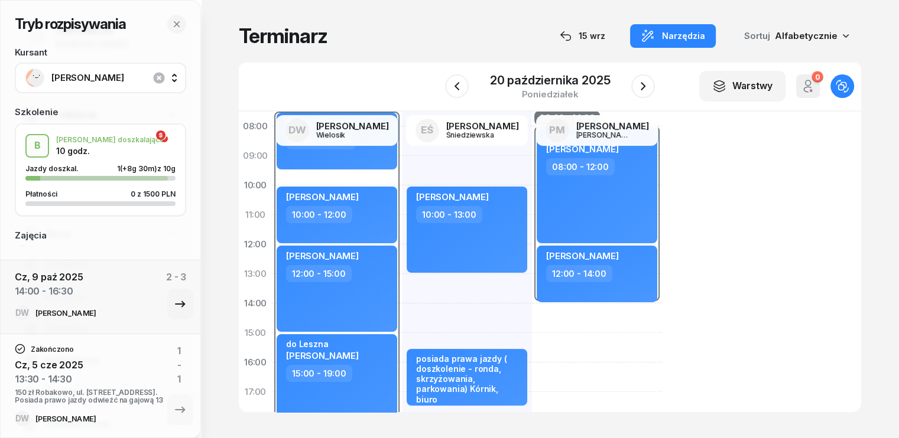
scroll to position [159, 0]
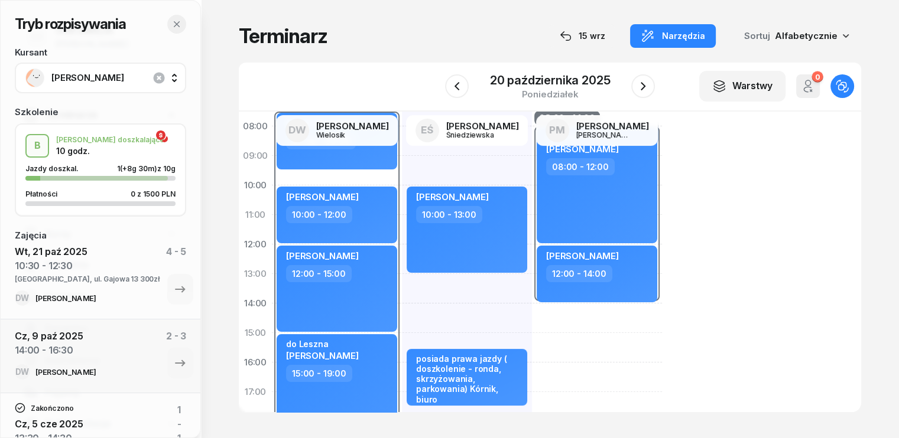
click at [182, 23] on button "button" at bounding box center [176, 24] width 19 height 19
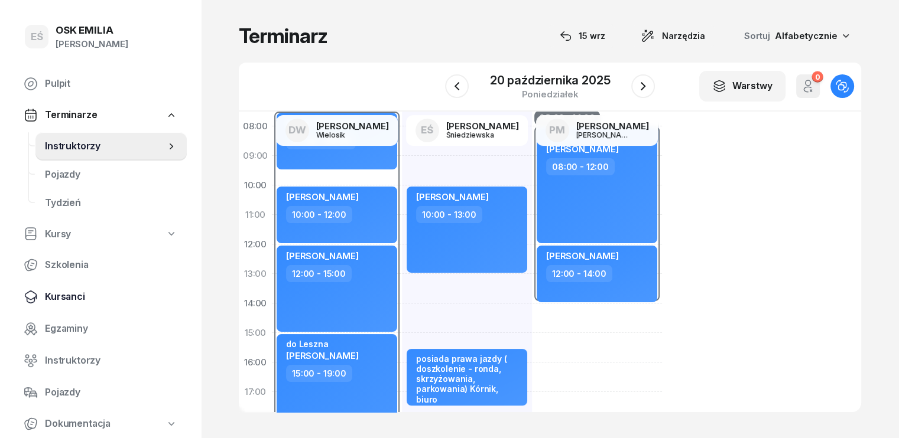
click at [79, 294] on span "Kursanci" at bounding box center [111, 296] width 132 height 15
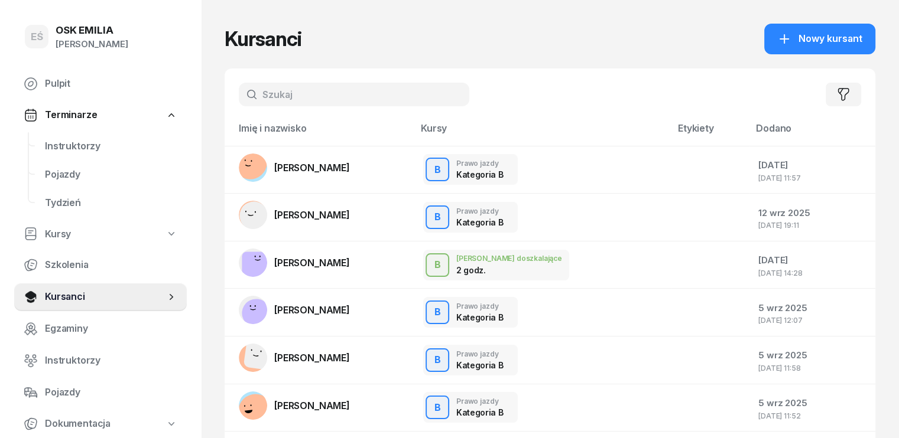
click at [276, 94] on input "text" at bounding box center [354, 95] width 230 height 24
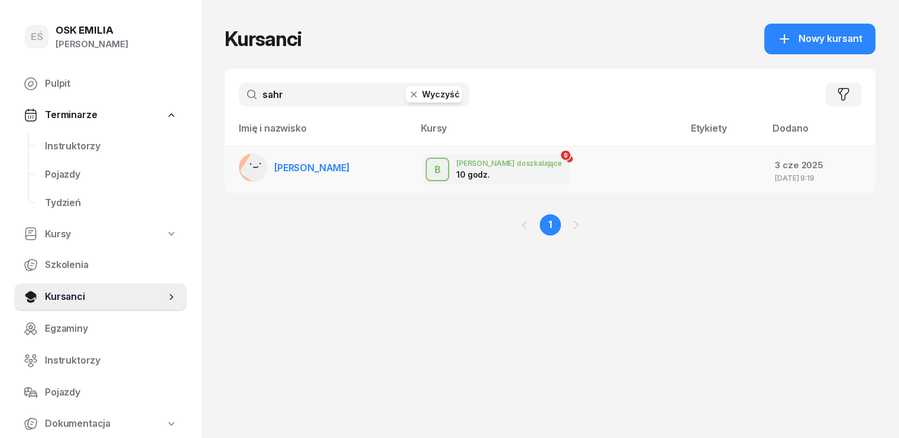
type input "sahr"
click at [279, 170] on span "[PERSON_NAME]" at bounding box center [312, 168] width 76 height 12
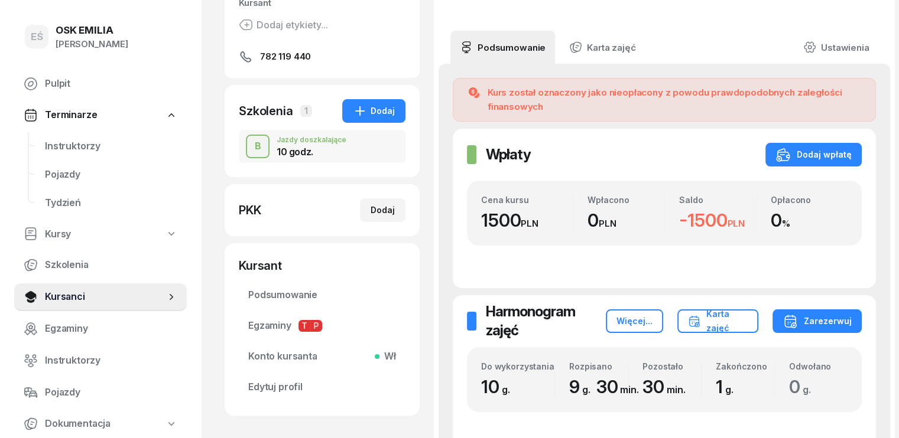
scroll to position [177, 0]
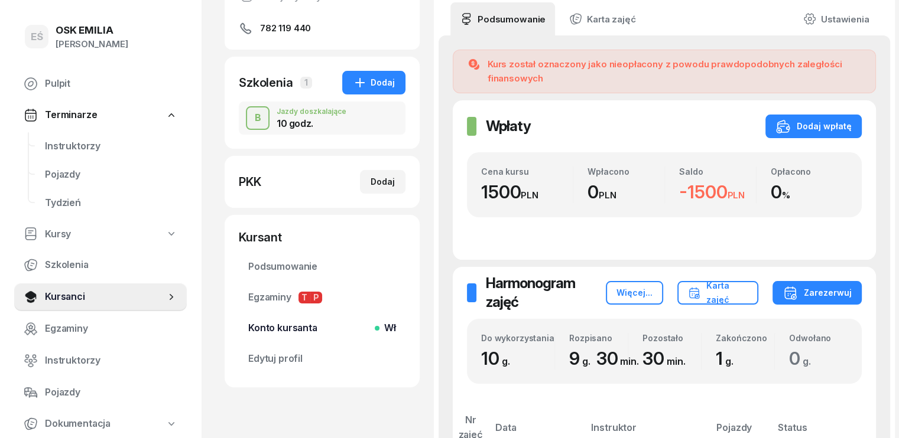
click at [288, 331] on span "Konto kursanta Wł" at bounding box center [322, 328] width 148 height 15
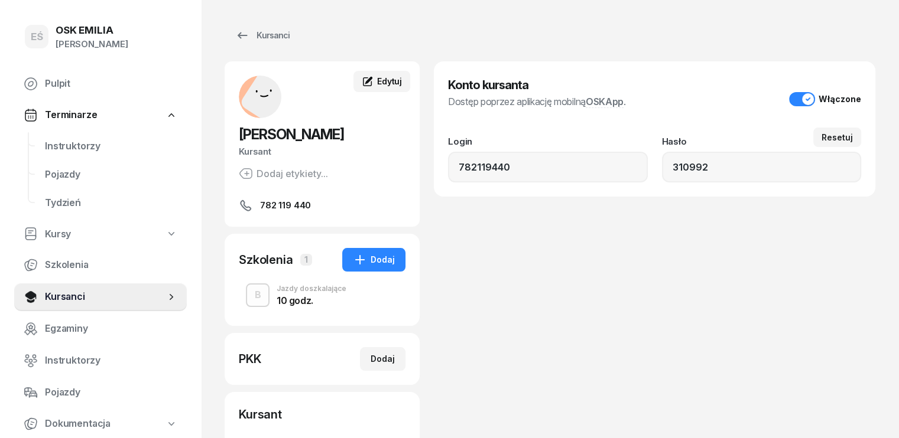
click at [377, 83] on span "Edytuj" at bounding box center [389, 81] width 25 height 10
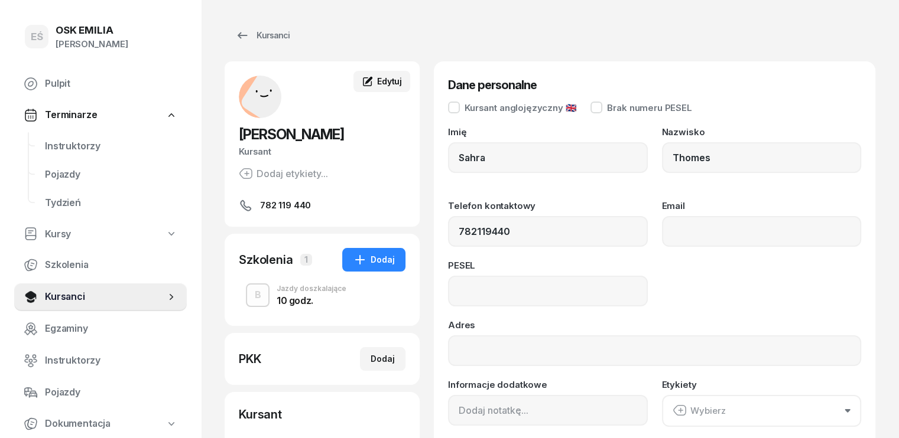
type input "782 119 440"
drag, startPoint x: 512, startPoint y: 230, endPoint x: 317, endPoint y: 209, distance: 196.1
click at [318, 210] on div "[PERSON_NAME] Kursant Dodaj etykiety... 782 119 440 ST [PERSON_NAME] Kursant Ed…" at bounding box center [550, 312] width 650 height 503
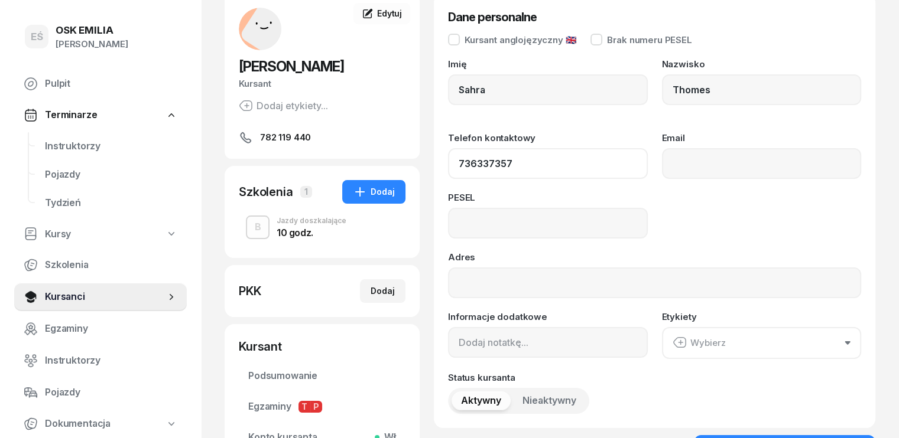
scroll to position [118, 0]
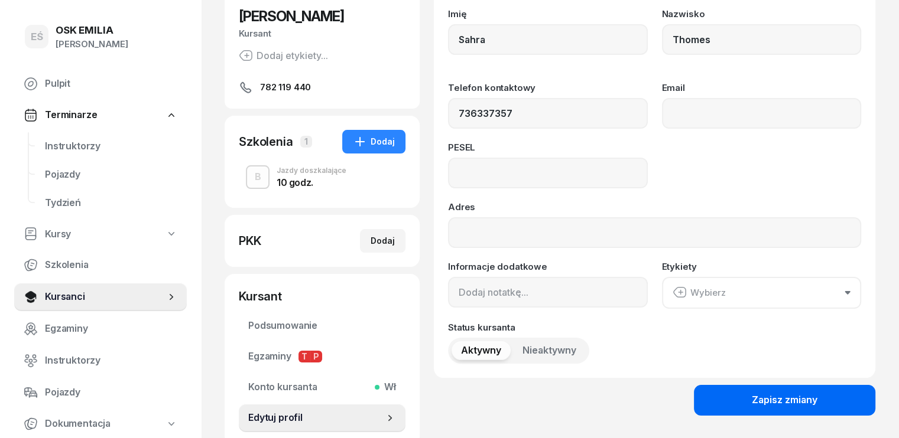
type input "736 337 357"
click at [804, 401] on div "Zapisz zmiany" at bounding box center [785, 400] width 66 height 15
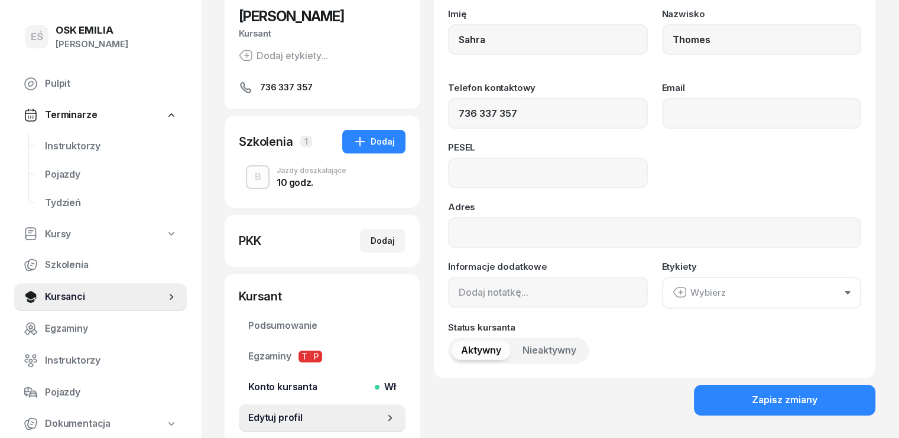
click at [276, 387] on span "Konto kursanta Wł" at bounding box center [322, 387] width 148 height 15
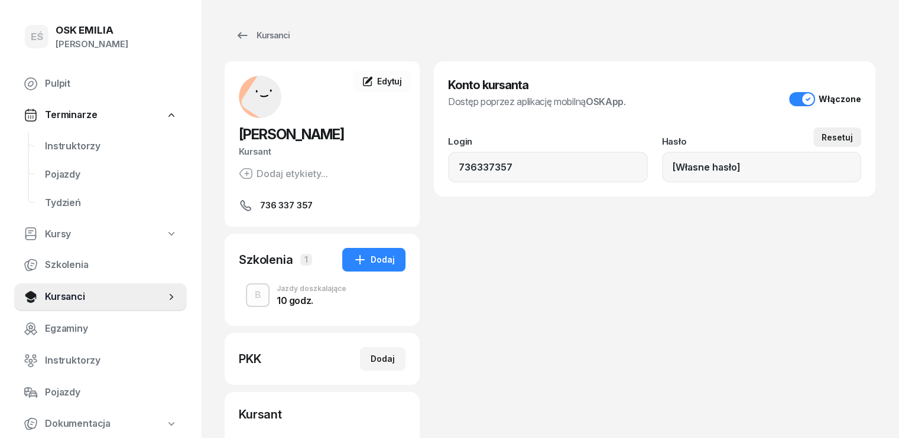
click at [853, 136] on div "Resetuj" at bounding box center [836, 137] width 31 height 10
type input "713826"
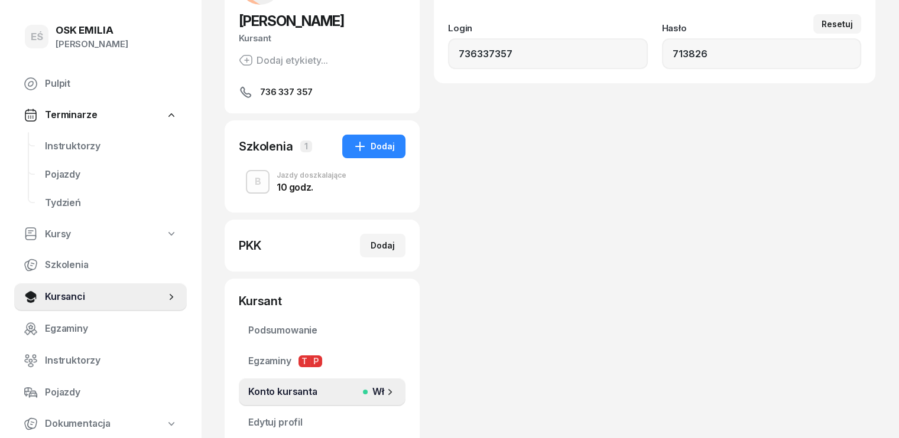
scroll to position [206, 0]
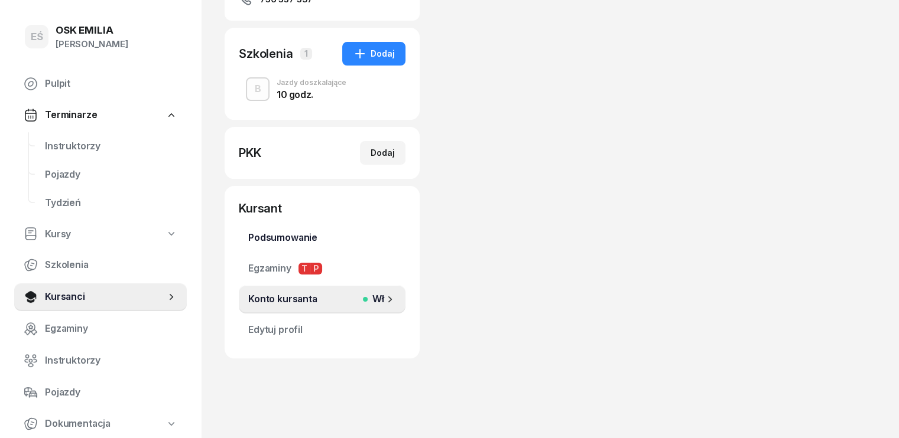
click at [251, 240] on span "Podsumowanie" at bounding box center [322, 237] width 148 height 15
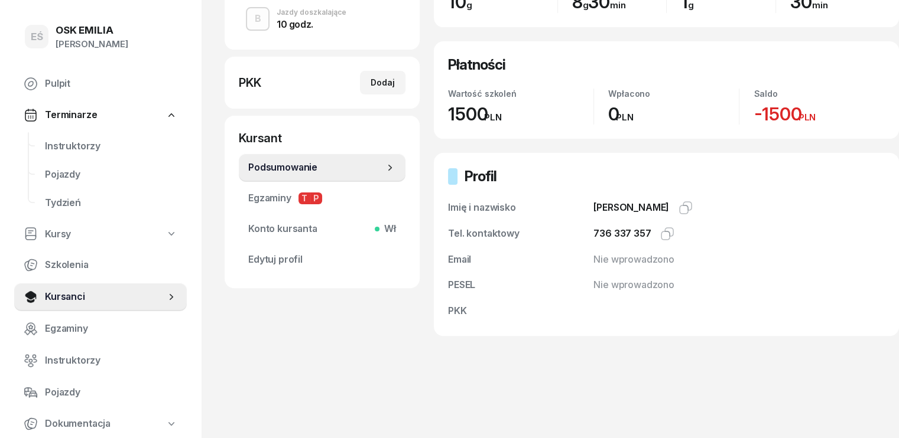
scroll to position [283, 0]
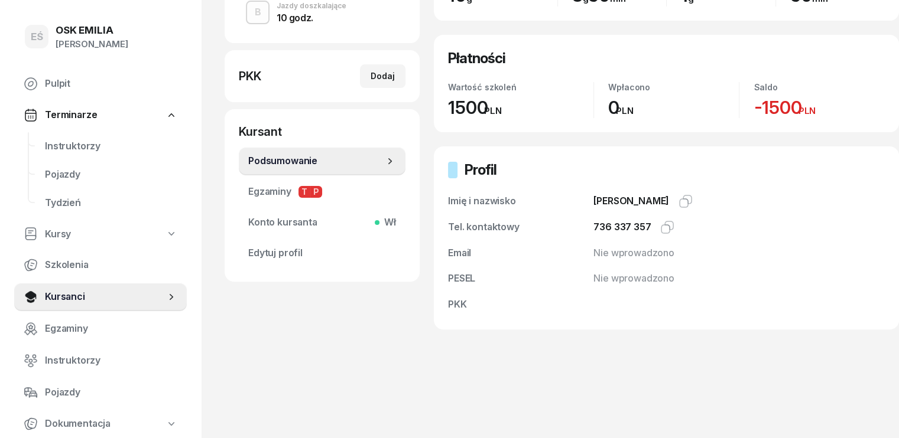
click at [258, 223] on span "Konto kursanta Wł" at bounding box center [322, 222] width 148 height 15
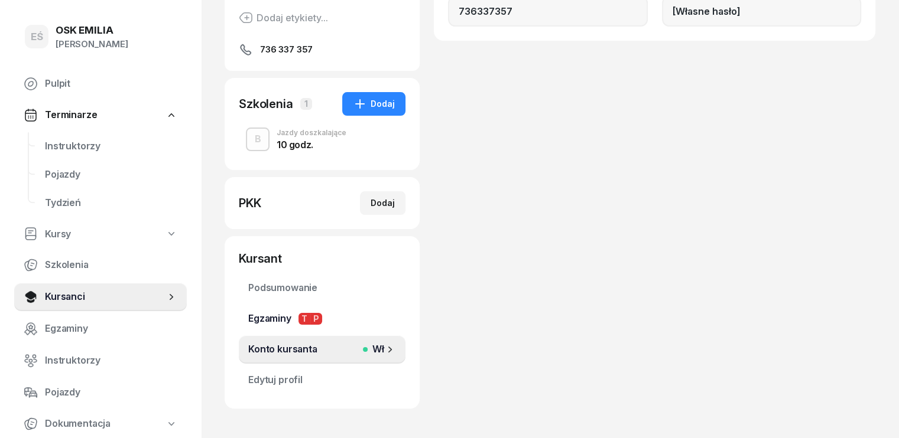
scroll to position [206, 0]
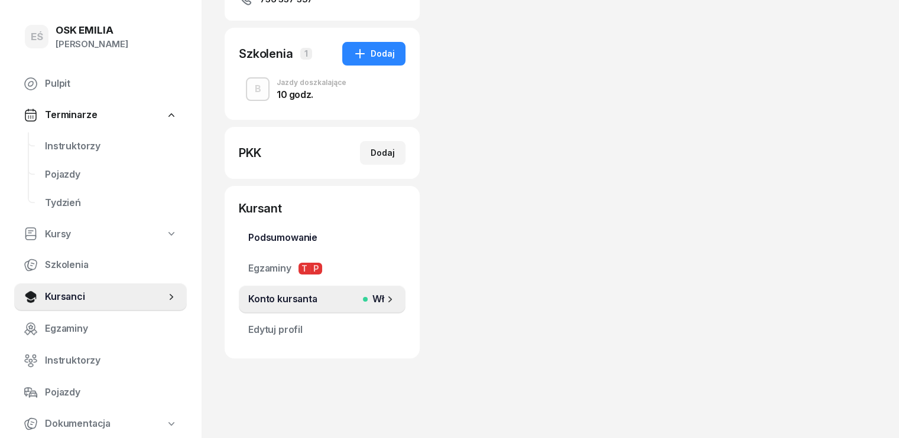
click at [253, 236] on span "Podsumowanie" at bounding box center [322, 237] width 148 height 15
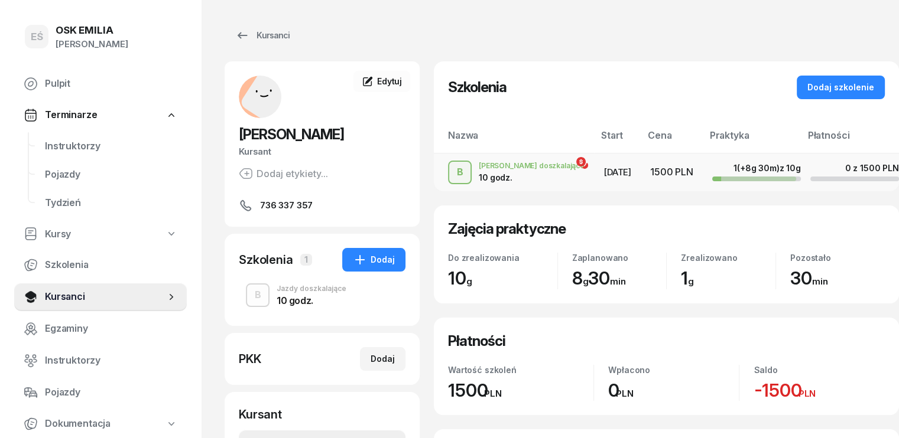
click at [486, 175] on td "[PERSON_NAME] doszkalające 10 godz." at bounding box center [514, 172] width 160 height 38
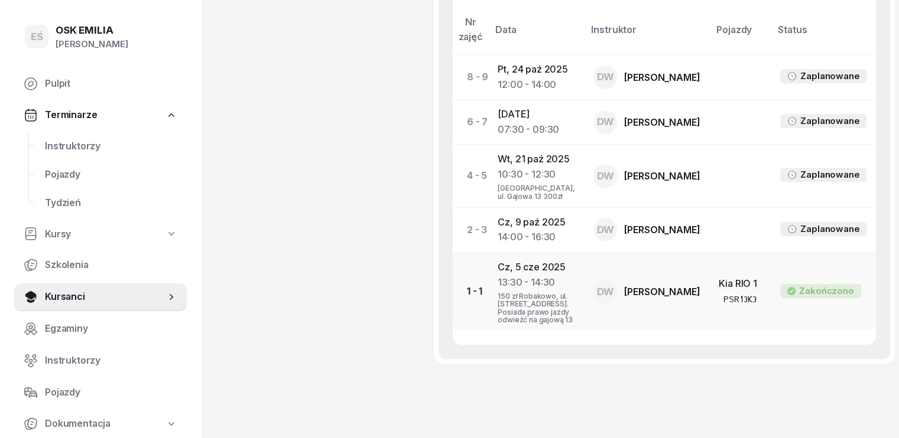
scroll to position [580, 0]
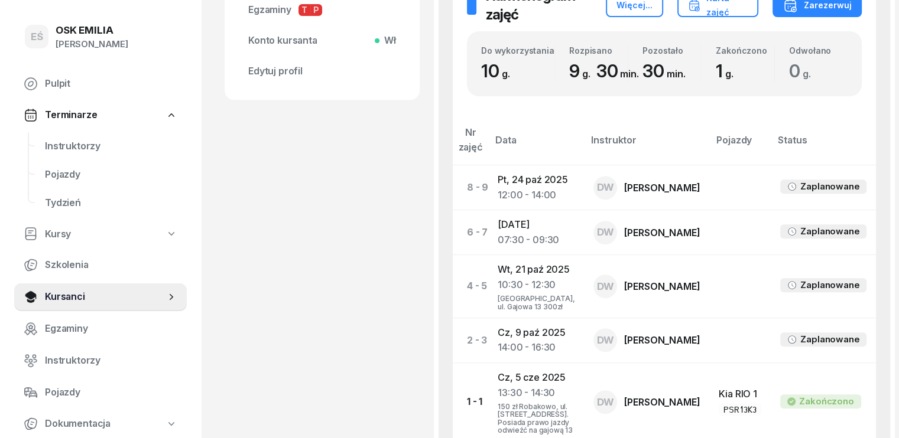
scroll to position [462, 0]
